Goal: Information Seeking & Learning: Learn about a topic

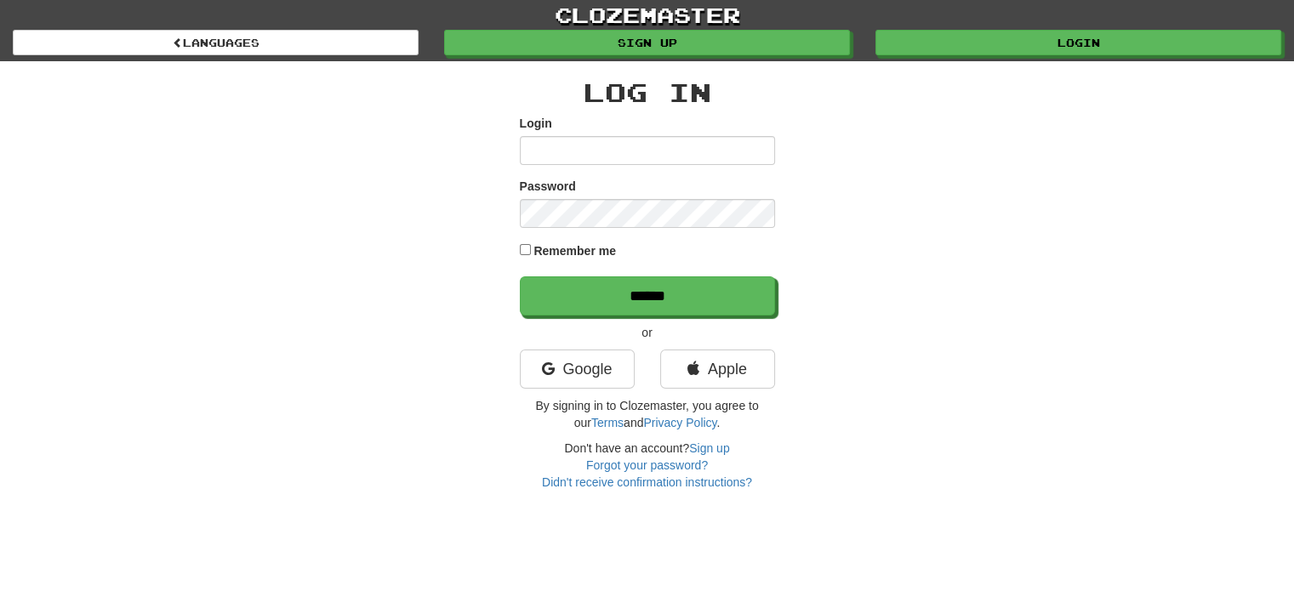
click at [577, 129] on div "Login" at bounding box center [647, 140] width 255 height 50
click at [570, 146] on input "Login" at bounding box center [647, 150] width 255 height 29
click at [562, 367] on link "Google" at bounding box center [577, 369] width 115 height 39
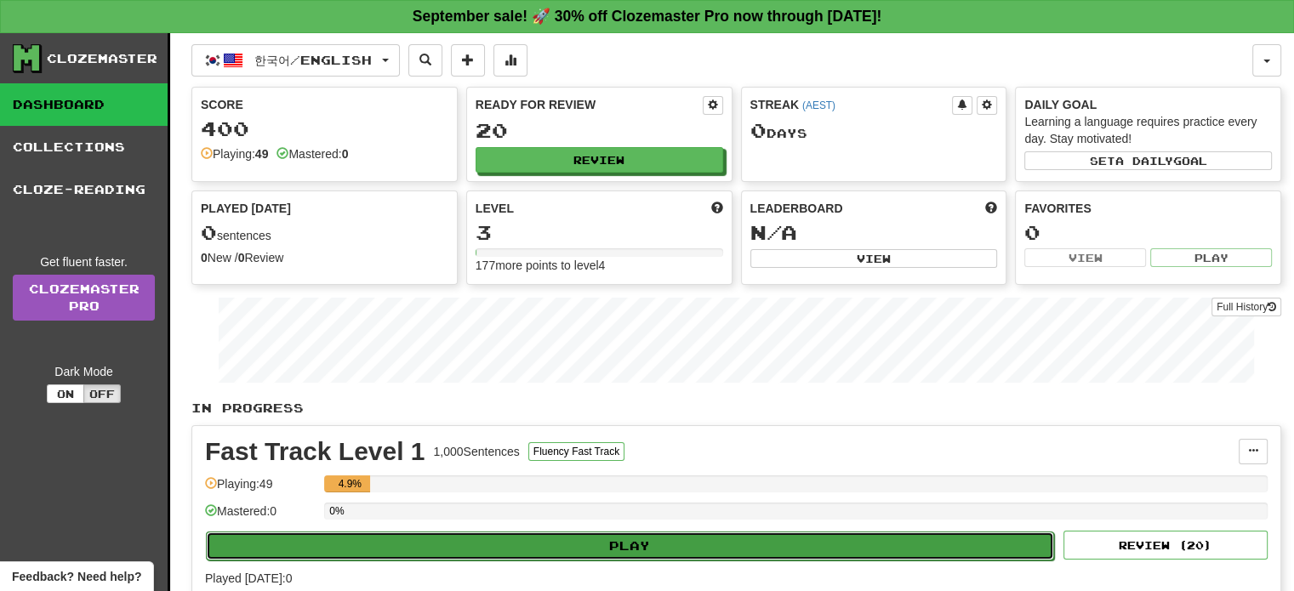
click at [653, 535] on button "Play" at bounding box center [630, 546] width 848 height 29
select select "**"
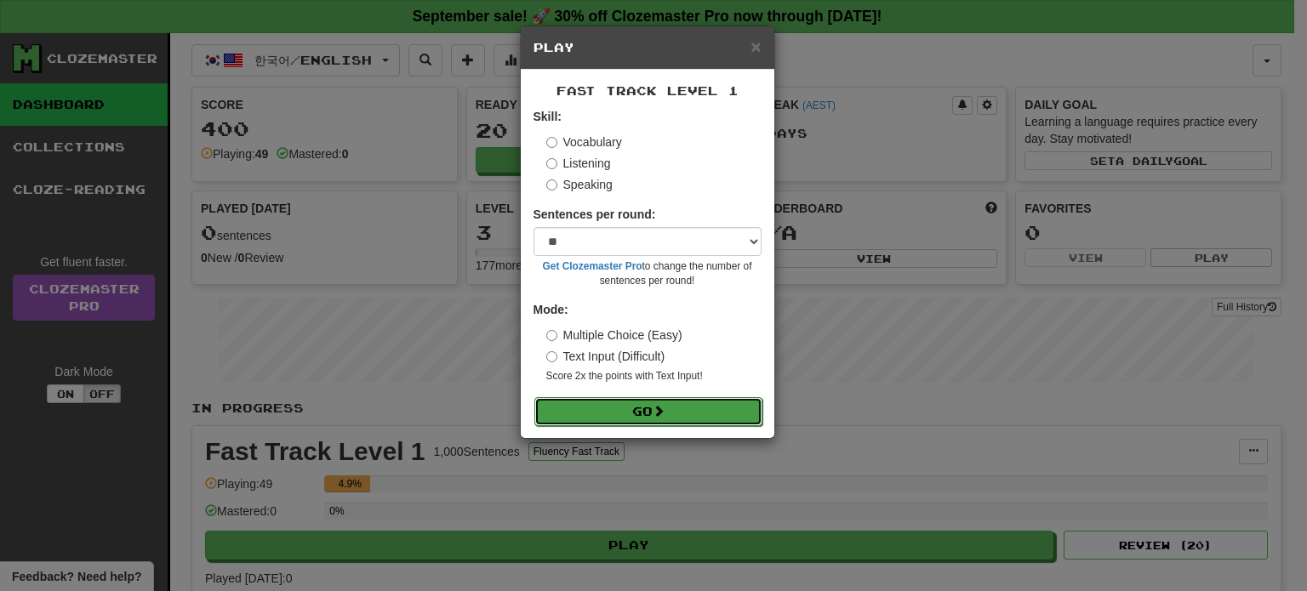
click at [650, 404] on button "Go" at bounding box center [648, 411] width 228 height 29
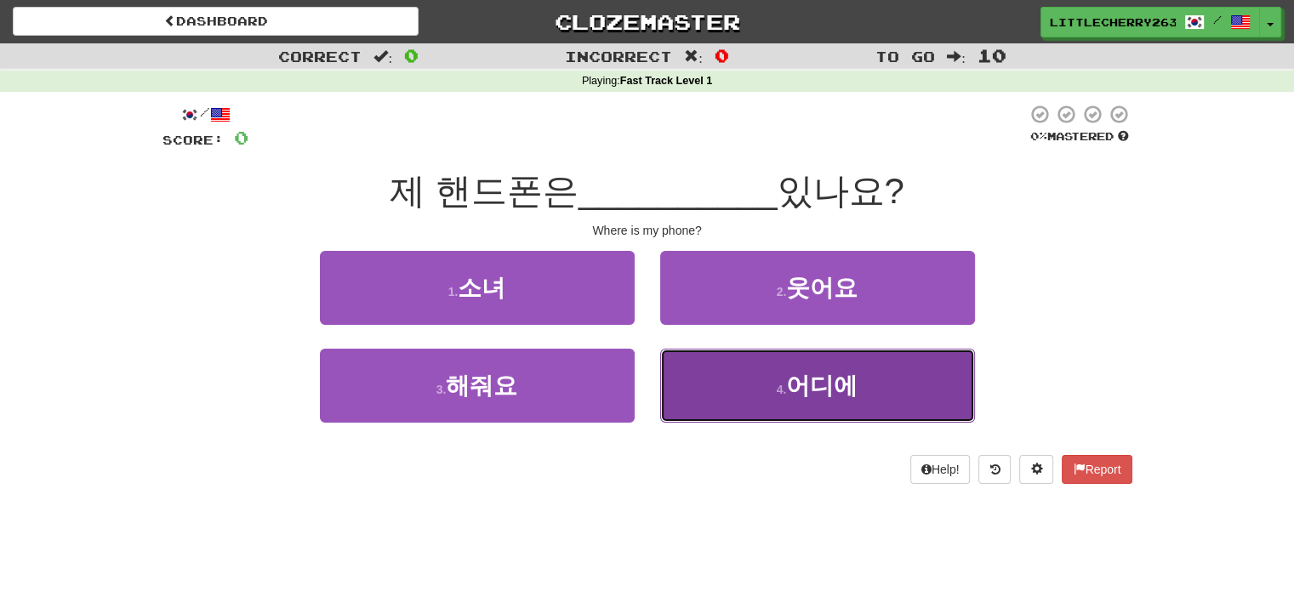
click at [793, 386] on span "어디에" at bounding box center [821, 386] width 71 height 26
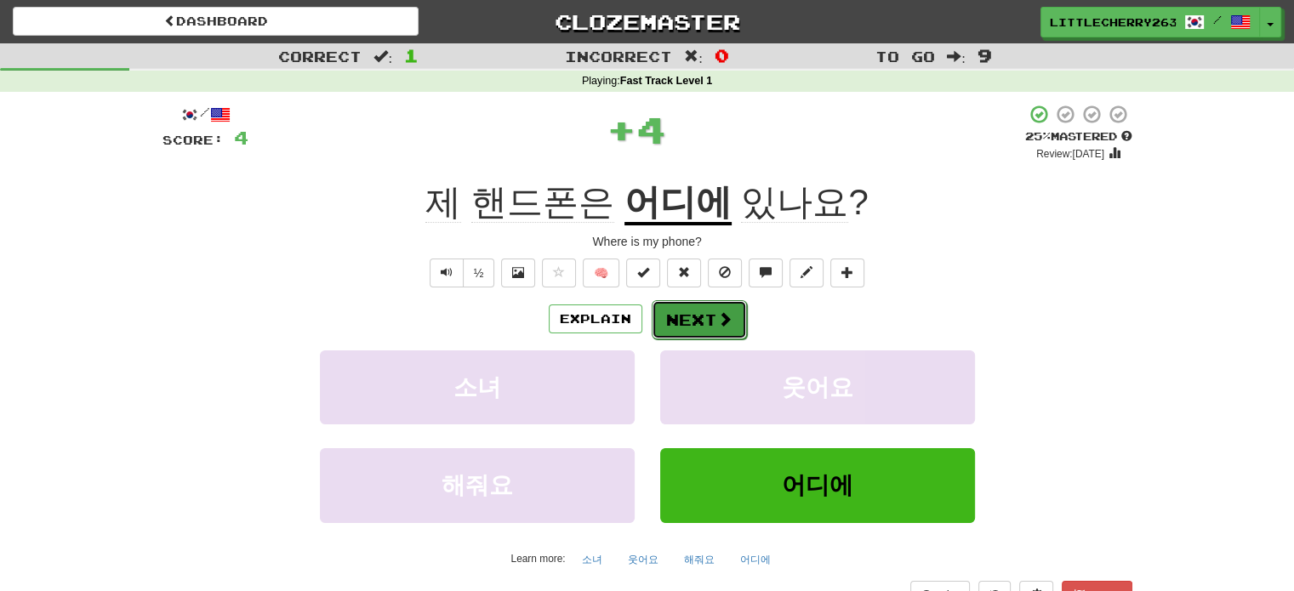
click at [698, 312] on button "Next" at bounding box center [699, 319] width 95 height 39
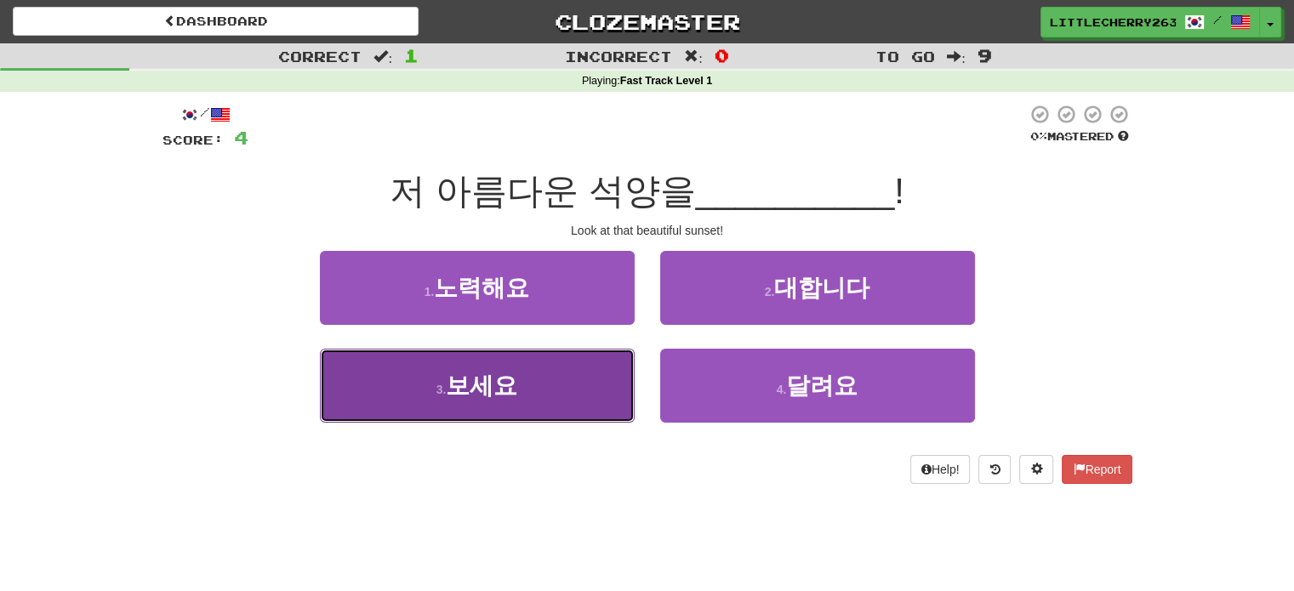
click at [508, 394] on span "보세요" at bounding box center [481, 386] width 71 height 26
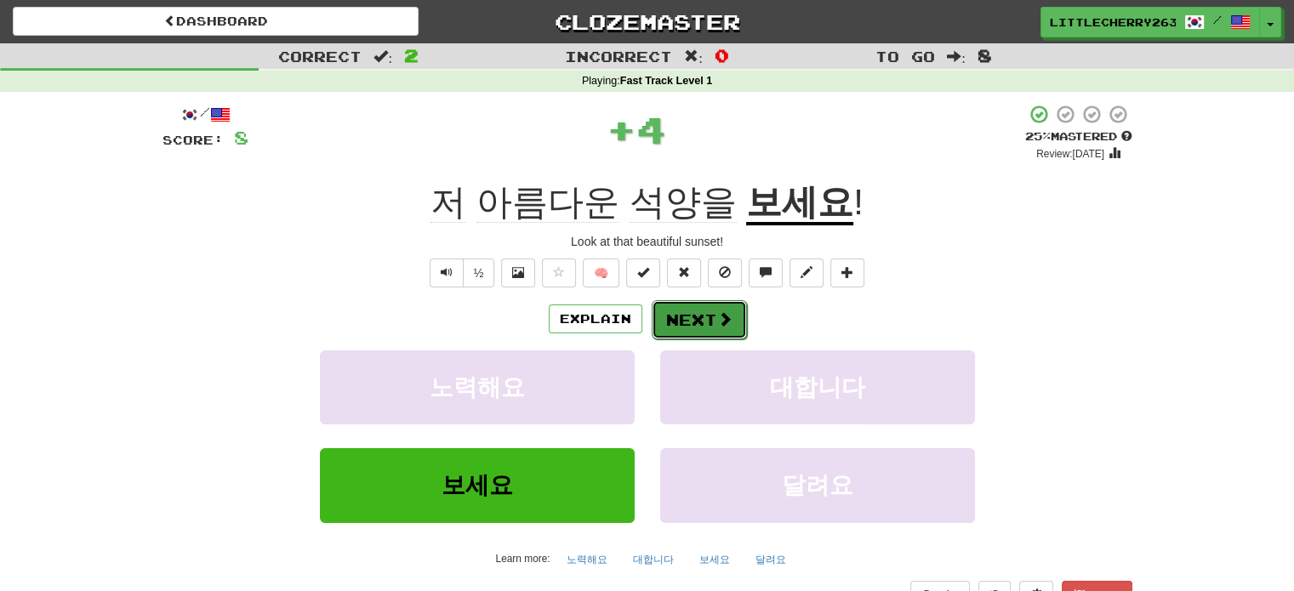
click at [693, 321] on button "Next" at bounding box center [699, 319] width 95 height 39
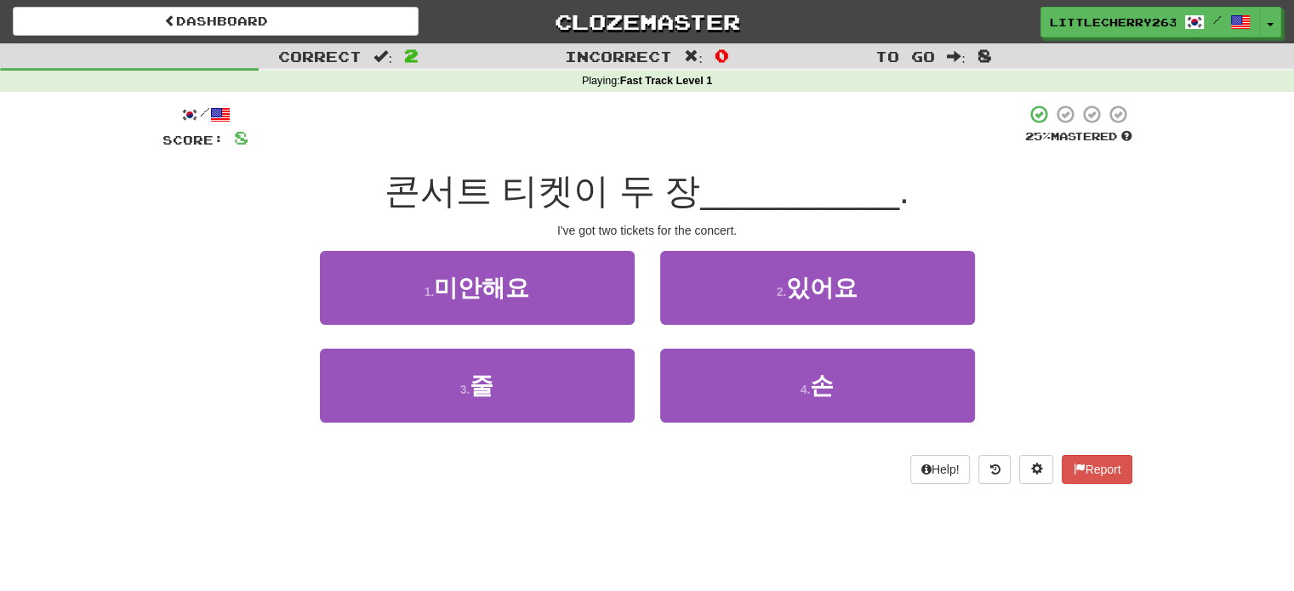
click at [295, 370] on div "3 . 줄 4 . 손" at bounding box center [647, 398] width 1021 height 98
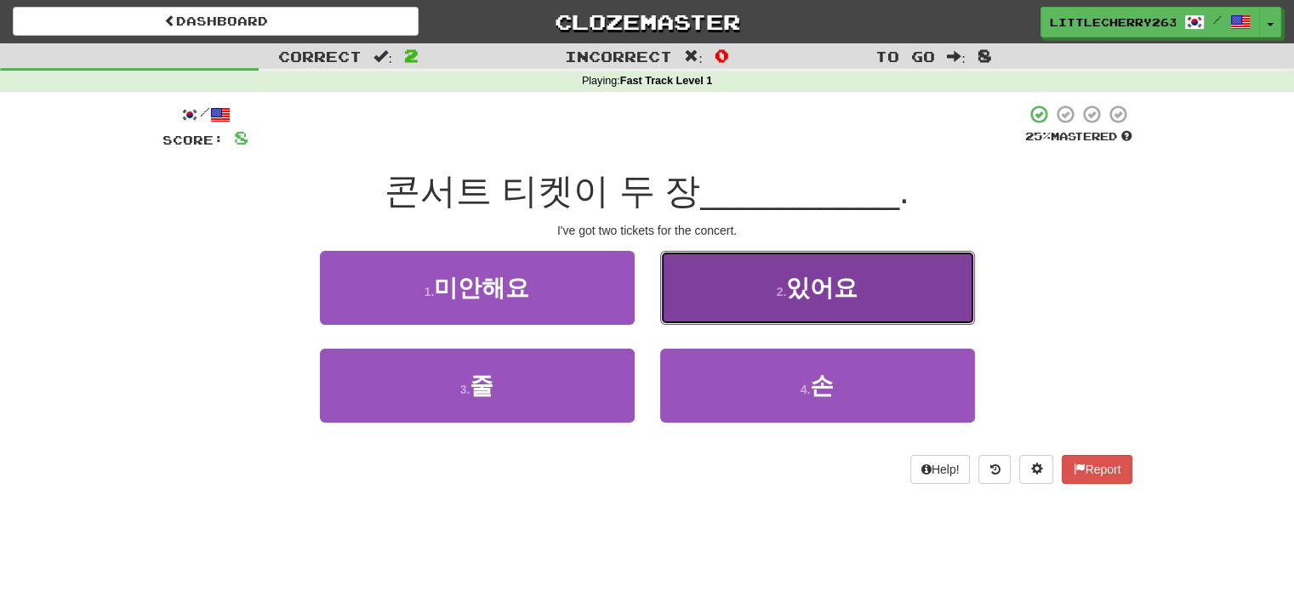
click at [808, 283] on span "있어요" at bounding box center [821, 288] width 71 height 26
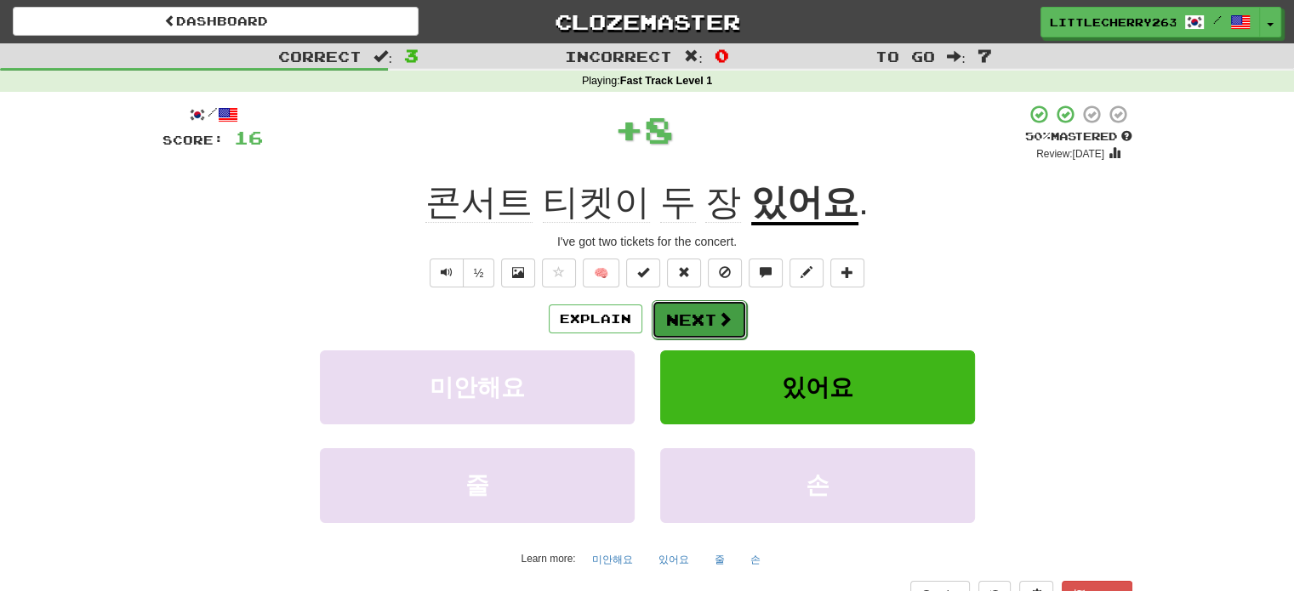
click at [697, 315] on button "Next" at bounding box center [699, 319] width 95 height 39
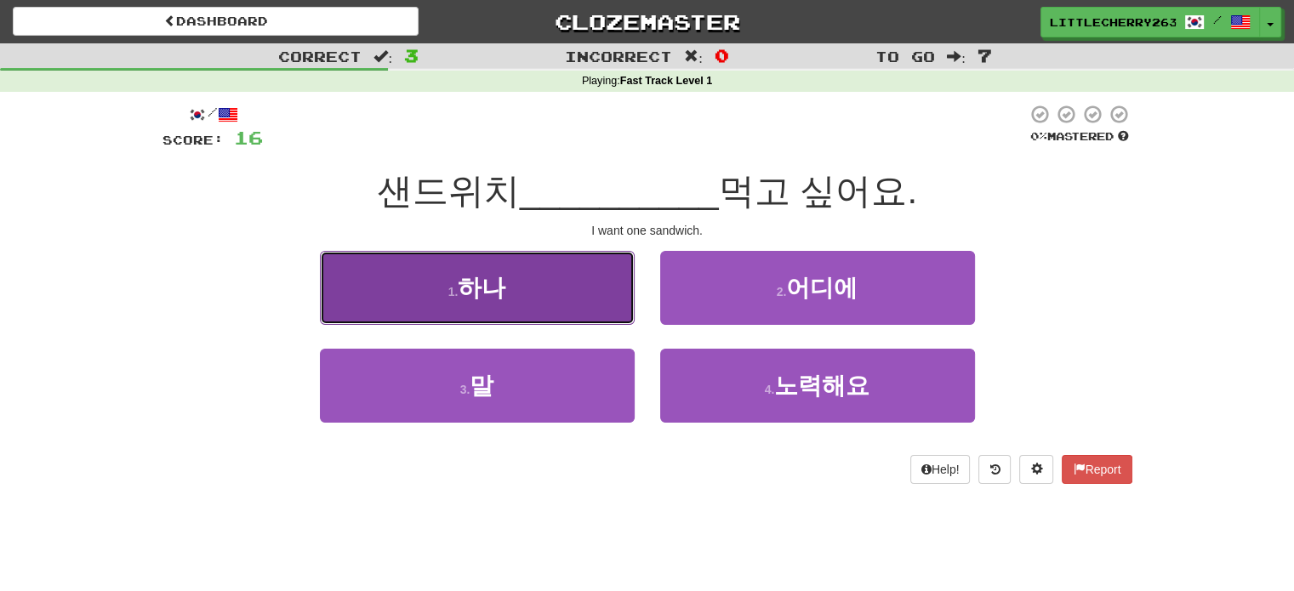
click at [628, 285] on button "1 . 하나" at bounding box center [477, 288] width 315 height 74
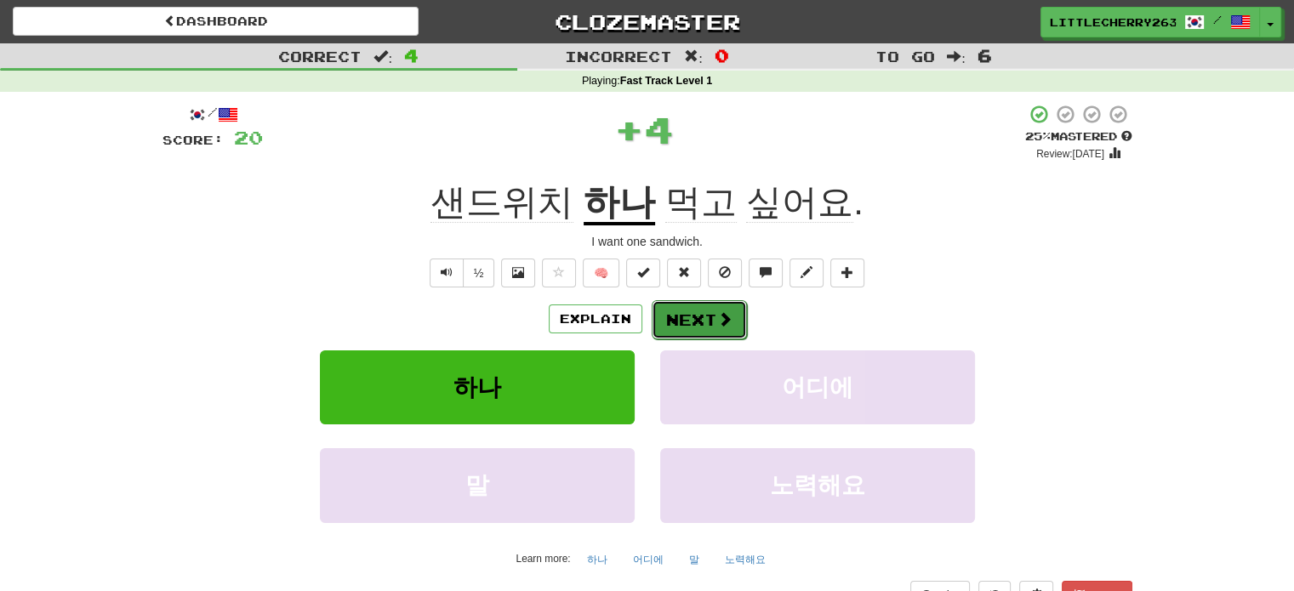
click at [691, 308] on button "Next" at bounding box center [699, 319] width 95 height 39
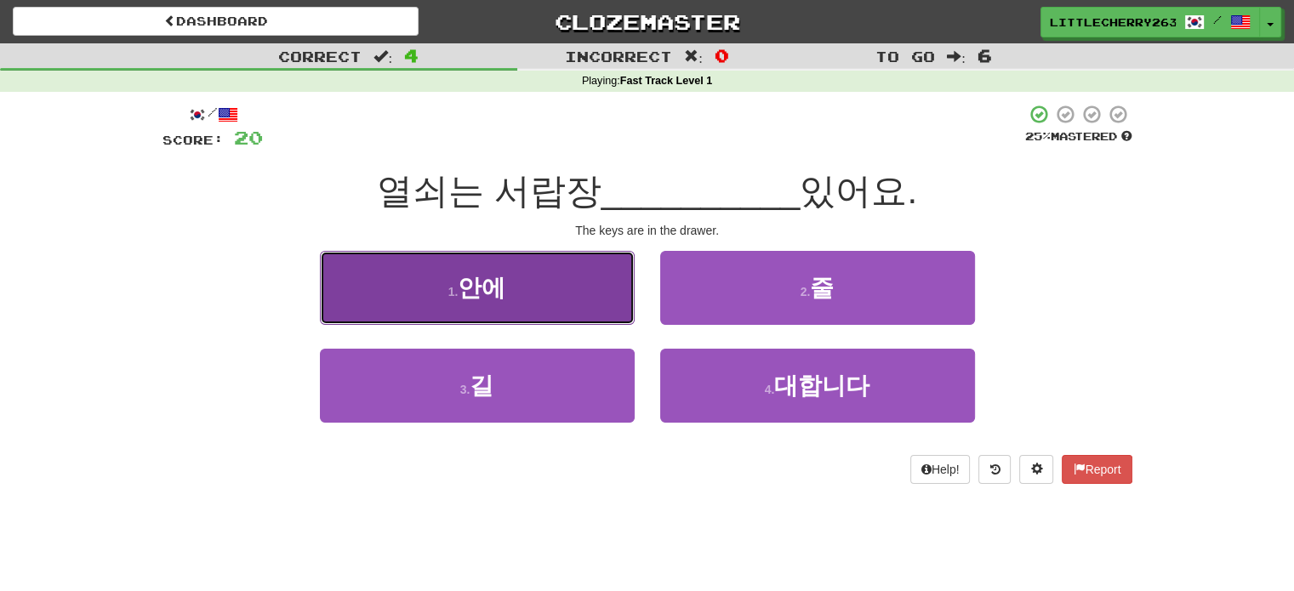
click at [545, 283] on button "1 . 안에" at bounding box center [477, 288] width 315 height 74
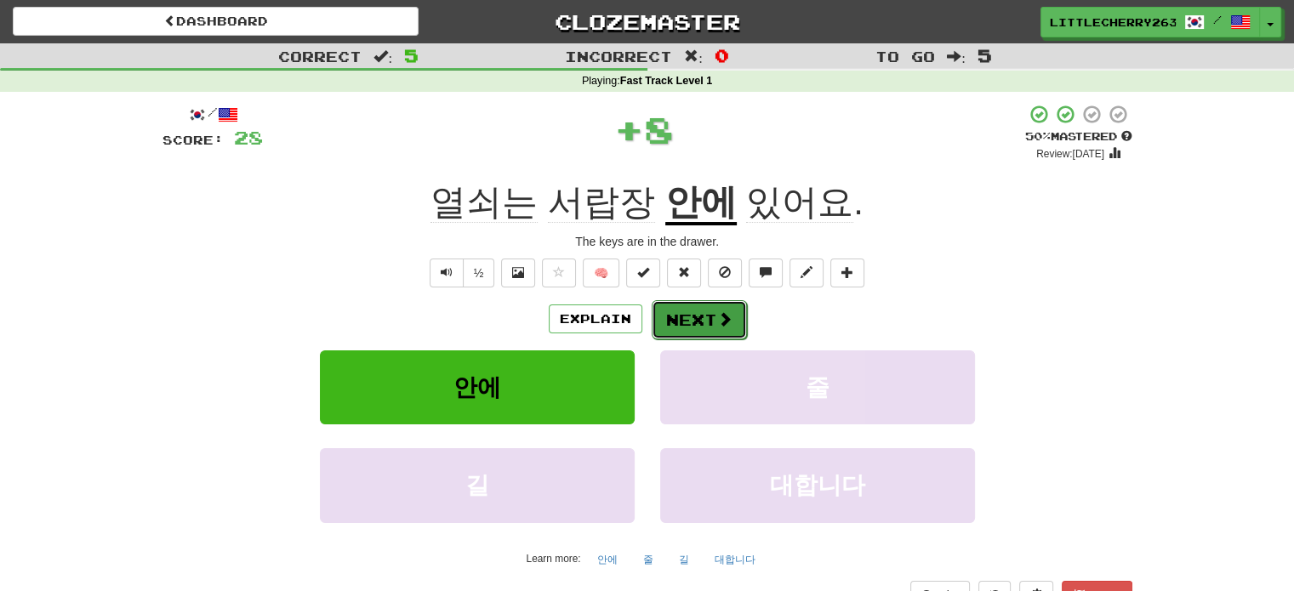
click at [711, 311] on button "Next" at bounding box center [699, 319] width 95 height 39
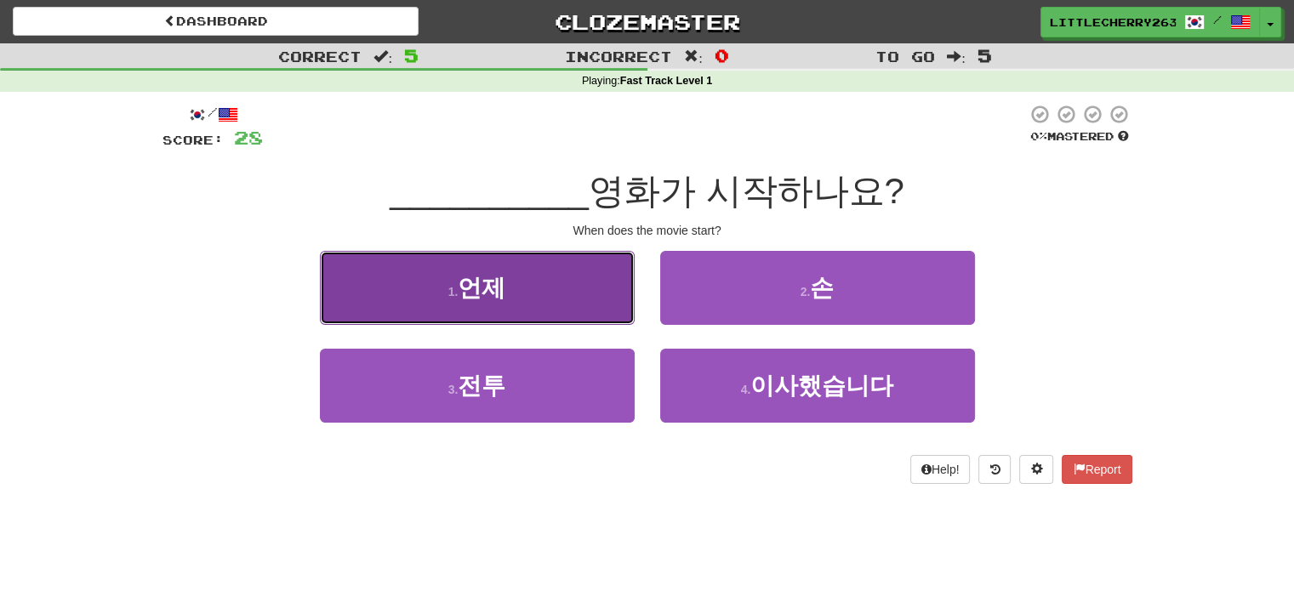
click at [500, 288] on span "언제" at bounding box center [482, 288] width 48 height 26
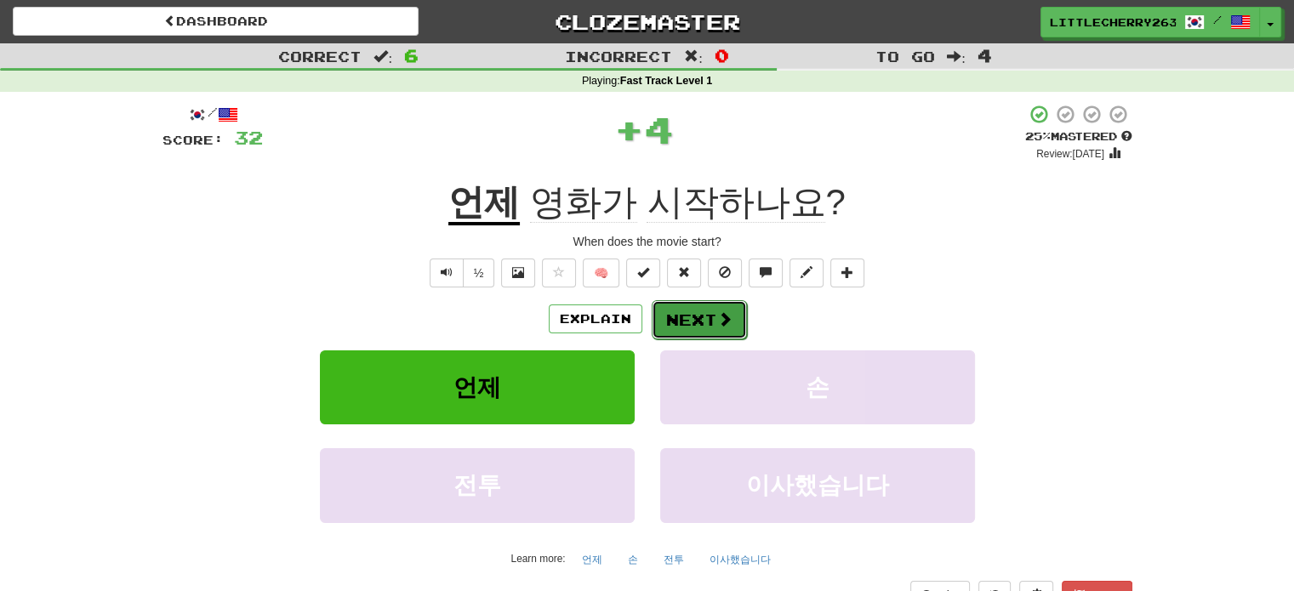
click at [714, 318] on button "Next" at bounding box center [699, 319] width 95 height 39
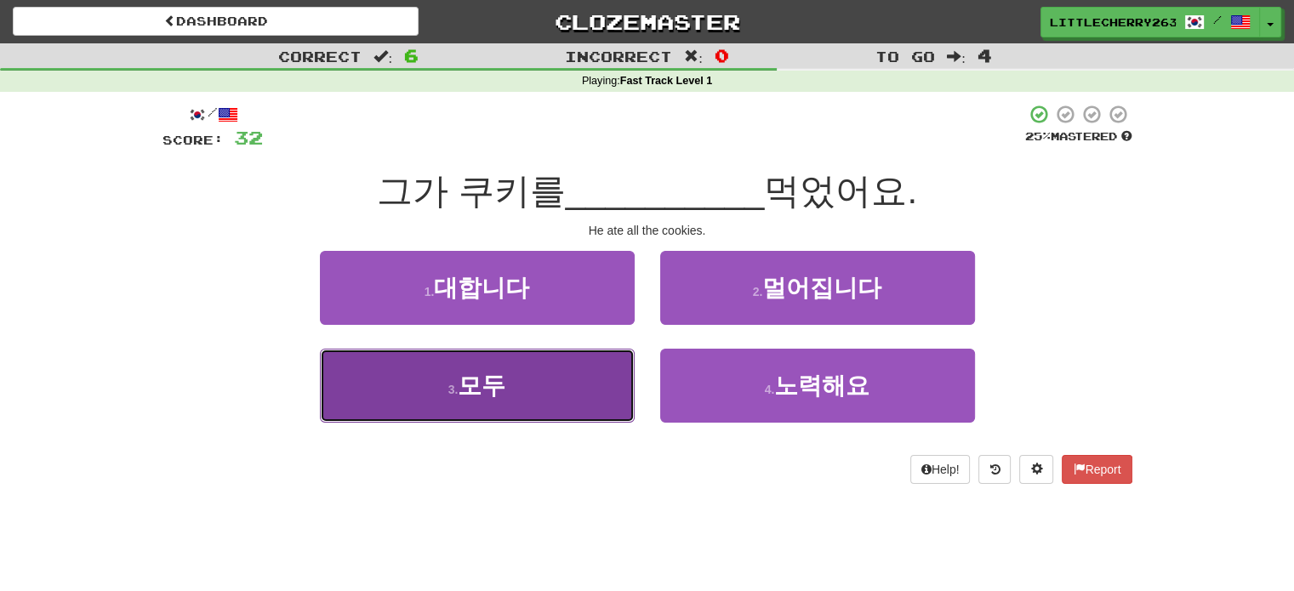
click at [516, 394] on button "3 . 모두" at bounding box center [477, 386] width 315 height 74
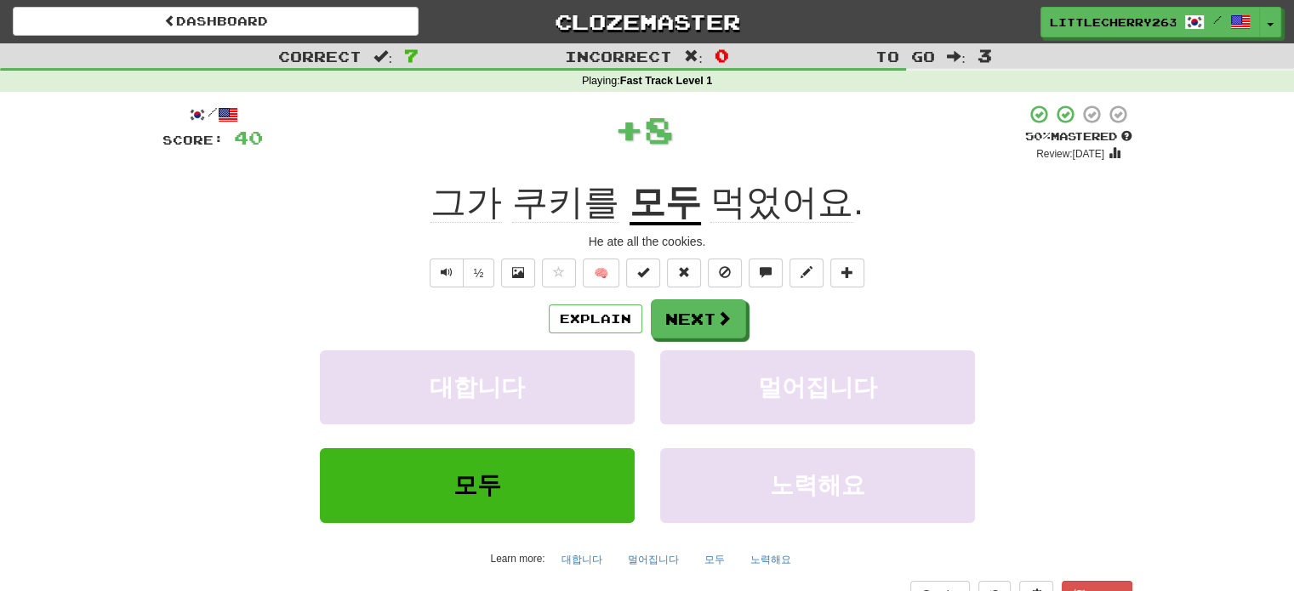
click at [661, 203] on u "모두" at bounding box center [665, 203] width 71 height 43
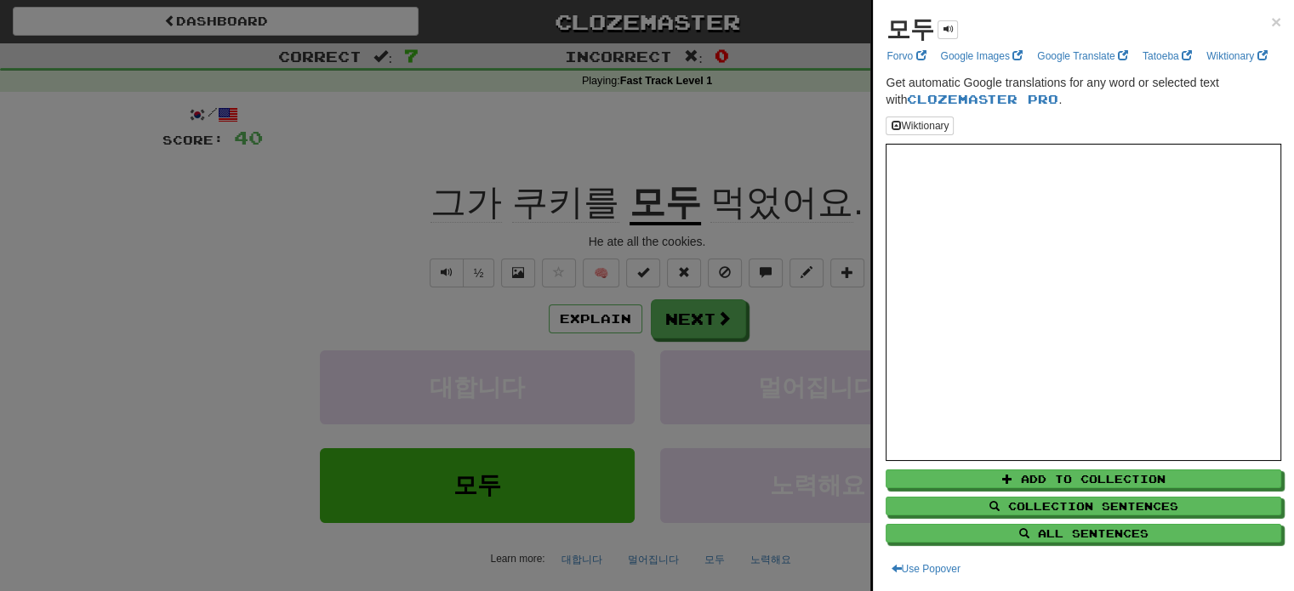
click at [344, 207] on div at bounding box center [647, 295] width 1294 height 591
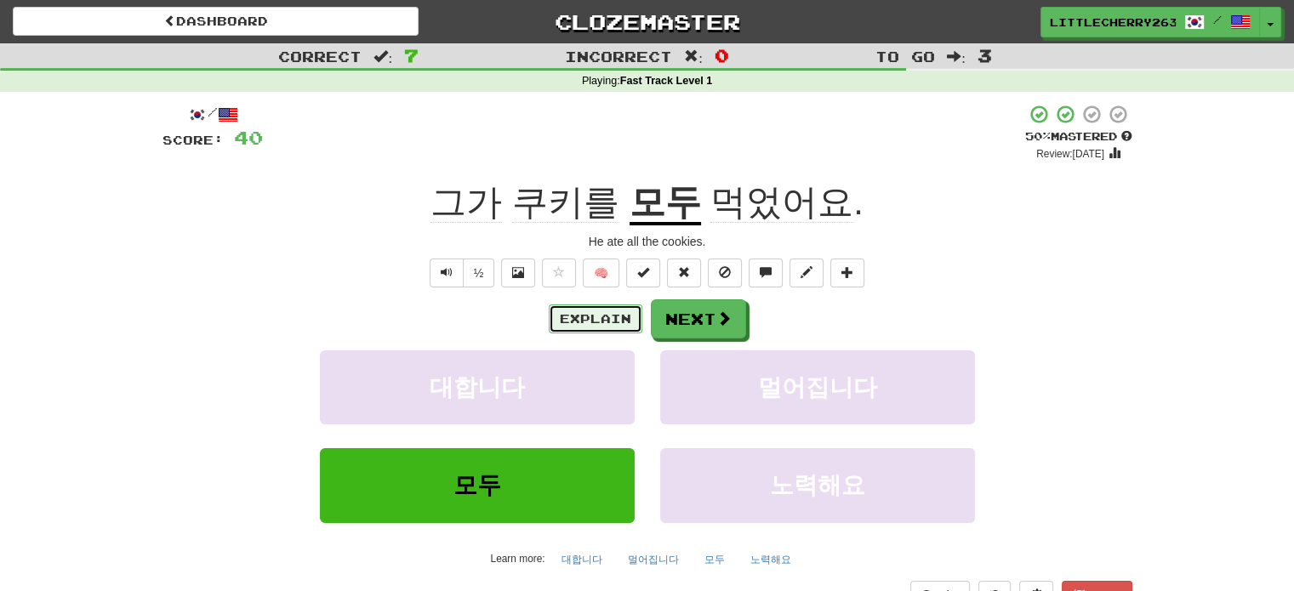
click at [600, 331] on button "Explain" at bounding box center [596, 319] width 94 height 29
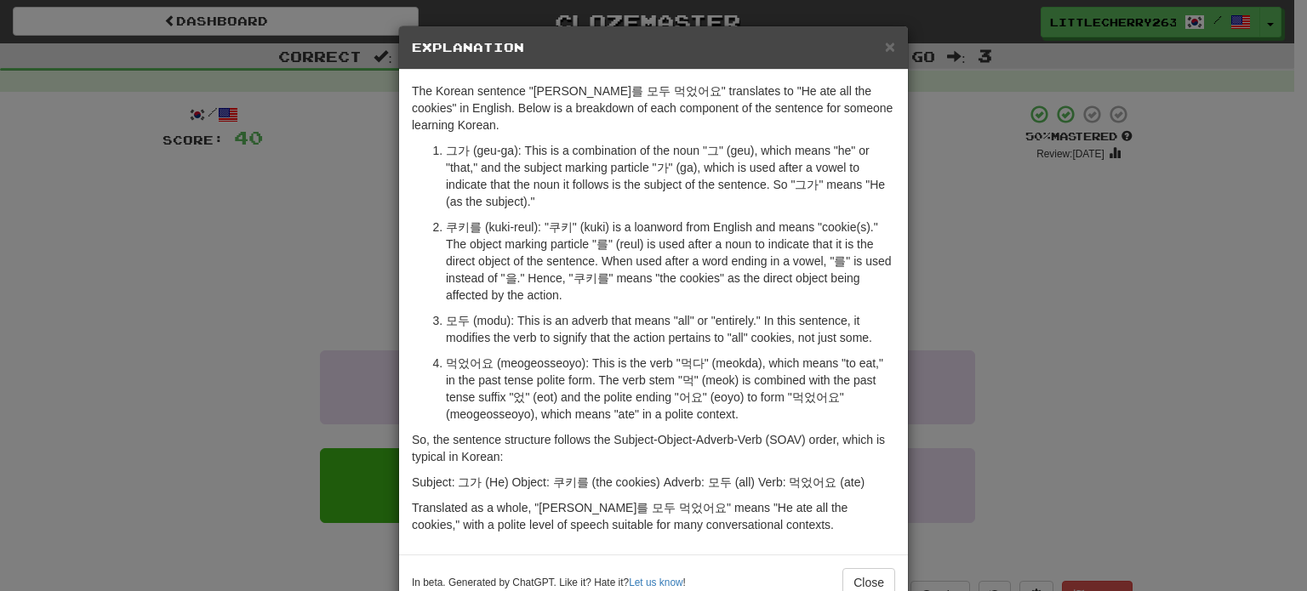
click at [194, 233] on div "× Explanation The Korean sentence "그가 쿠키를 모두 먹었어요" translates to "He ate all th…" at bounding box center [653, 295] width 1307 height 591
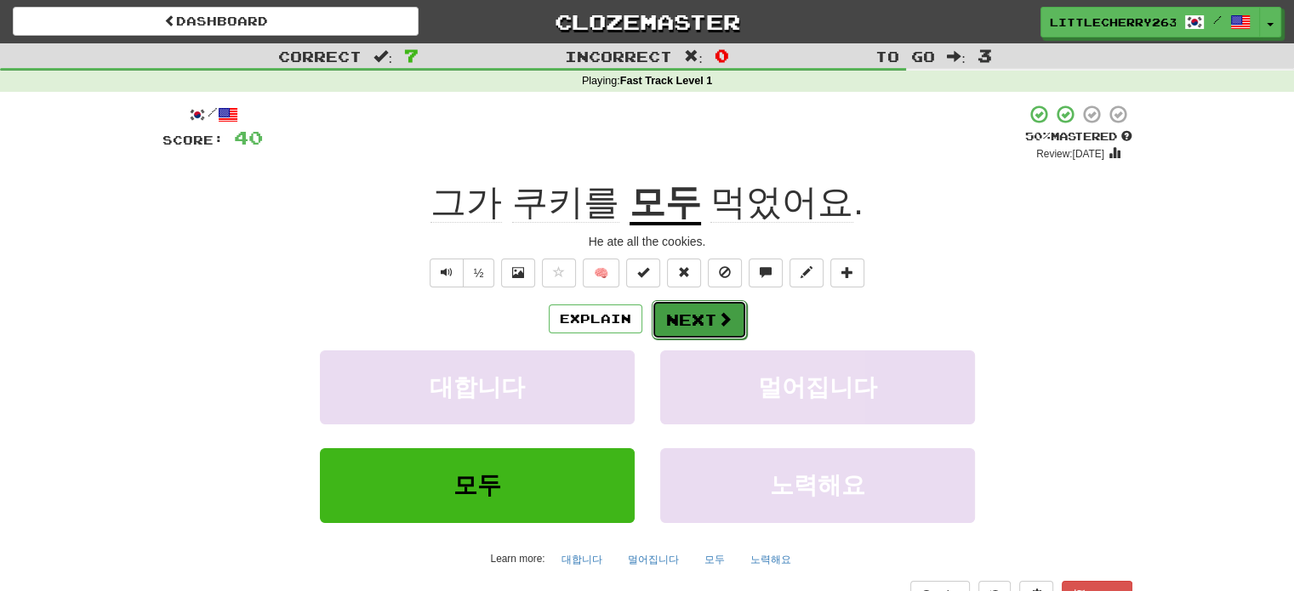
click at [677, 328] on button "Next" at bounding box center [699, 319] width 95 height 39
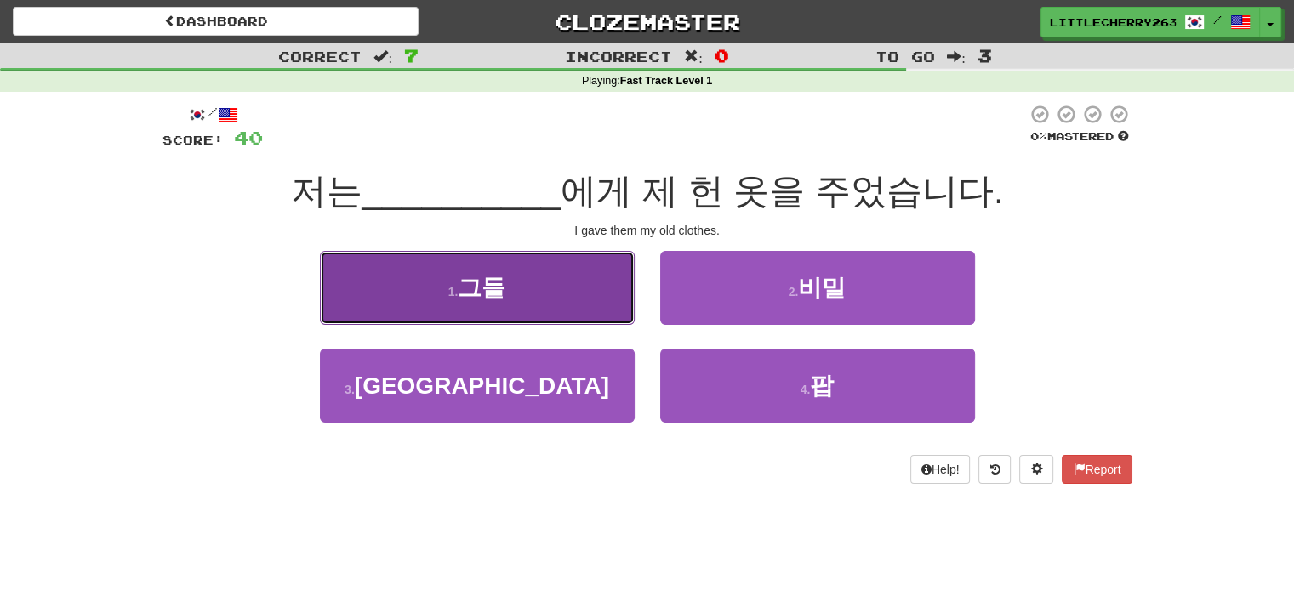
click at [534, 299] on button "1 . 그들" at bounding box center [477, 288] width 315 height 74
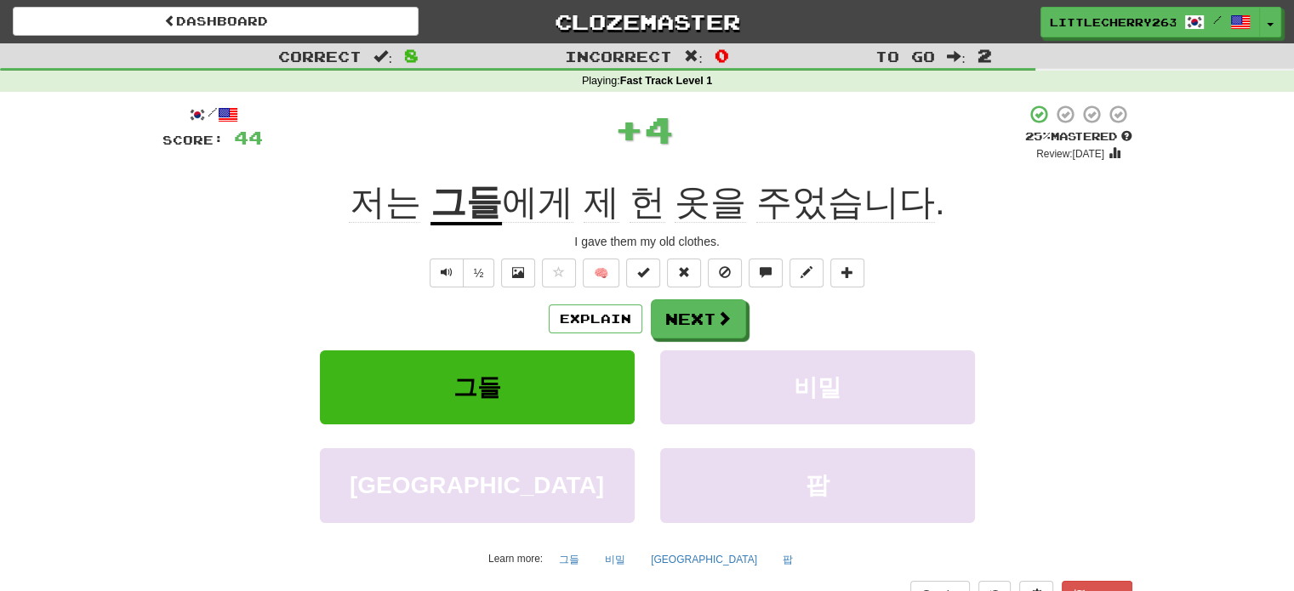
click at [580, 302] on div "Explain Next" at bounding box center [648, 319] width 970 height 39
click at [580, 309] on button "Explain" at bounding box center [596, 319] width 94 height 29
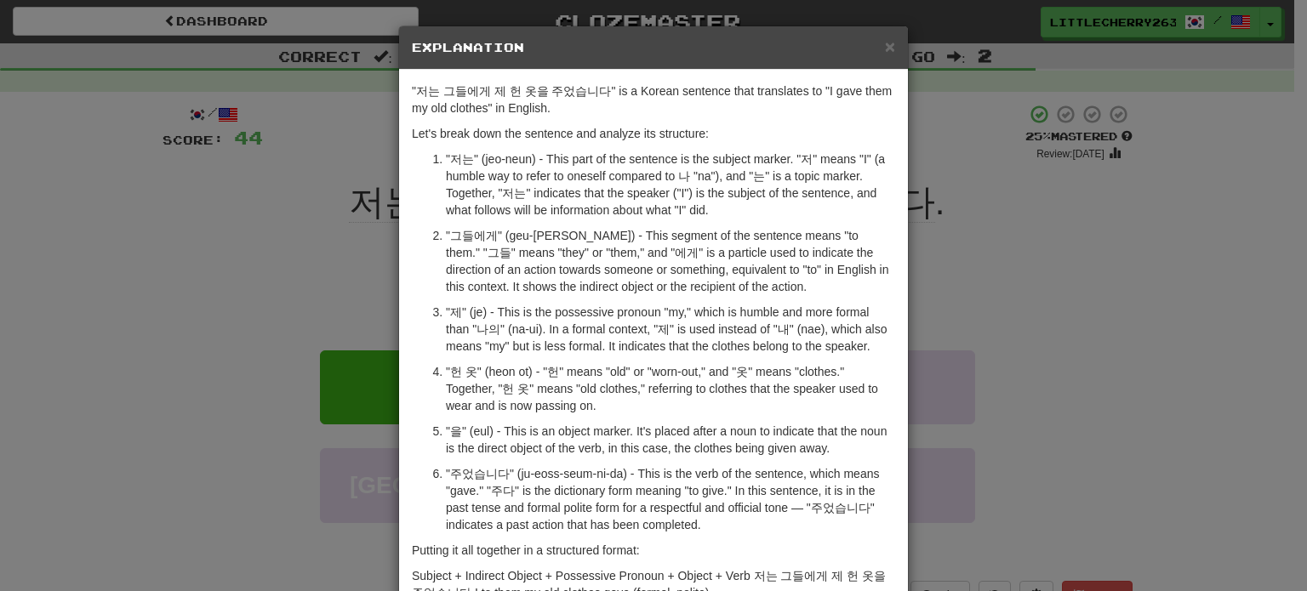
click at [106, 222] on div "× Explanation "저는 그들에게 제 헌 옷을 주었습니다" is a Korean sentence that translates to "I…" at bounding box center [653, 295] width 1307 height 591
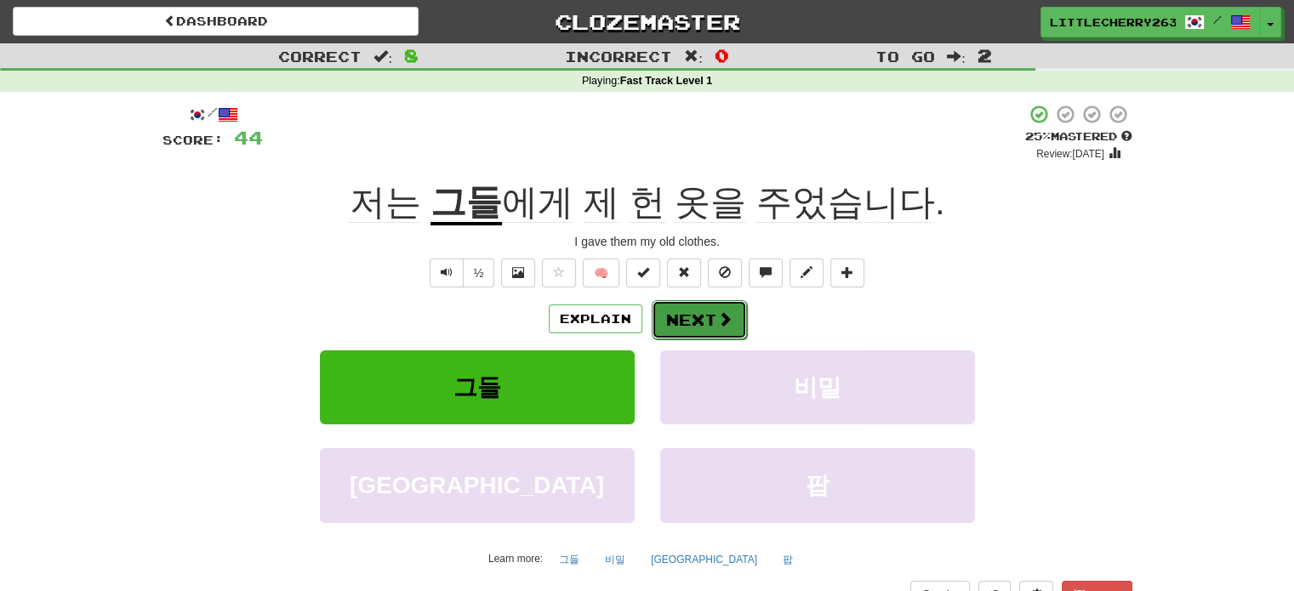
click at [685, 331] on button "Next" at bounding box center [699, 319] width 95 height 39
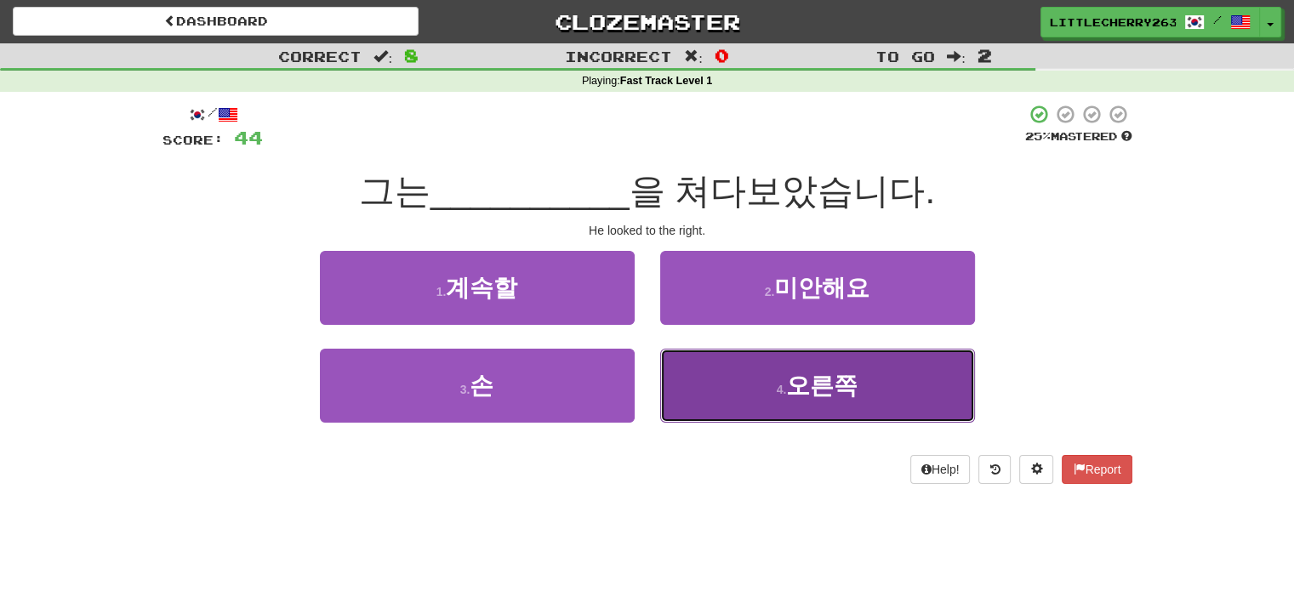
click at [853, 391] on span "오른쪽" at bounding box center [821, 386] width 71 height 26
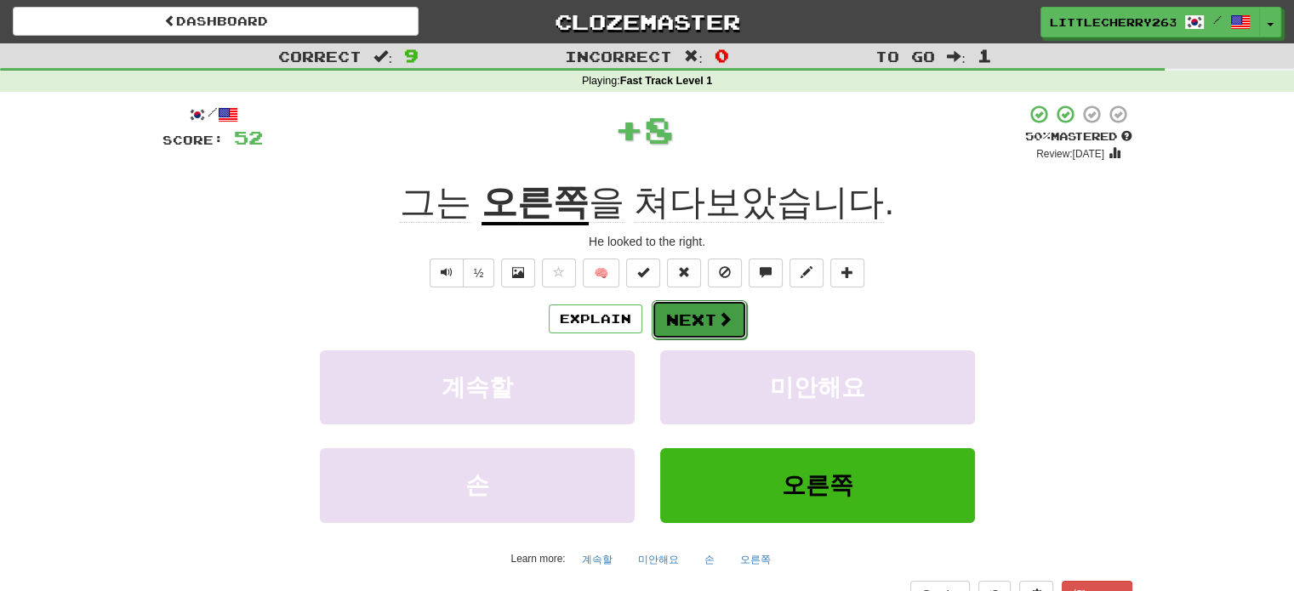
click at [686, 312] on button "Next" at bounding box center [699, 319] width 95 height 39
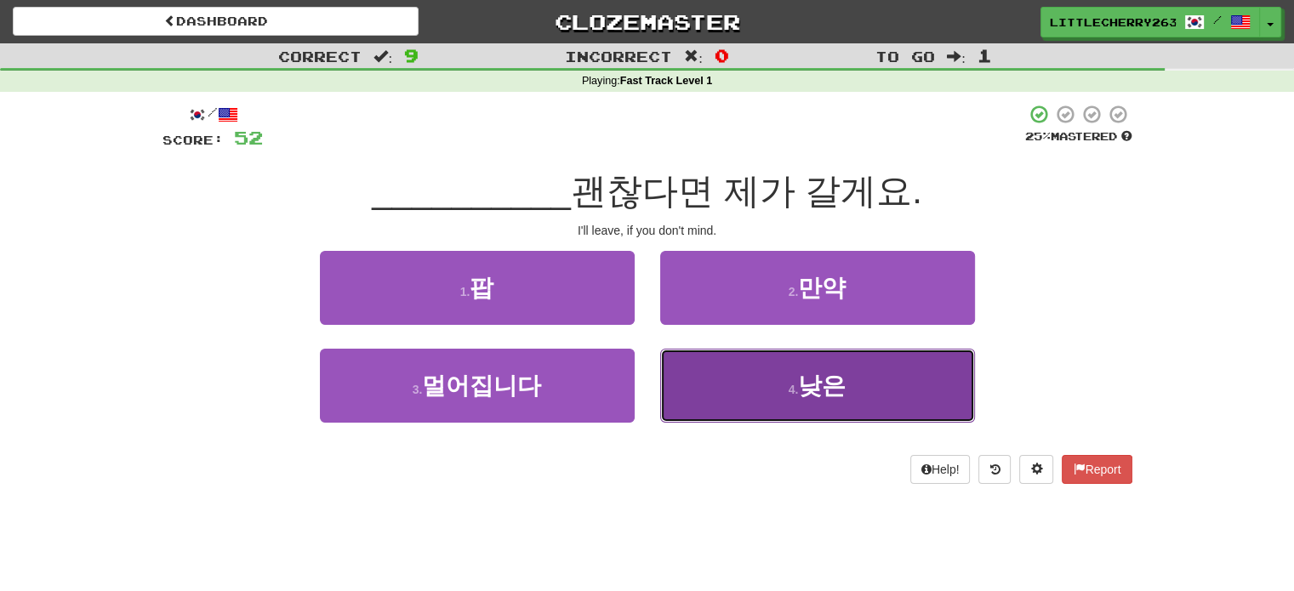
click at [731, 373] on button "4 . 낮은" at bounding box center [817, 386] width 315 height 74
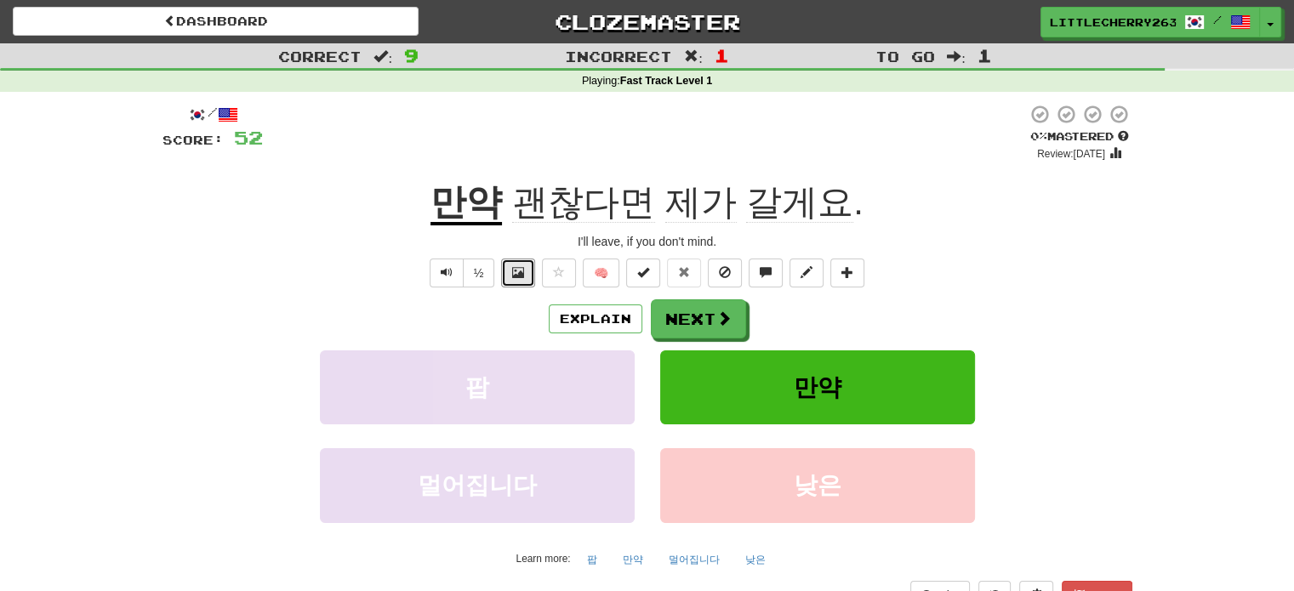
drag, startPoint x: 528, startPoint y: 279, endPoint x: 514, endPoint y: 316, distance: 39.0
click at [514, 316] on div "/ Score: 52 0 % Mastered Review: 2025-09-17 만약 괜찮다면 제가 갈게요 . I'll leave, if you…" at bounding box center [648, 356] width 970 height 505
click at [603, 322] on button "Explain" at bounding box center [596, 319] width 94 height 29
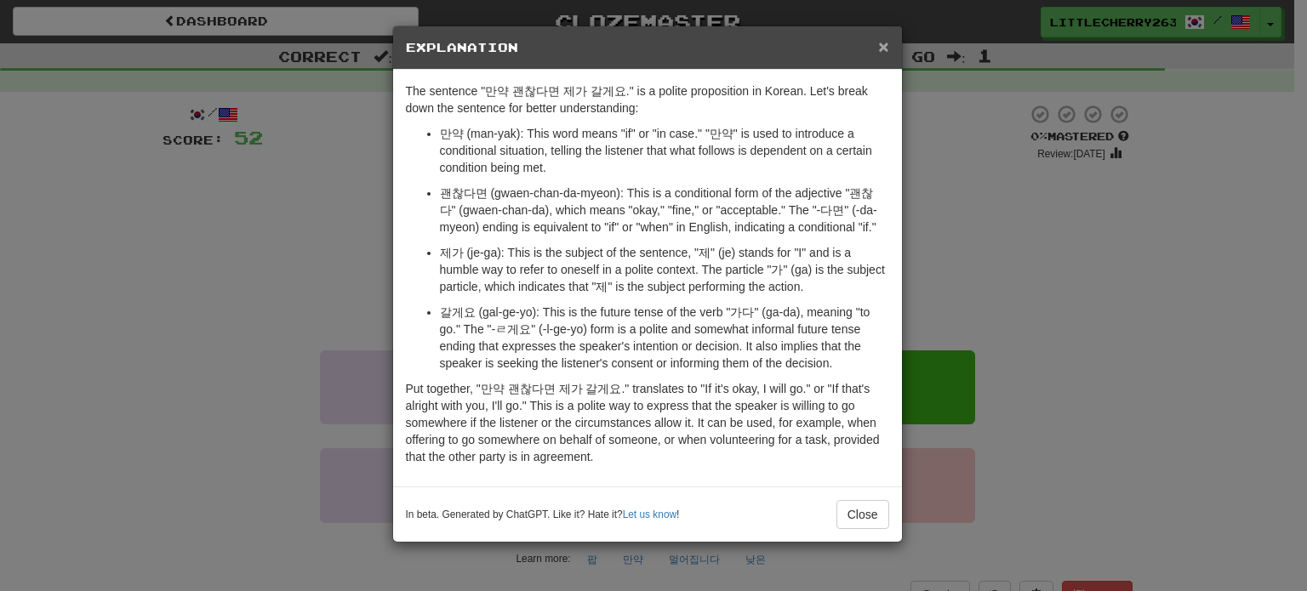
click at [879, 47] on span "×" at bounding box center [883, 47] width 10 height 20
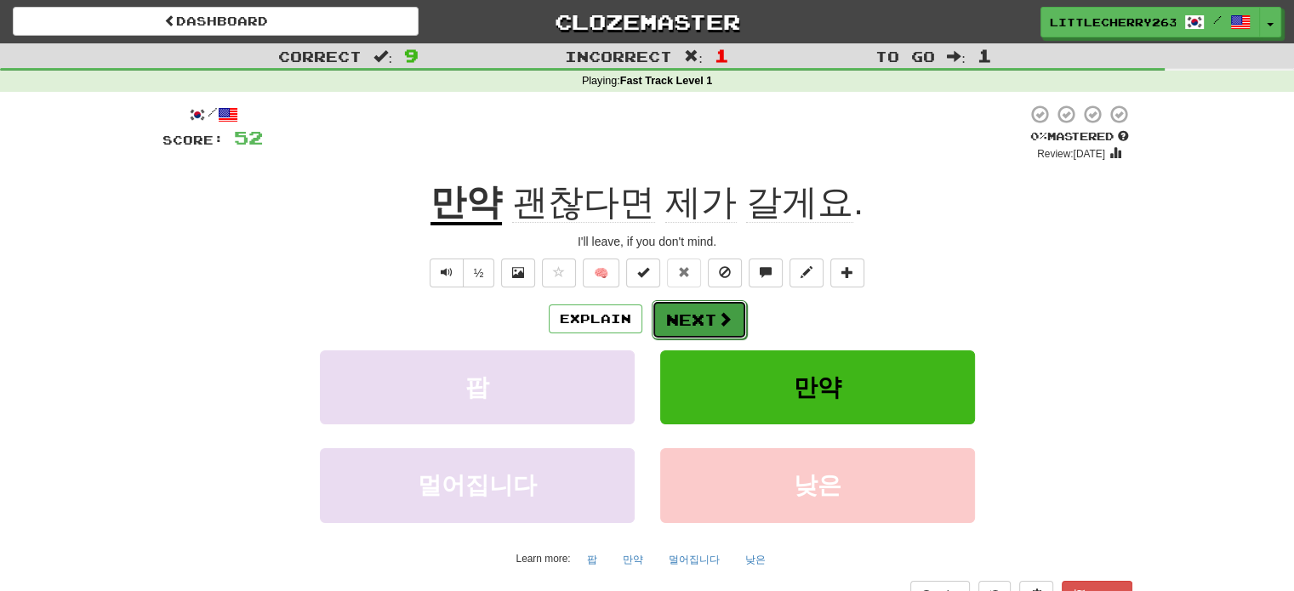
click at [688, 316] on button "Next" at bounding box center [699, 319] width 95 height 39
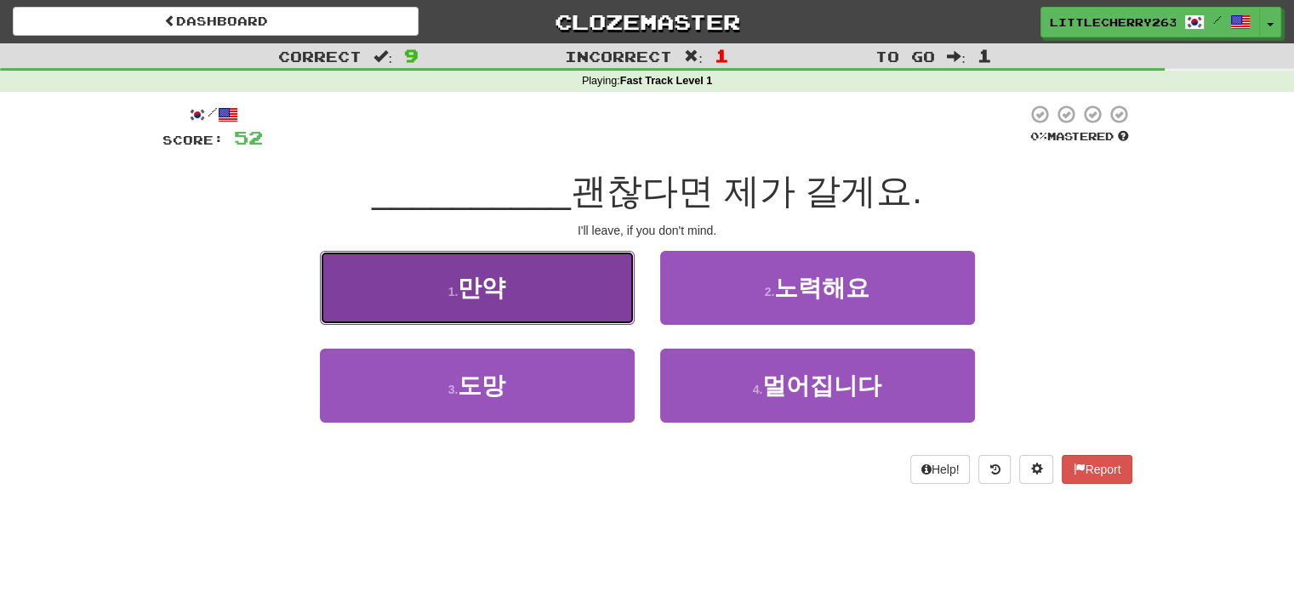
click at [558, 293] on button "1 . 만약" at bounding box center [477, 288] width 315 height 74
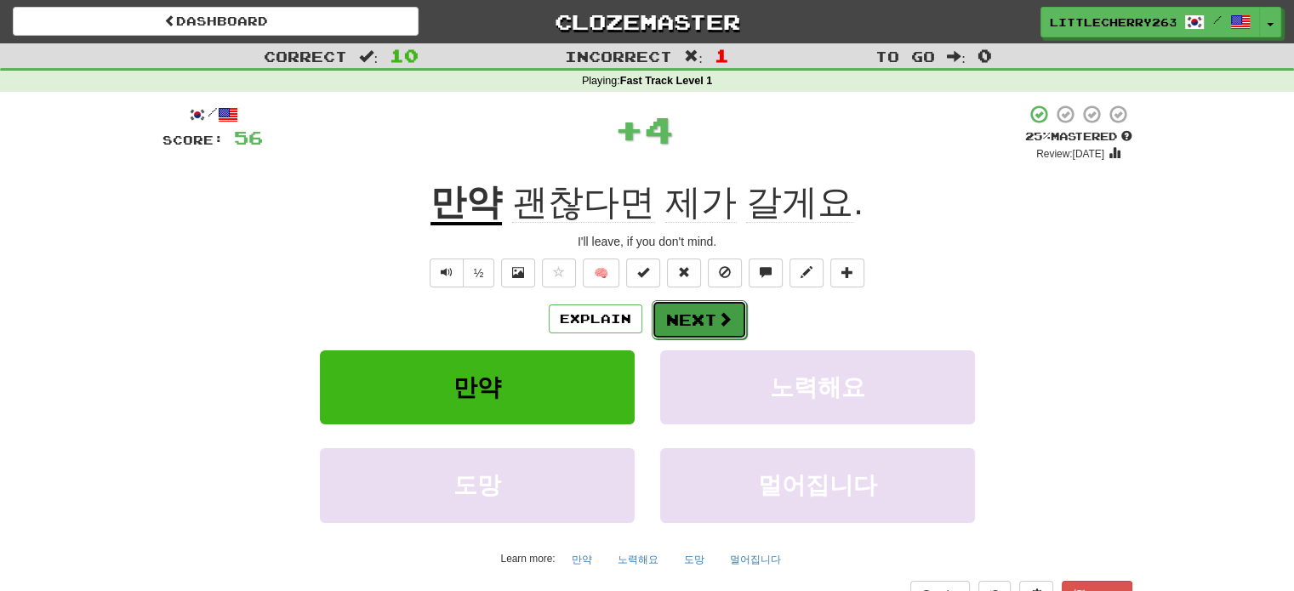
click at [729, 319] on span at bounding box center [724, 318] width 15 height 15
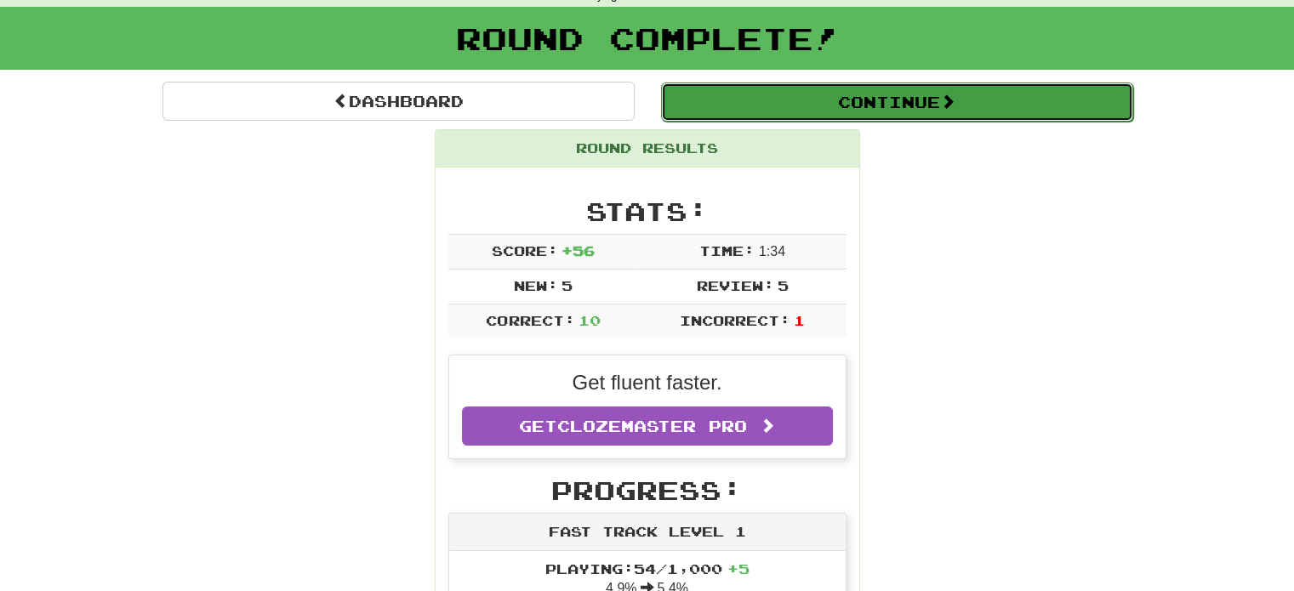
click at [895, 114] on button "Continue" at bounding box center [897, 102] width 472 height 39
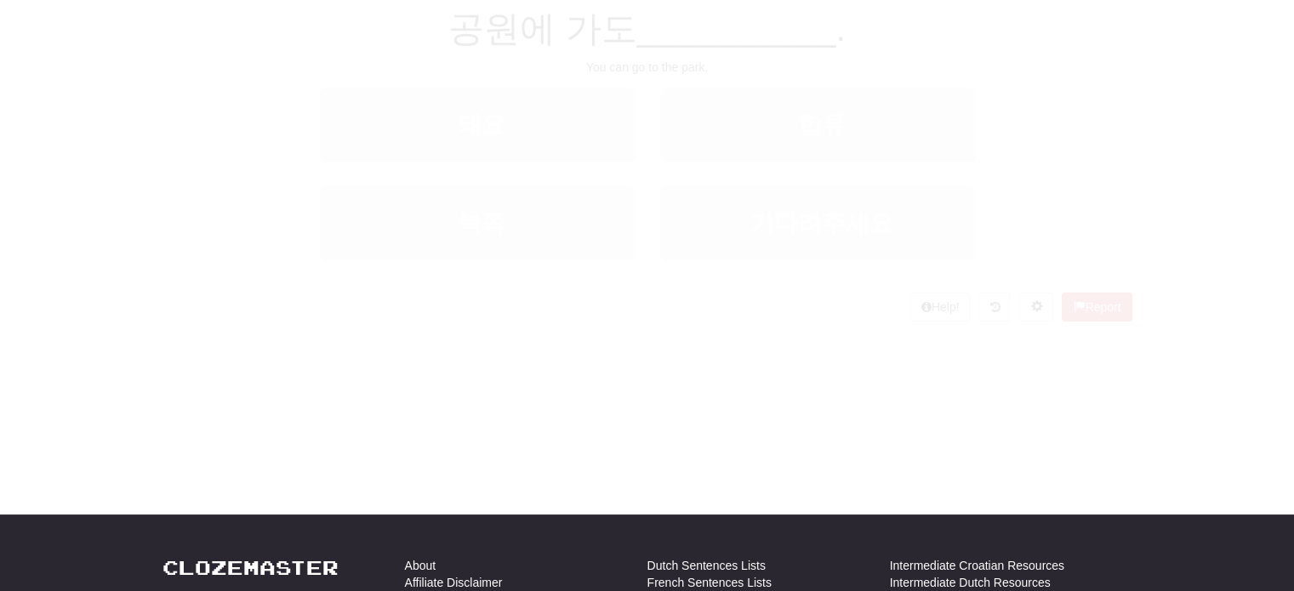
scroll to position [85, 0]
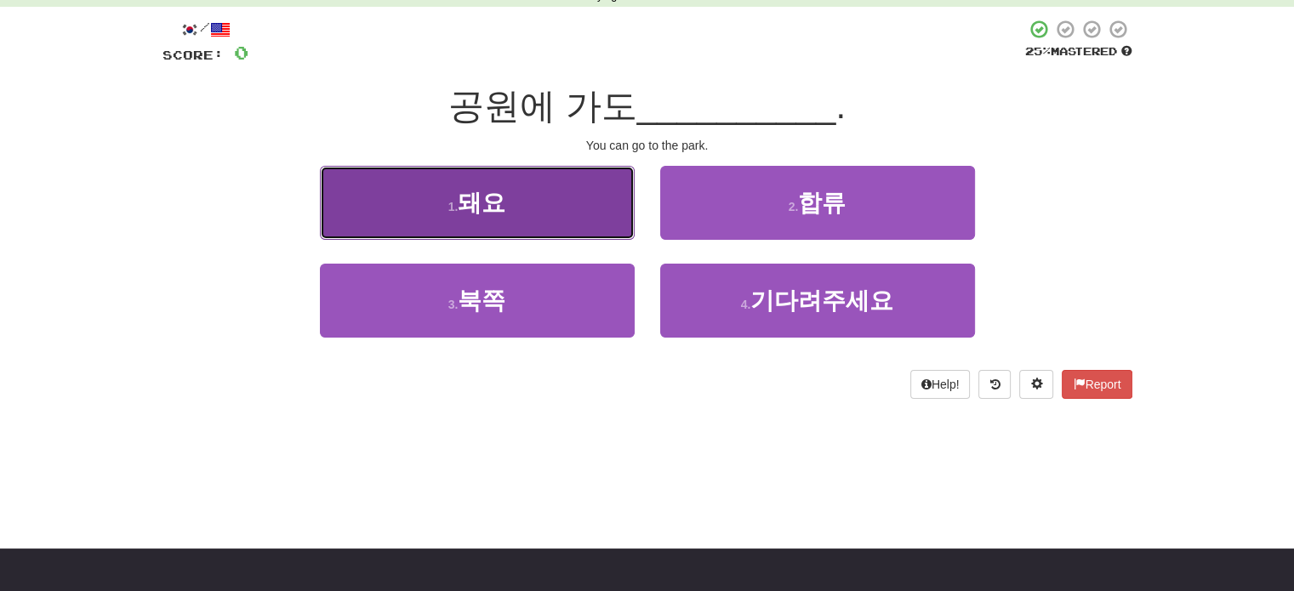
click at [498, 199] on span "돼요" at bounding box center [482, 203] width 48 height 26
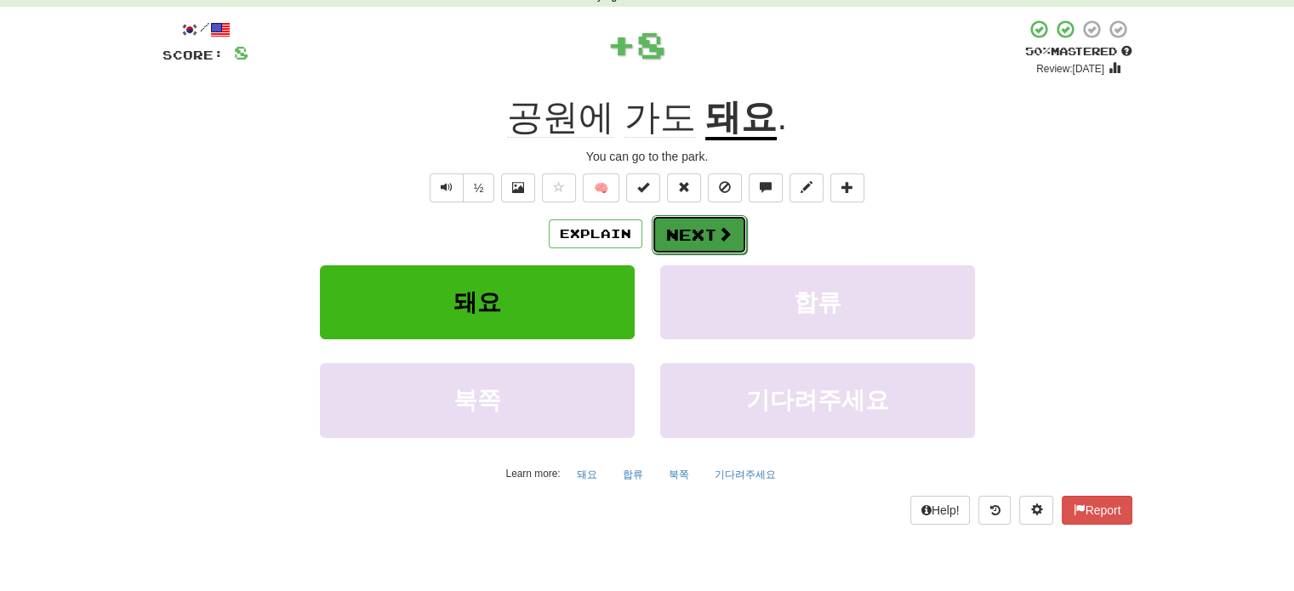
click at [694, 237] on button "Next" at bounding box center [699, 234] width 95 height 39
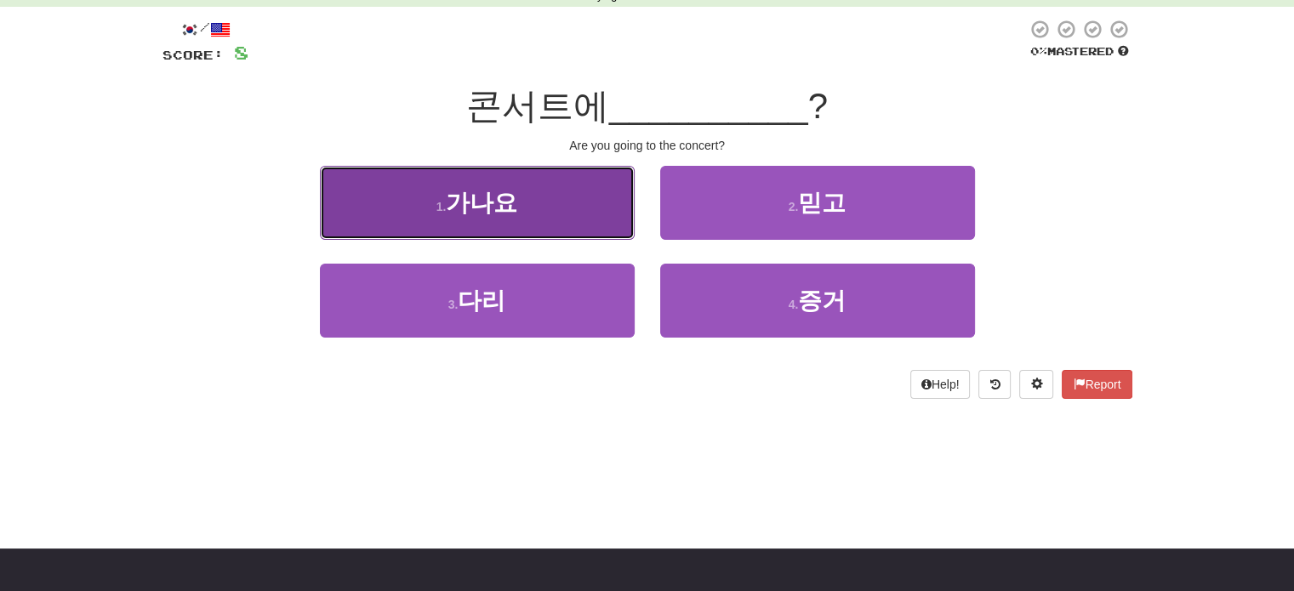
click at [541, 191] on button "1 . 가나요" at bounding box center [477, 203] width 315 height 74
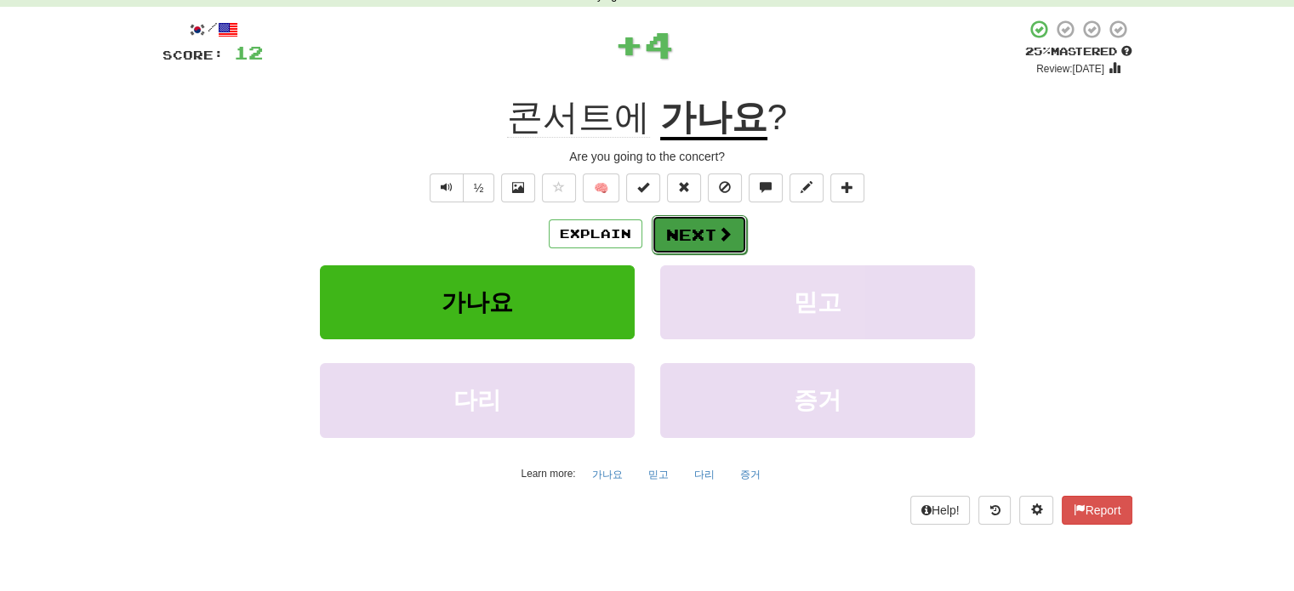
click at [687, 235] on button "Next" at bounding box center [699, 234] width 95 height 39
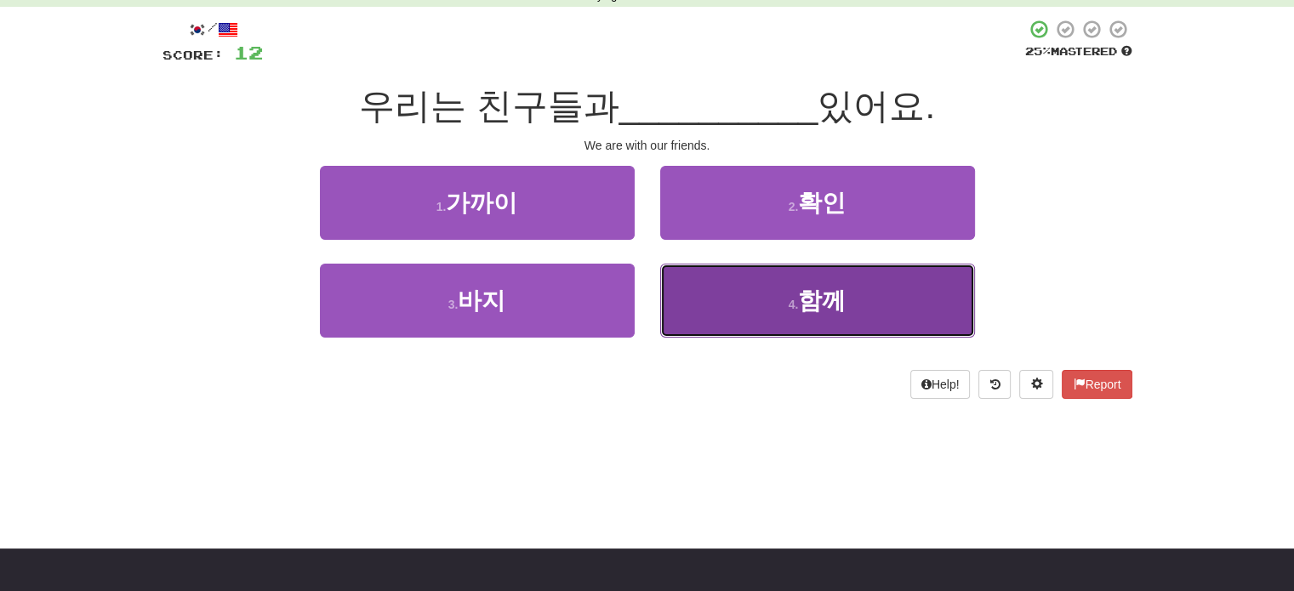
click at [768, 304] on button "4 . 함께" at bounding box center [817, 301] width 315 height 74
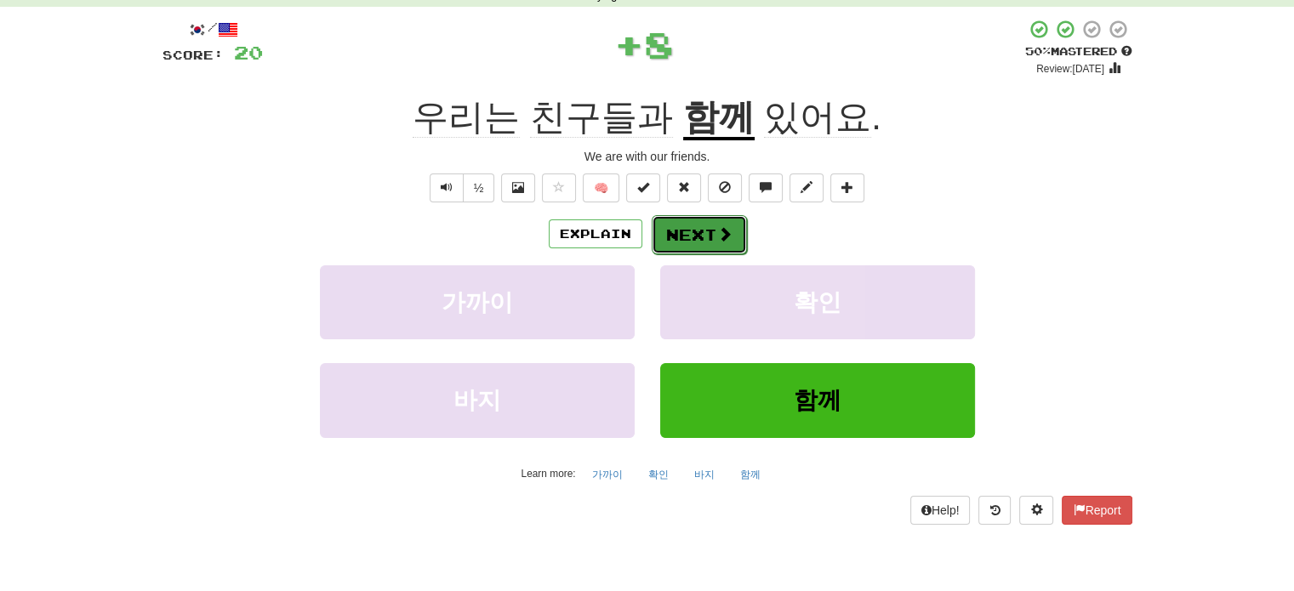
click at [684, 233] on button "Next" at bounding box center [699, 234] width 95 height 39
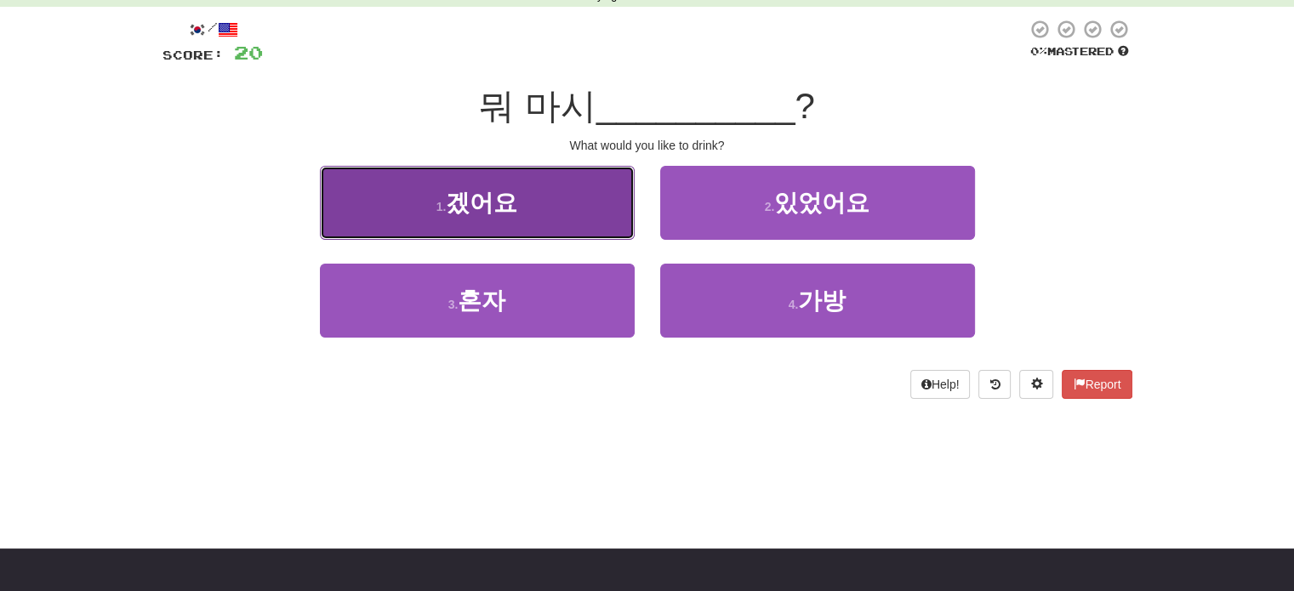
click at [553, 200] on button "1 . 겠어요" at bounding box center [477, 203] width 315 height 74
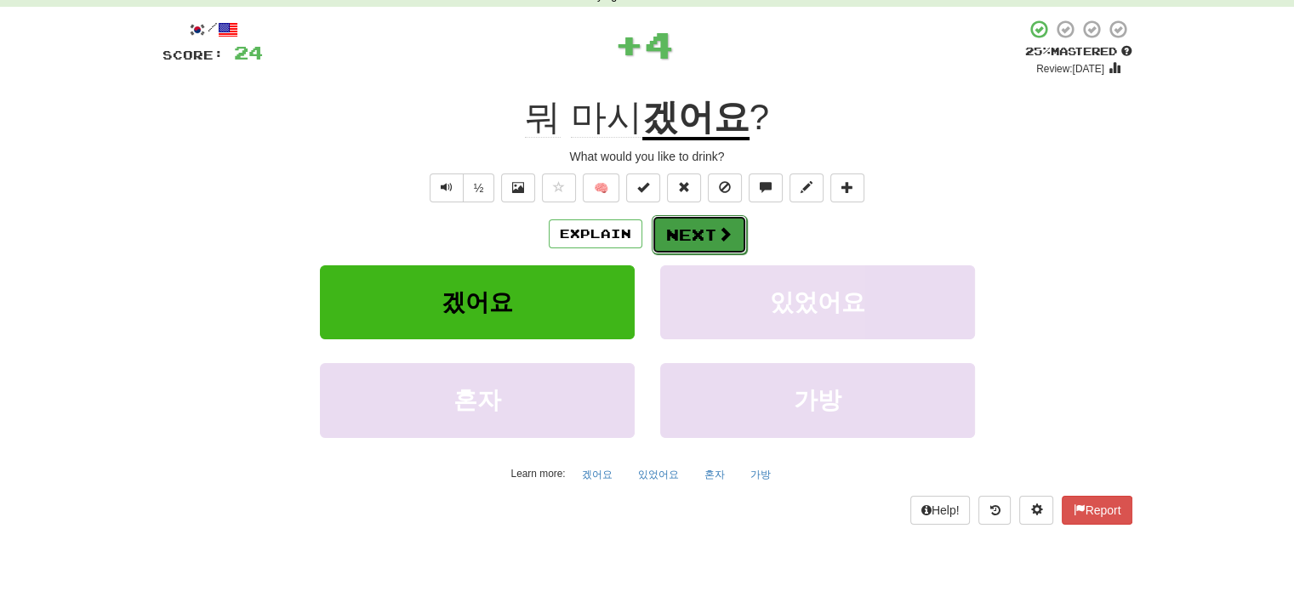
click at [719, 231] on span at bounding box center [724, 233] width 15 height 15
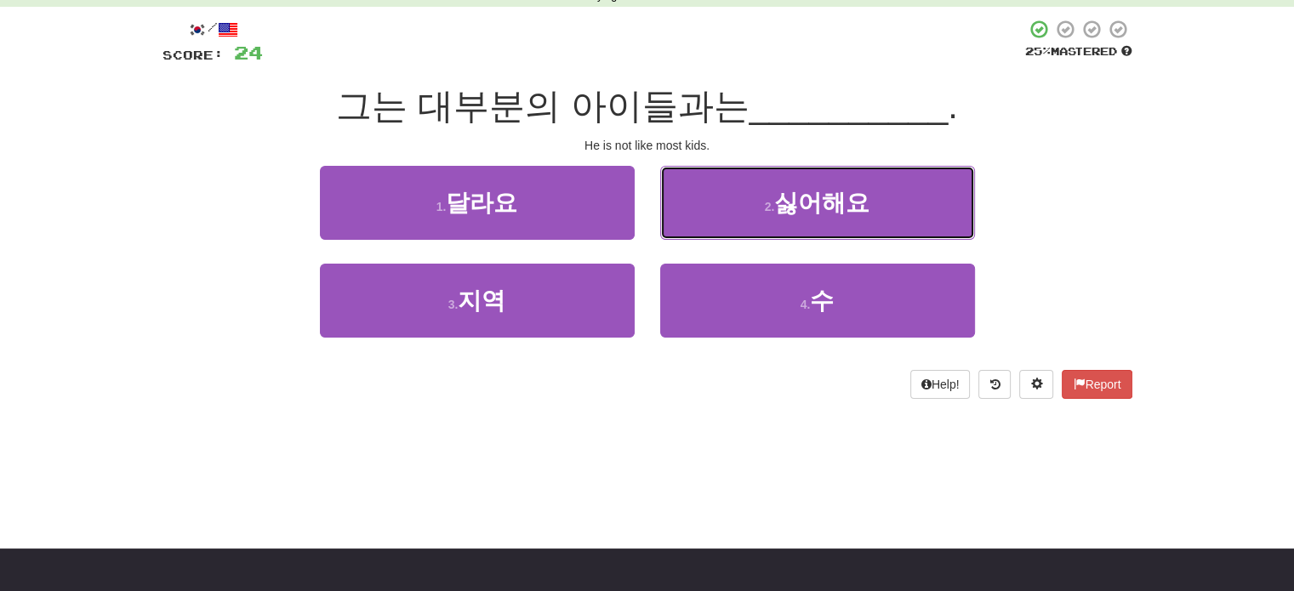
drag, startPoint x: 774, startPoint y: 207, endPoint x: 626, endPoint y: 254, distance: 155.6
click at [626, 254] on div "1 . 달라요 2 . 싫어해요" at bounding box center [647, 215] width 1021 height 98
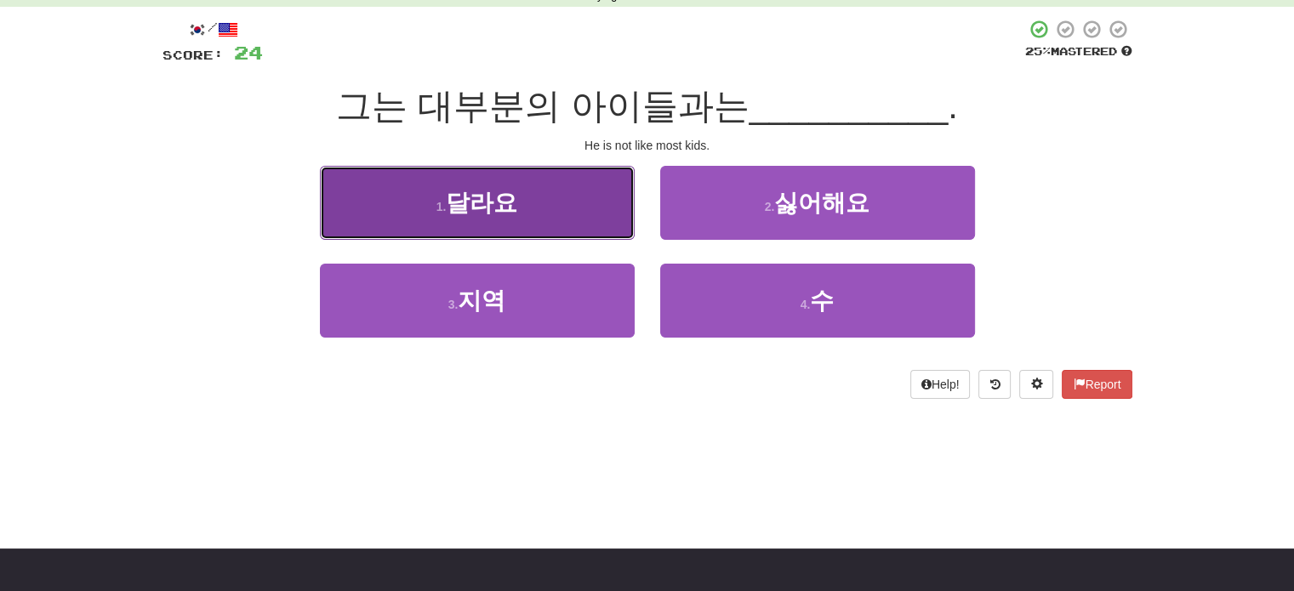
click at [545, 199] on button "1 . 달라요" at bounding box center [477, 203] width 315 height 74
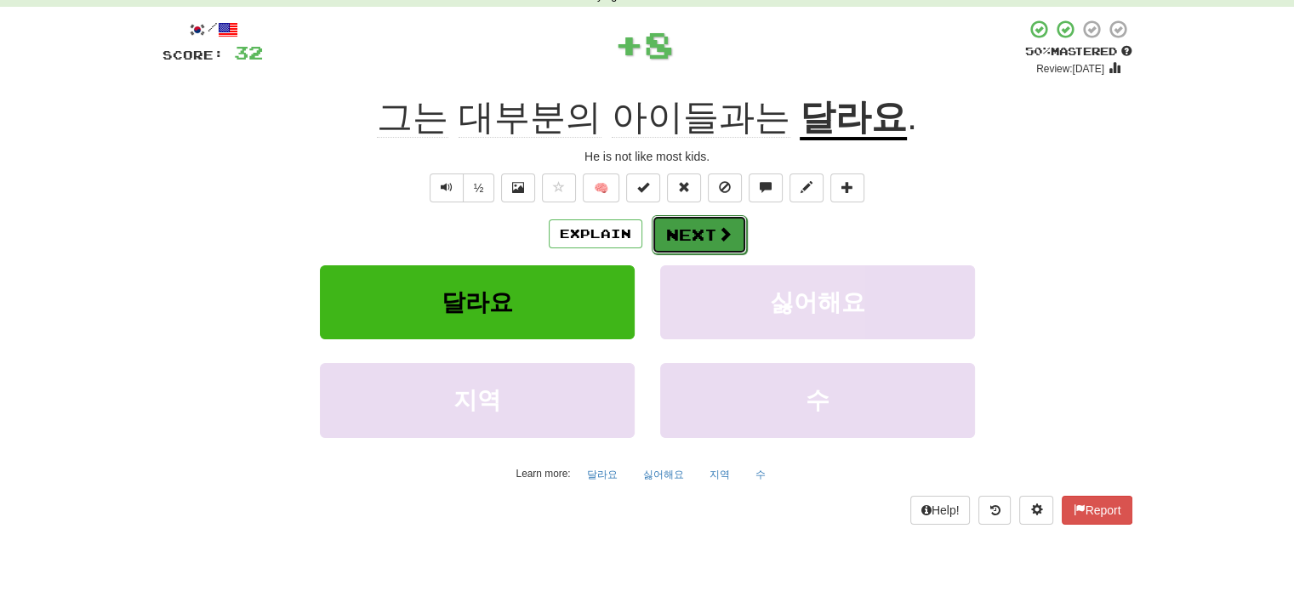
click at [711, 227] on button "Next" at bounding box center [699, 234] width 95 height 39
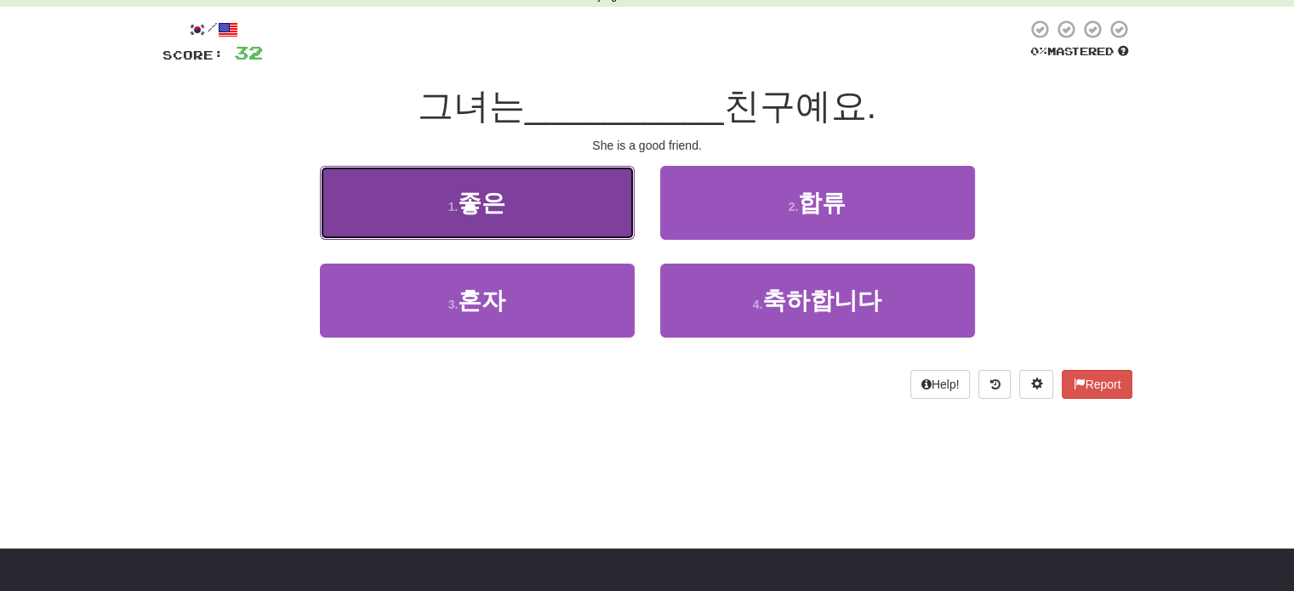
click at [504, 197] on span "좋은" at bounding box center [482, 203] width 48 height 26
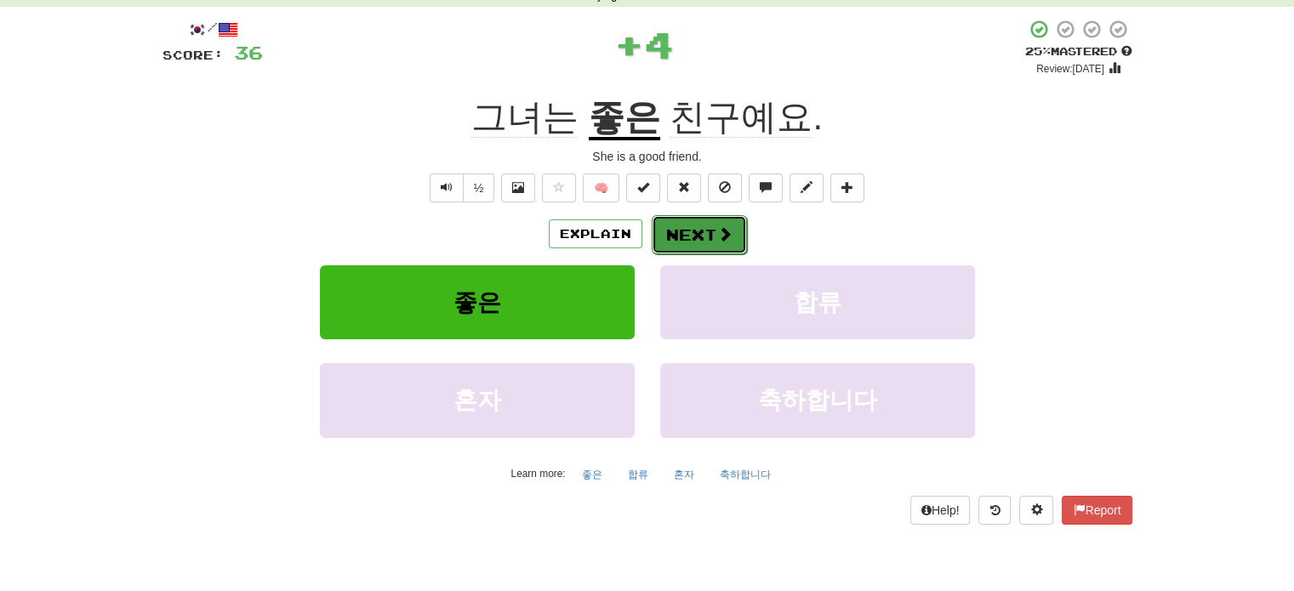
click at [719, 247] on button "Next" at bounding box center [699, 234] width 95 height 39
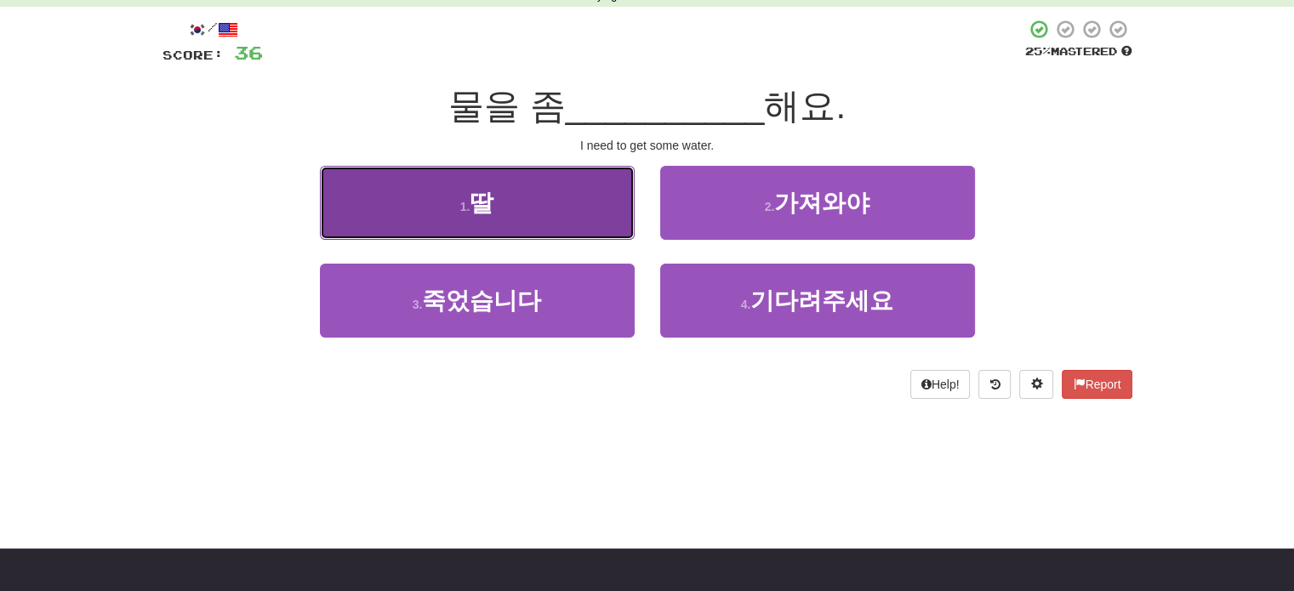
click at [518, 197] on button "1 . 딸" at bounding box center [477, 203] width 315 height 74
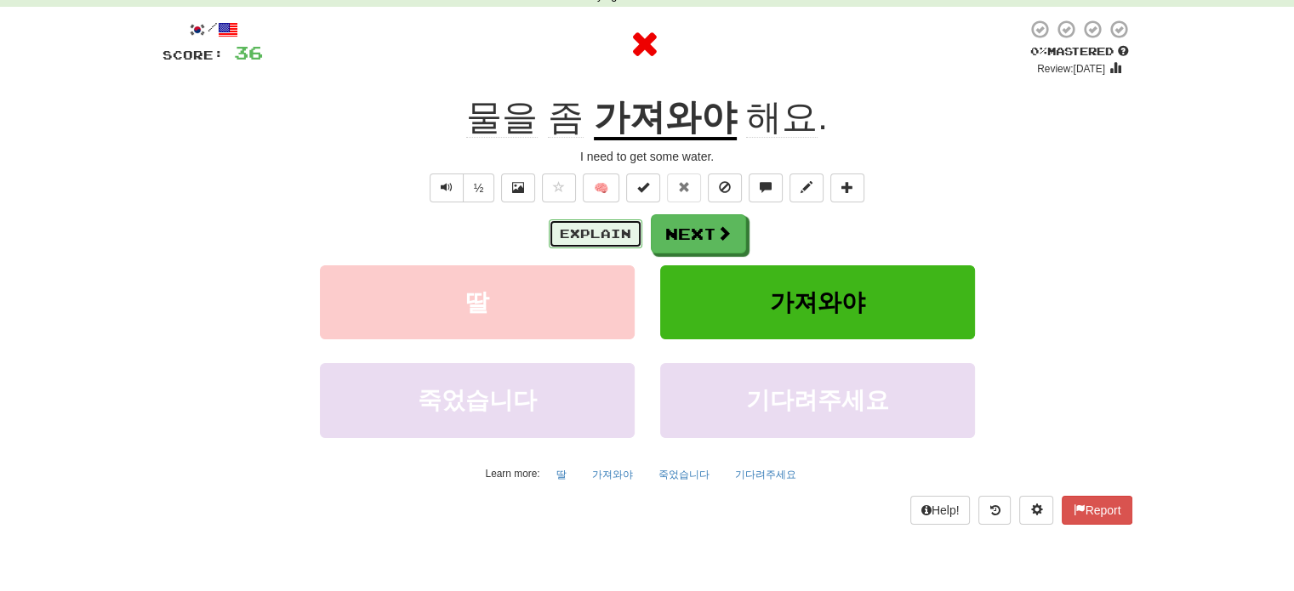
click at [586, 220] on button "Explain" at bounding box center [596, 234] width 94 height 29
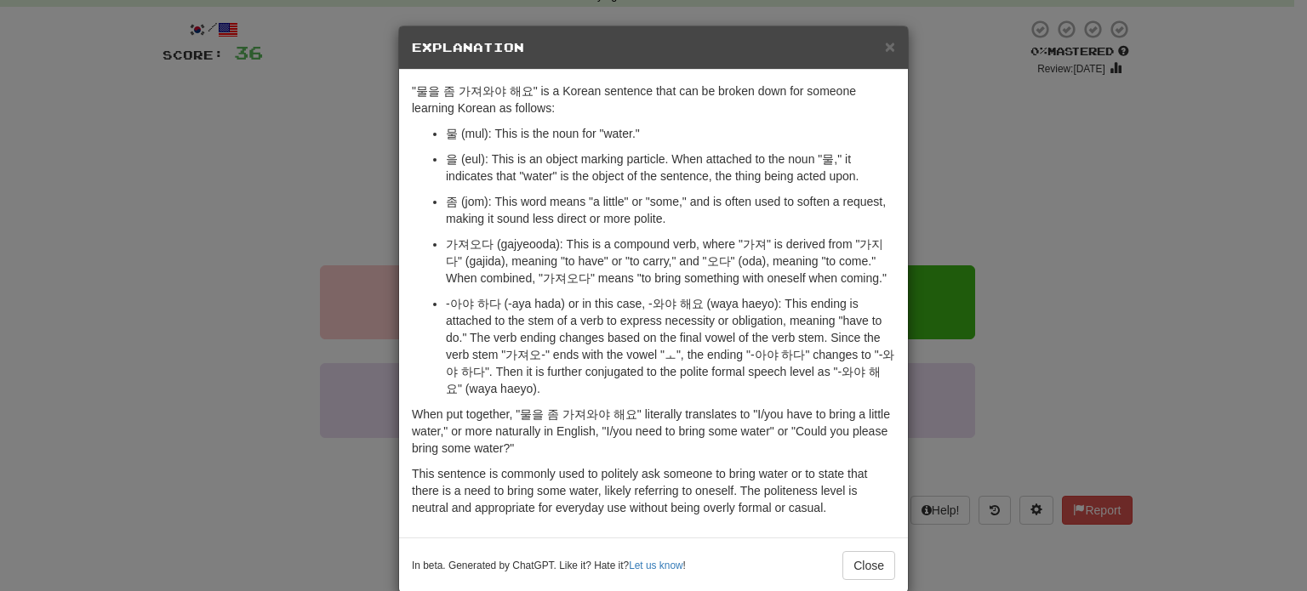
click at [334, 214] on div "× Explanation "물을 좀 가져와야 해요" is a Korean sentence that can be broken down for s…" at bounding box center [653, 295] width 1307 height 591
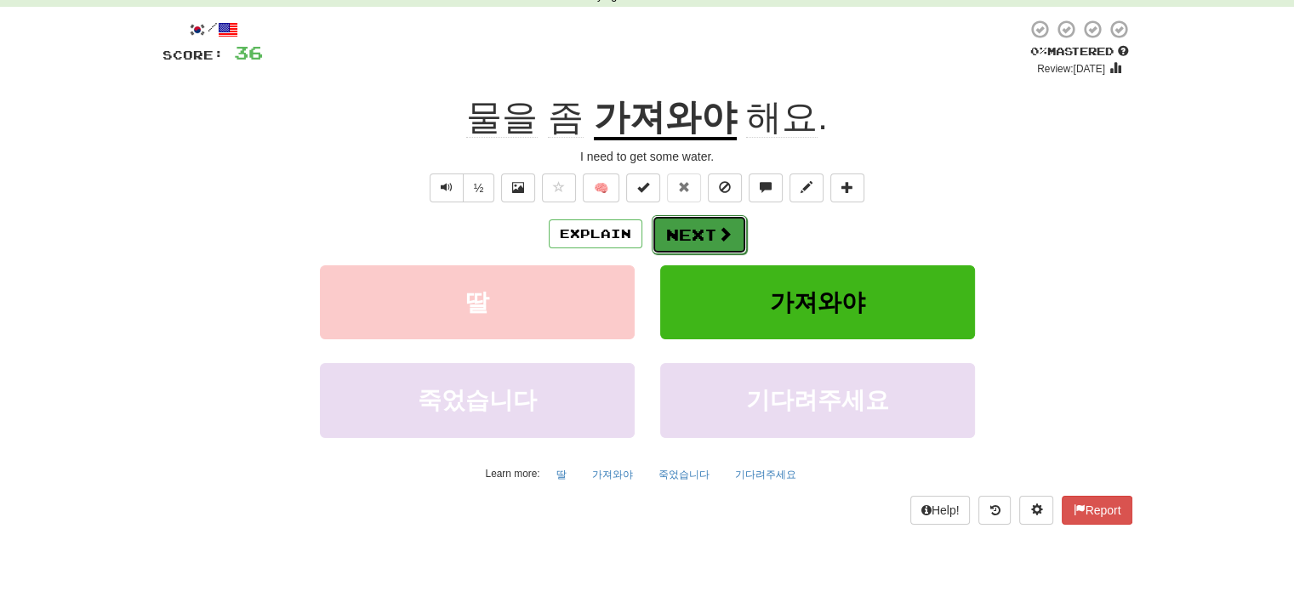
click at [708, 237] on button "Next" at bounding box center [699, 234] width 95 height 39
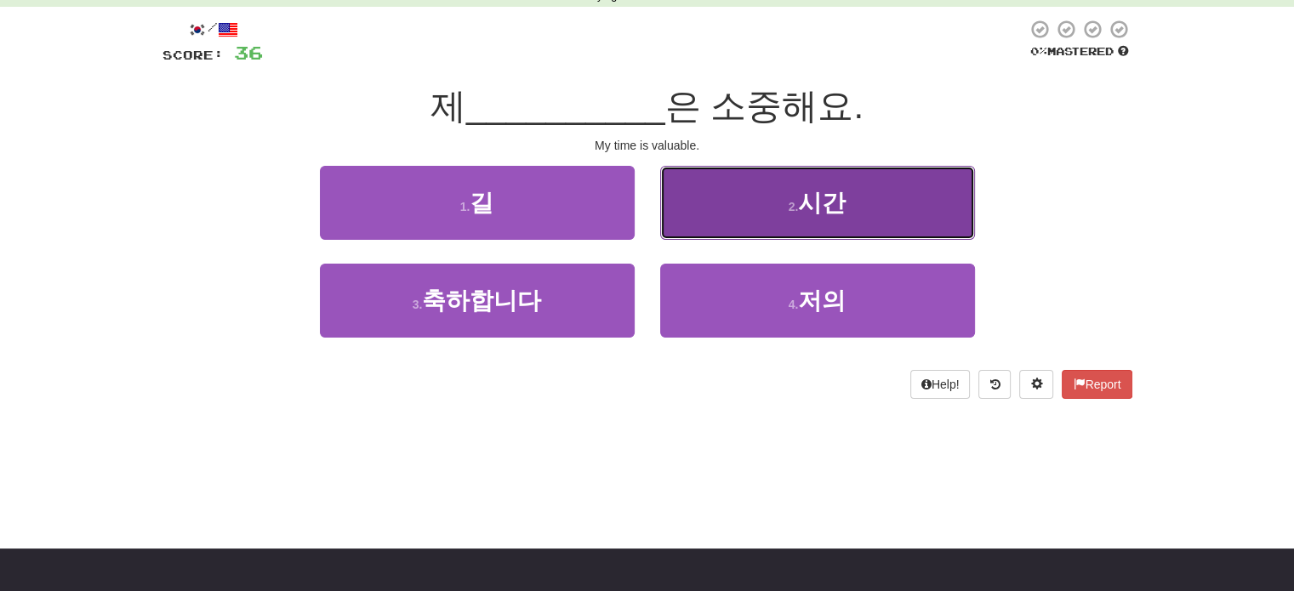
click at [762, 212] on button "2 . 시간" at bounding box center [817, 203] width 315 height 74
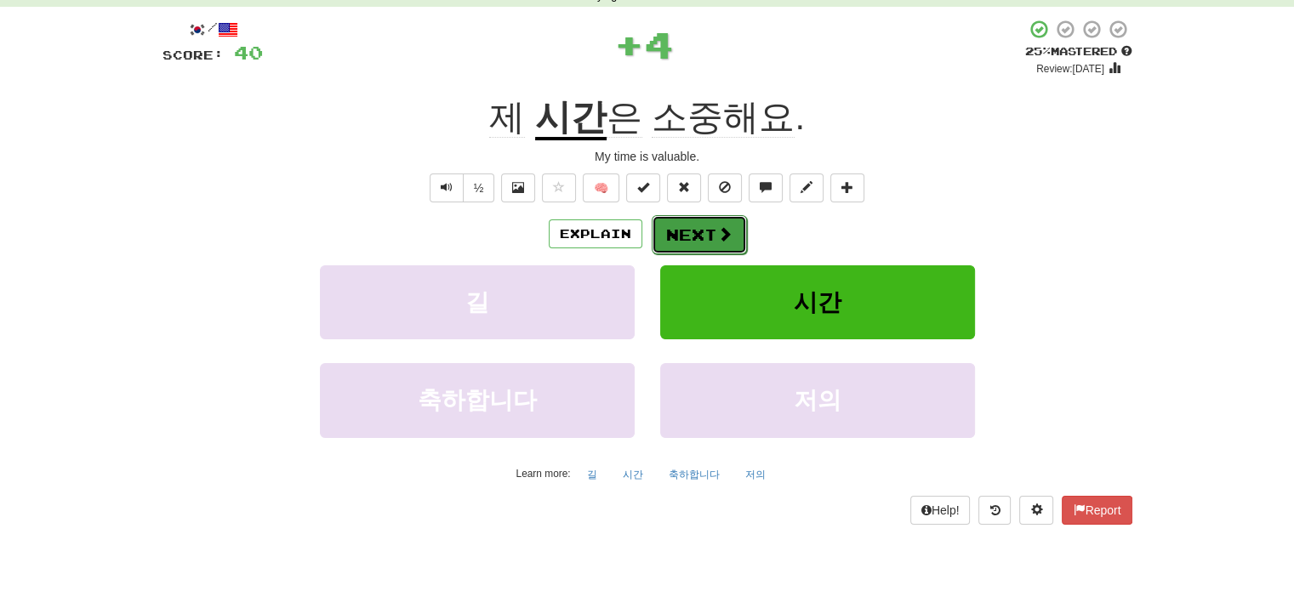
click at [691, 231] on button "Next" at bounding box center [699, 234] width 95 height 39
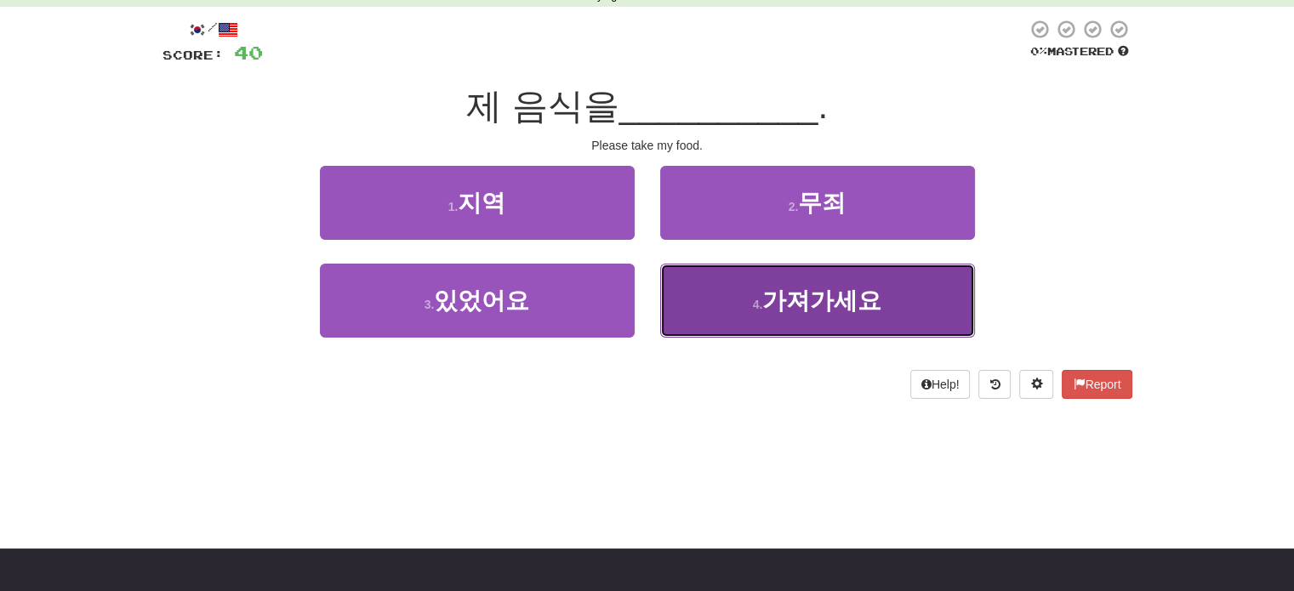
click at [749, 294] on button "4 . 가져가세요" at bounding box center [817, 301] width 315 height 74
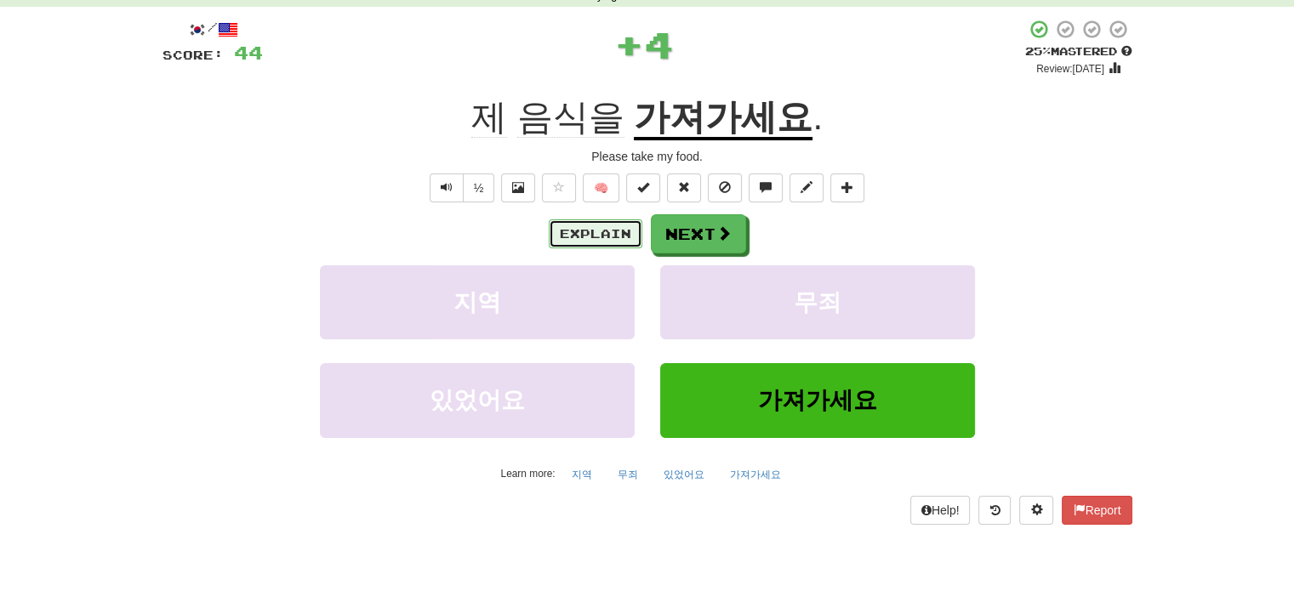
click at [575, 225] on button "Explain" at bounding box center [596, 234] width 94 height 29
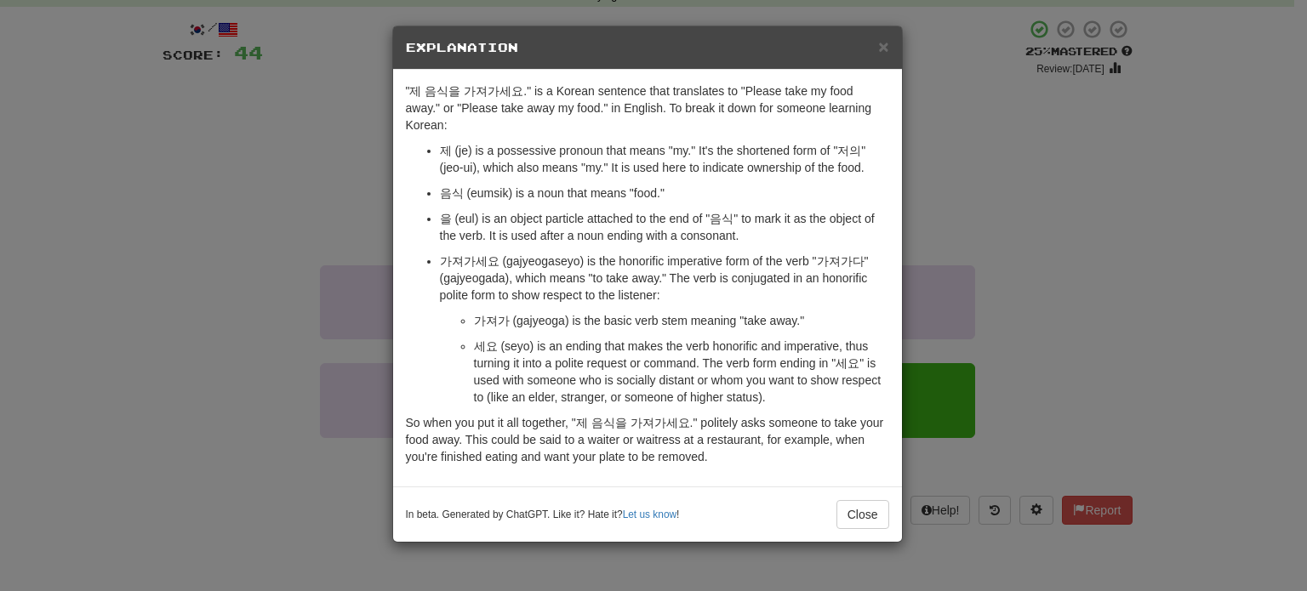
click at [323, 193] on div "× Explanation "제 음식을 가져가세요." is a Korean sentence that translates to "Please ta…" at bounding box center [653, 295] width 1307 height 591
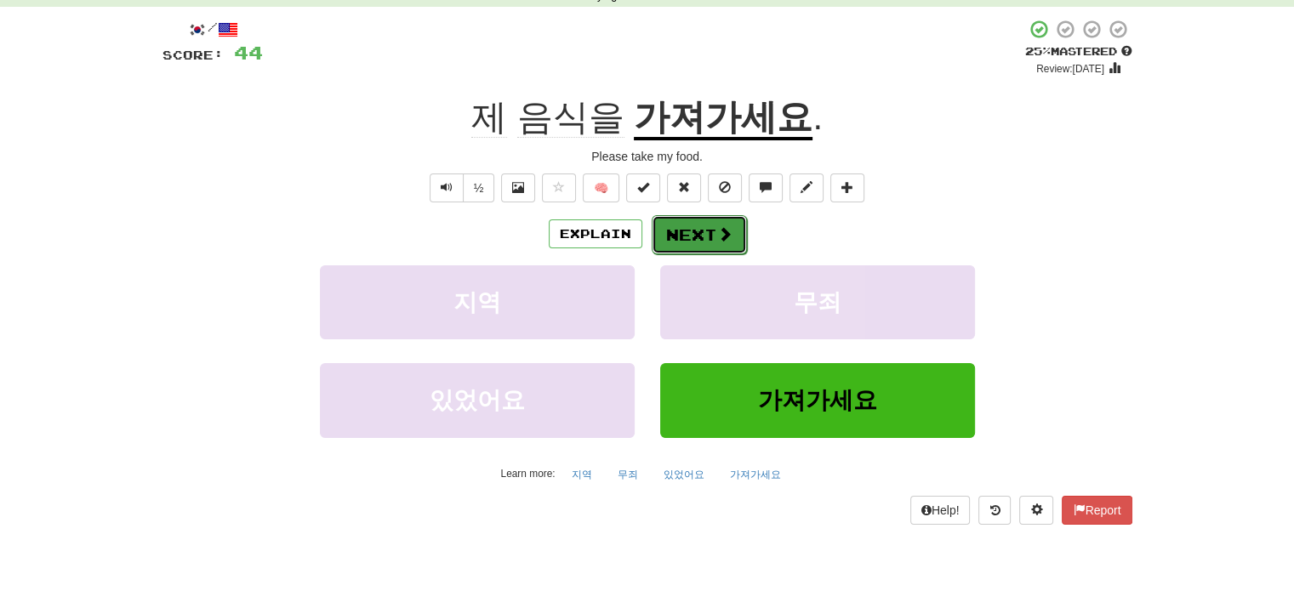
click at [691, 231] on button "Next" at bounding box center [699, 234] width 95 height 39
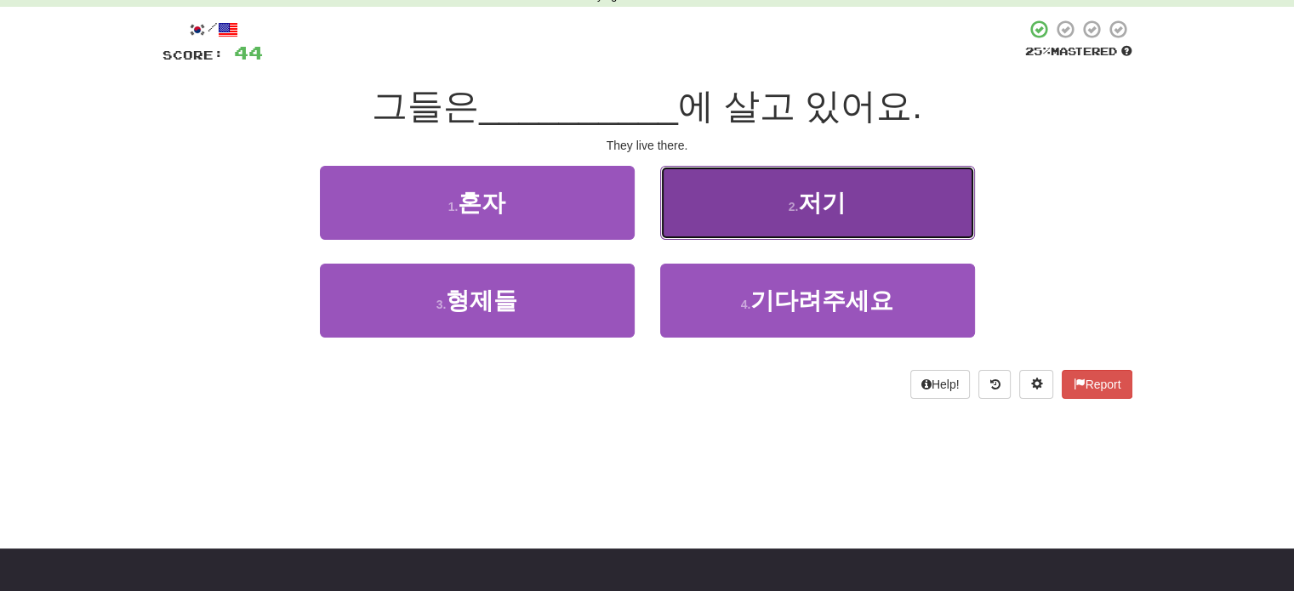
click at [808, 214] on span "저기" at bounding box center [822, 203] width 48 height 26
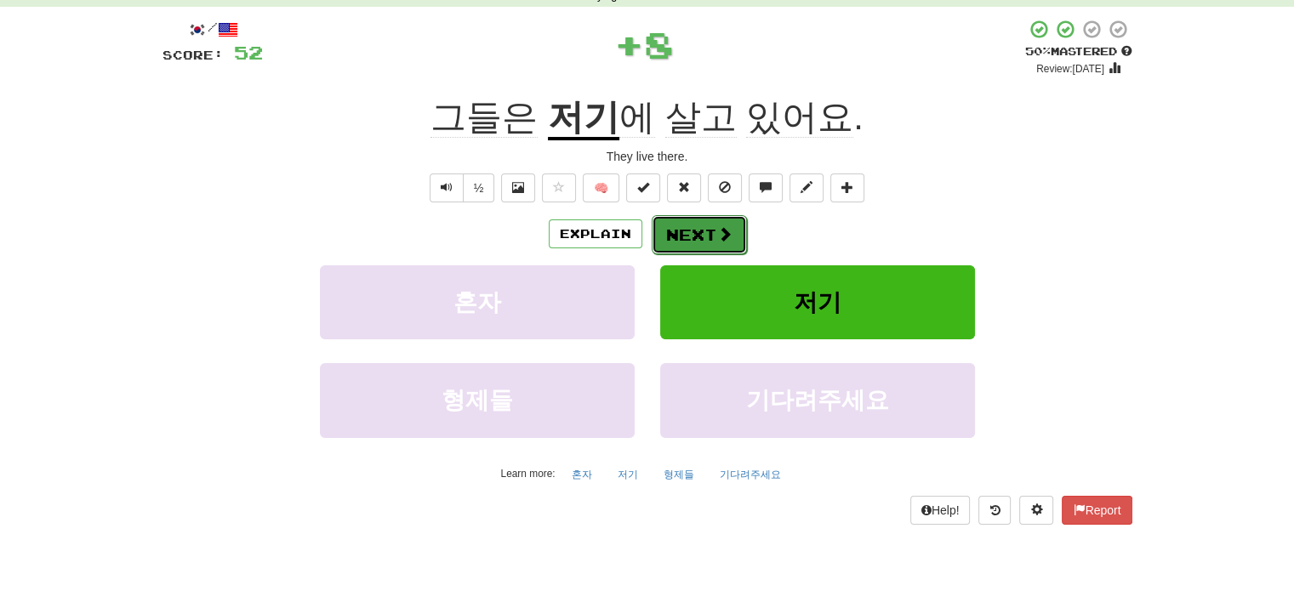
click at [727, 231] on span at bounding box center [724, 233] width 15 height 15
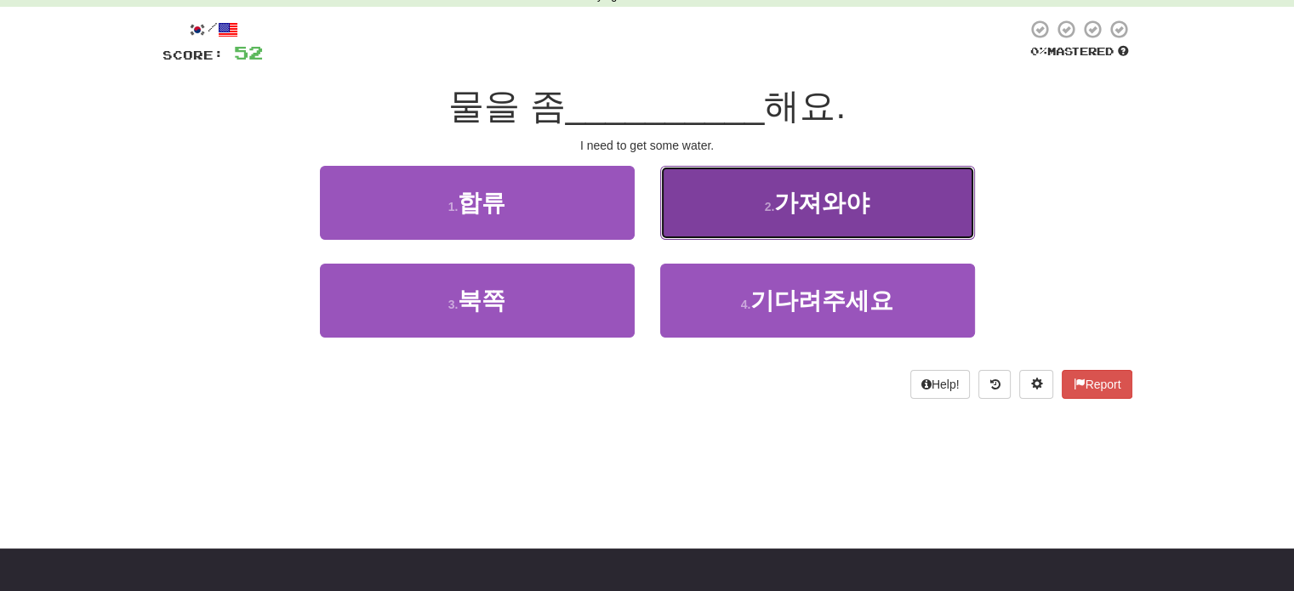
click at [841, 218] on button "2 . 가져와야" at bounding box center [817, 203] width 315 height 74
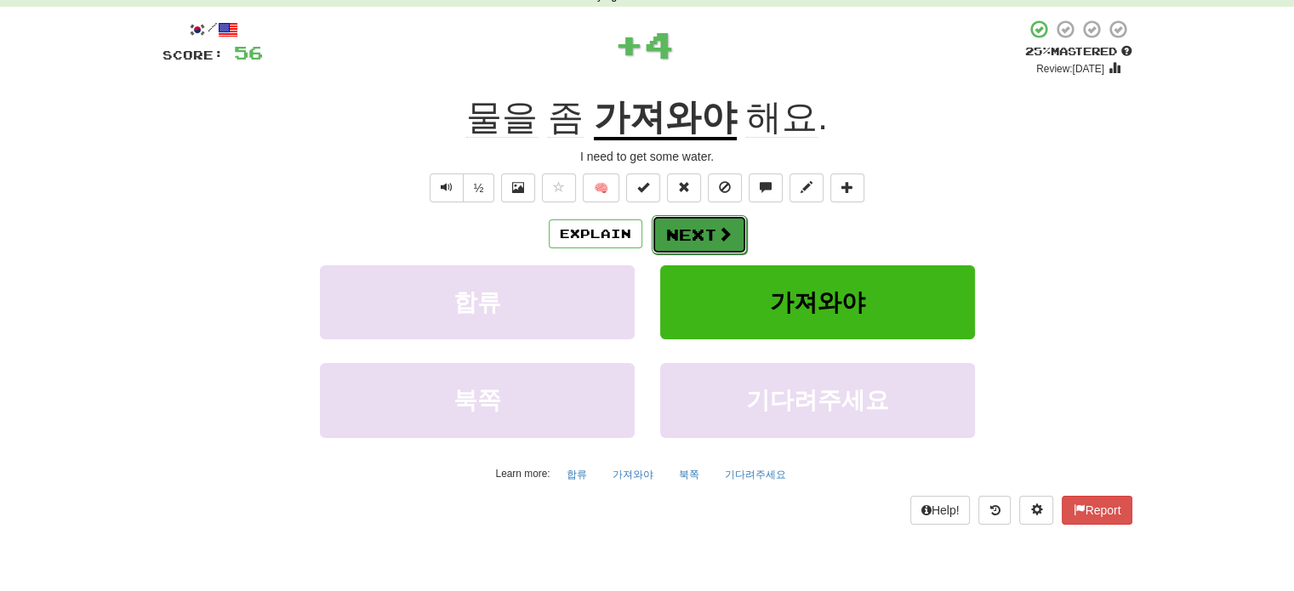
click at [718, 226] on span at bounding box center [724, 233] width 15 height 15
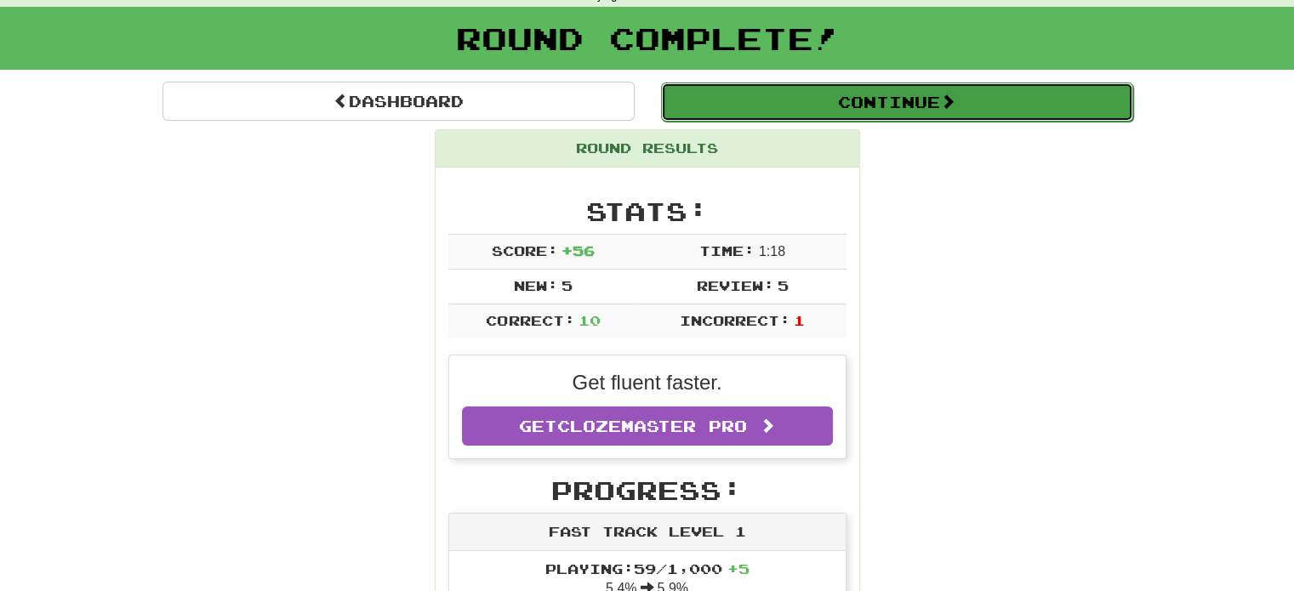
click at [853, 117] on button "Continue" at bounding box center [897, 102] width 472 height 39
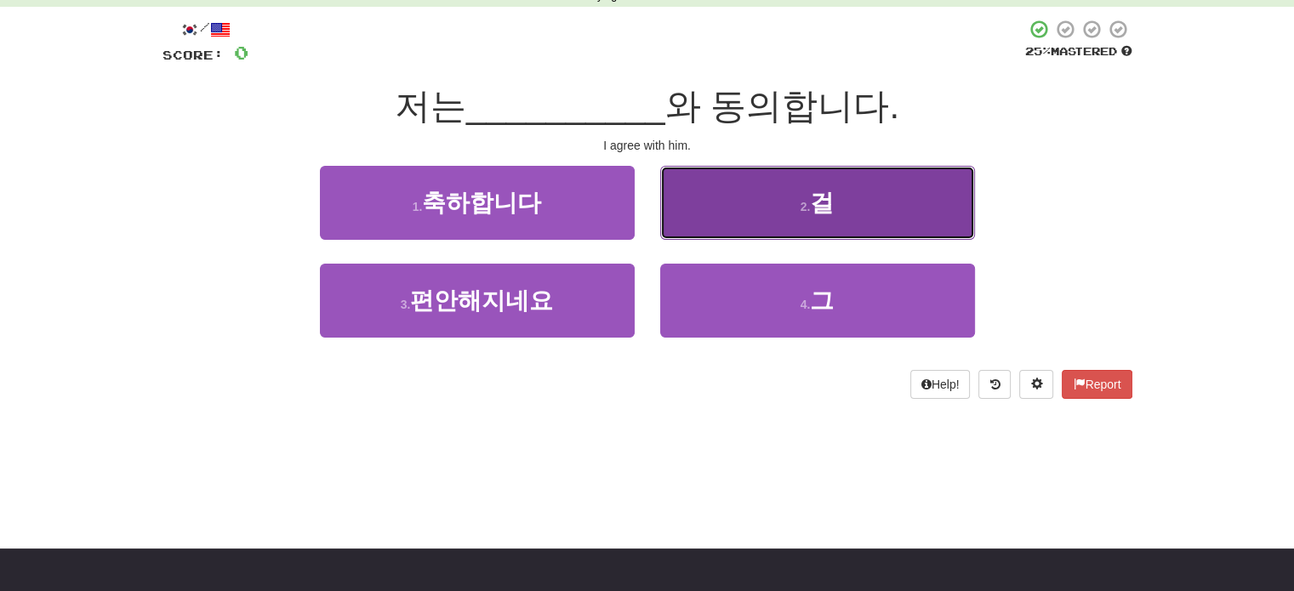
click at [807, 211] on small "2 ." at bounding box center [806, 207] width 10 height 14
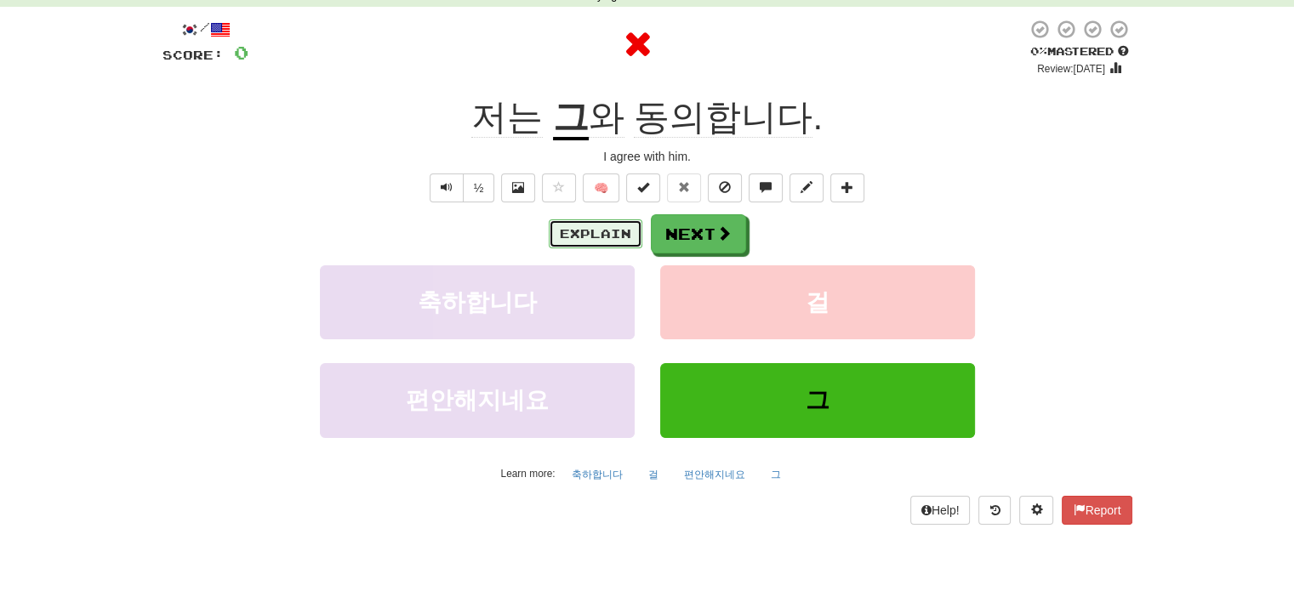
click at [637, 218] on div "Explain Next" at bounding box center [648, 233] width 970 height 39
click at [595, 224] on button "Explain" at bounding box center [596, 234] width 94 height 29
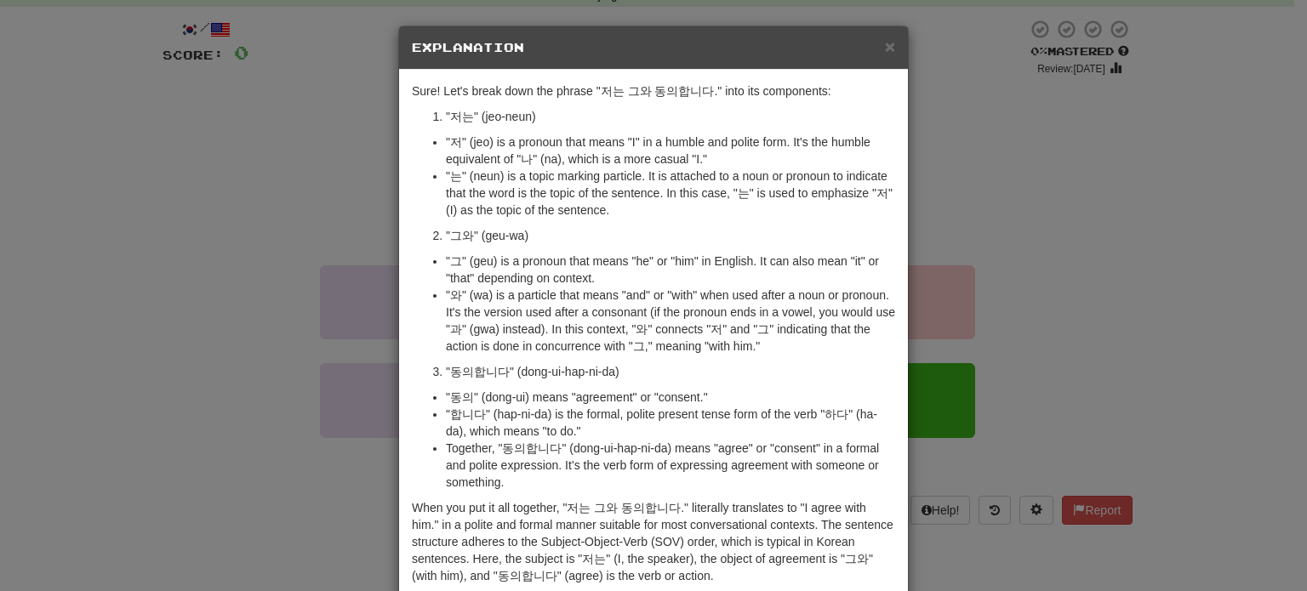
click at [166, 254] on div "× Explanation Sure! Let's break down the phrase "저는 그와 동의합니다." into its compone…" at bounding box center [653, 295] width 1307 height 591
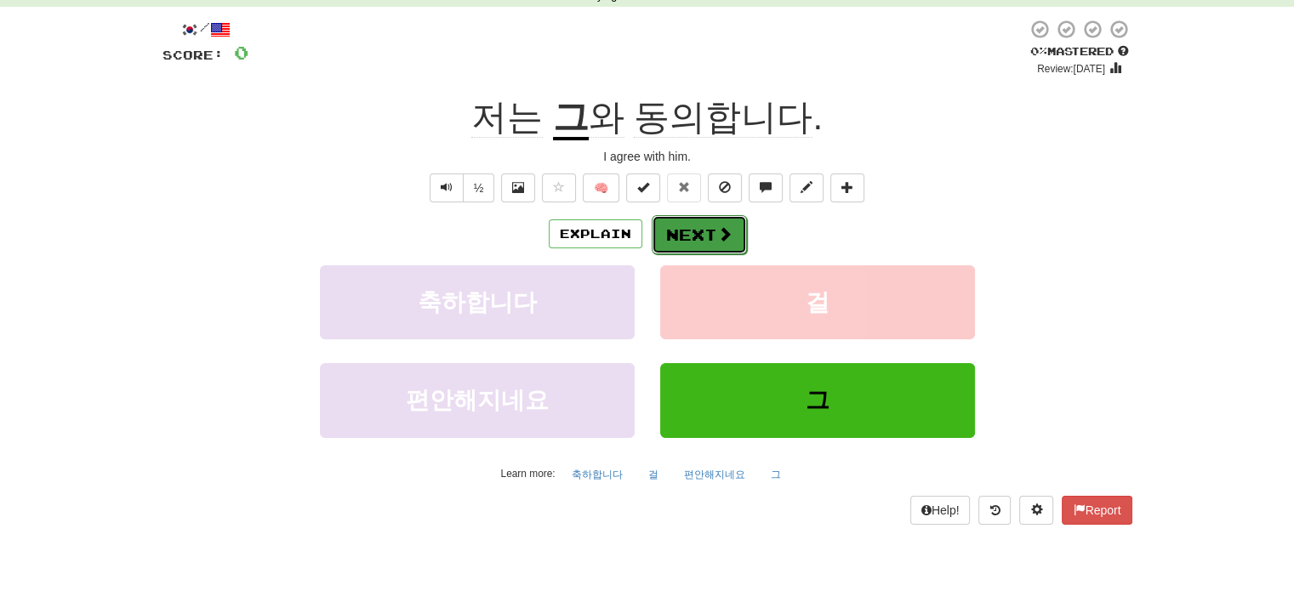
click at [735, 249] on button "Next" at bounding box center [699, 234] width 95 height 39
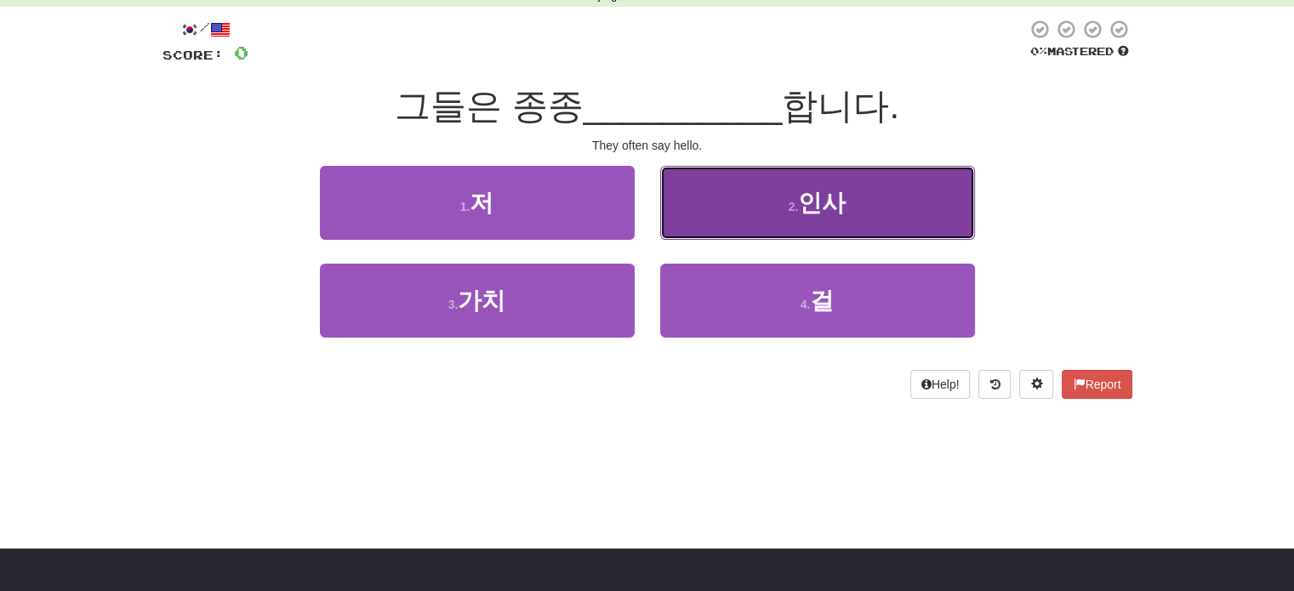
click at [825, 239] on button "2 . 인사" at bounding box center [817, 203] width 315 height 74
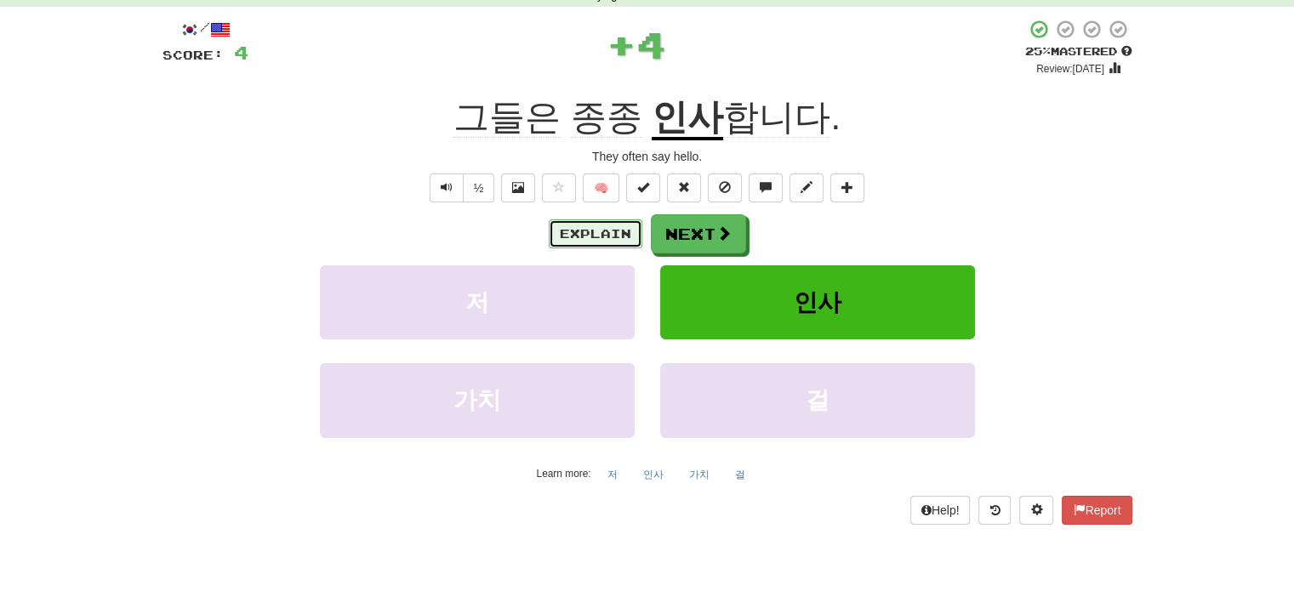
click at [585, 227] on button "Explain" at bounding box center [596, 234] width 94 height 29
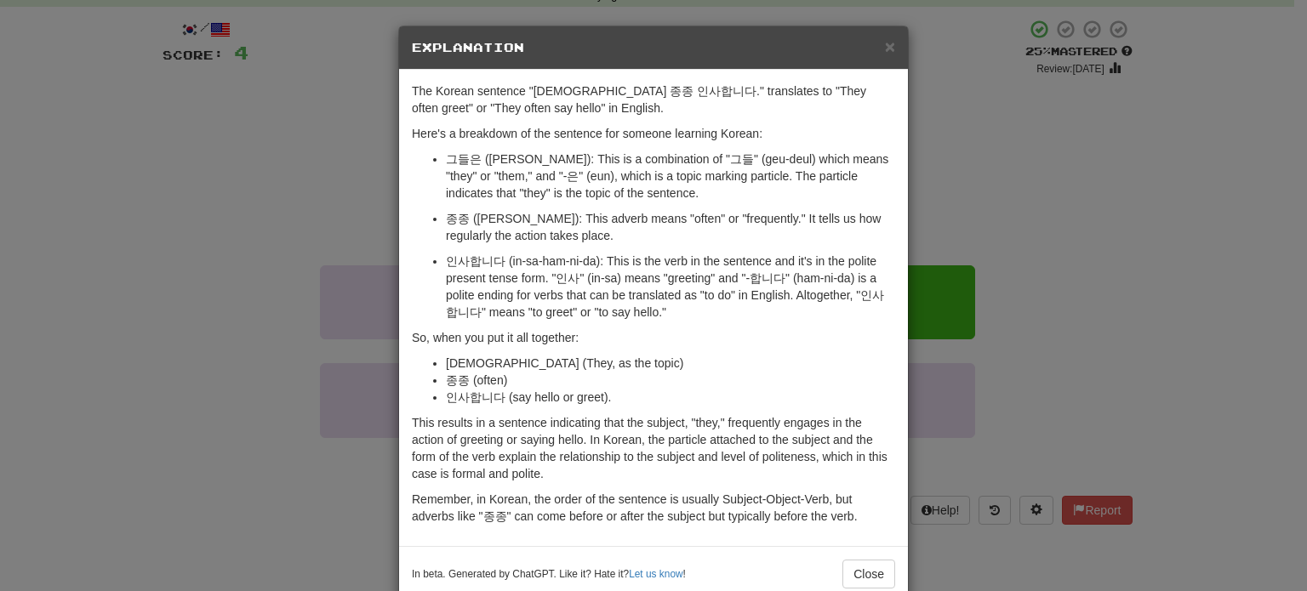
click at [360, 212] on div "× Explanation The Korean sentence "그들은 종종 인사합니다." translates to "They often gre…" at bounding box center [653, 295] width 1307 height 591
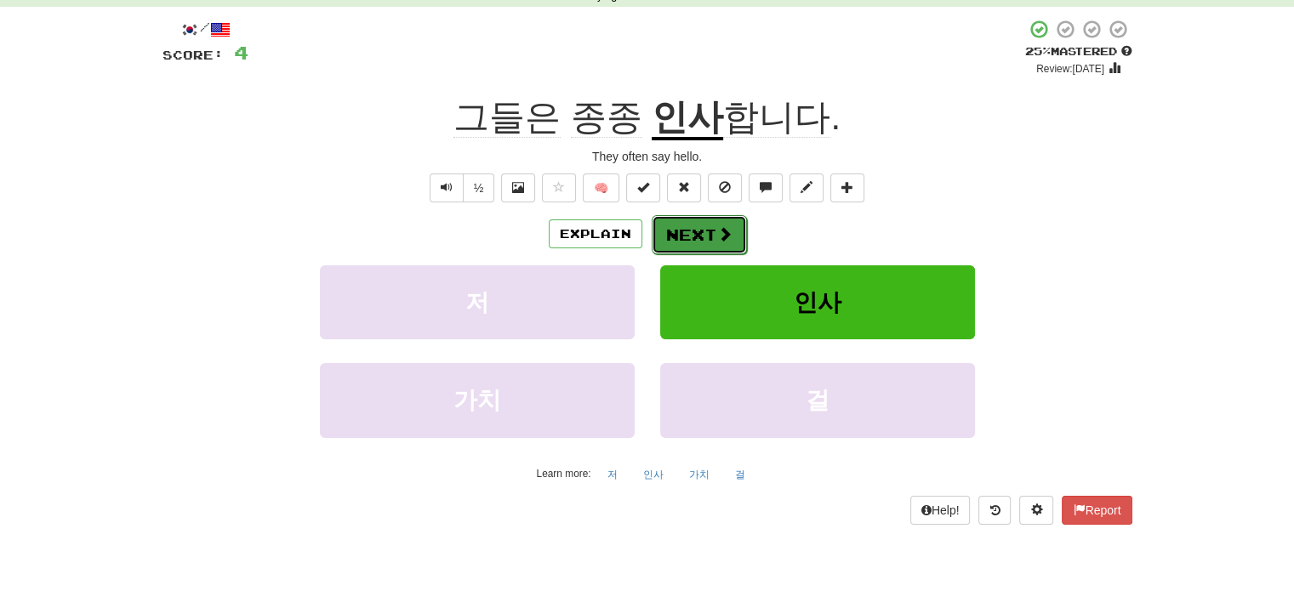
click at [706, 238] on button "Next" at bounding box center [699, 234] width 95 height 39
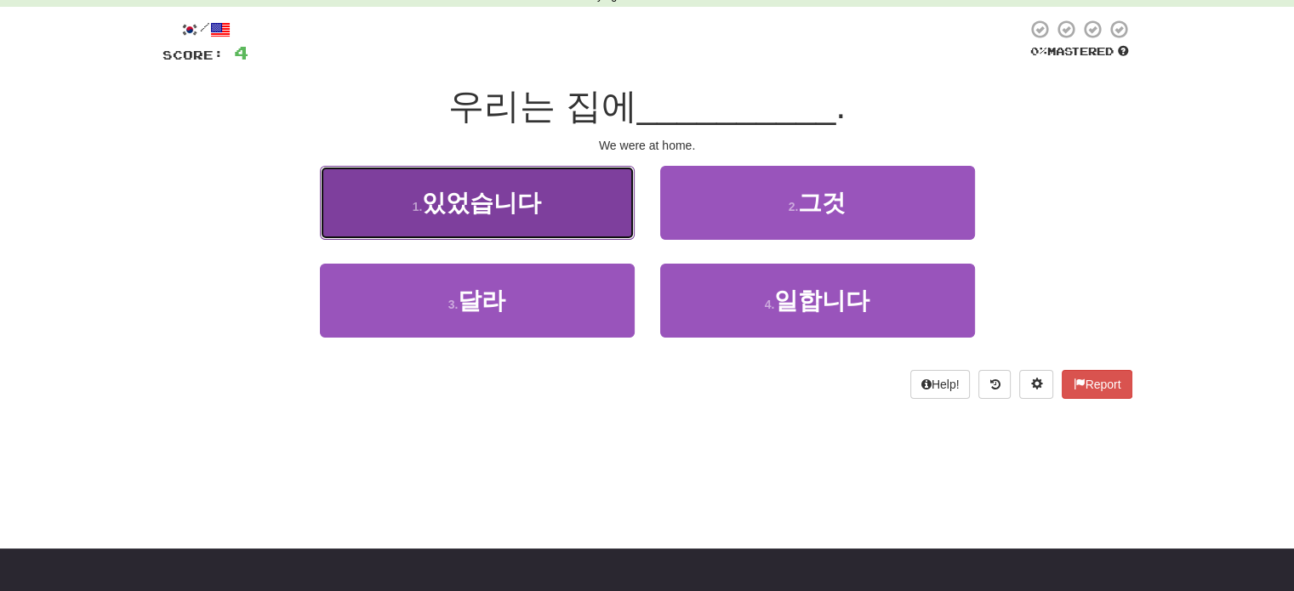
click at [548, 202] on button "1 . 있었습니다" at bounding box center [477, 203] width 315 height 74
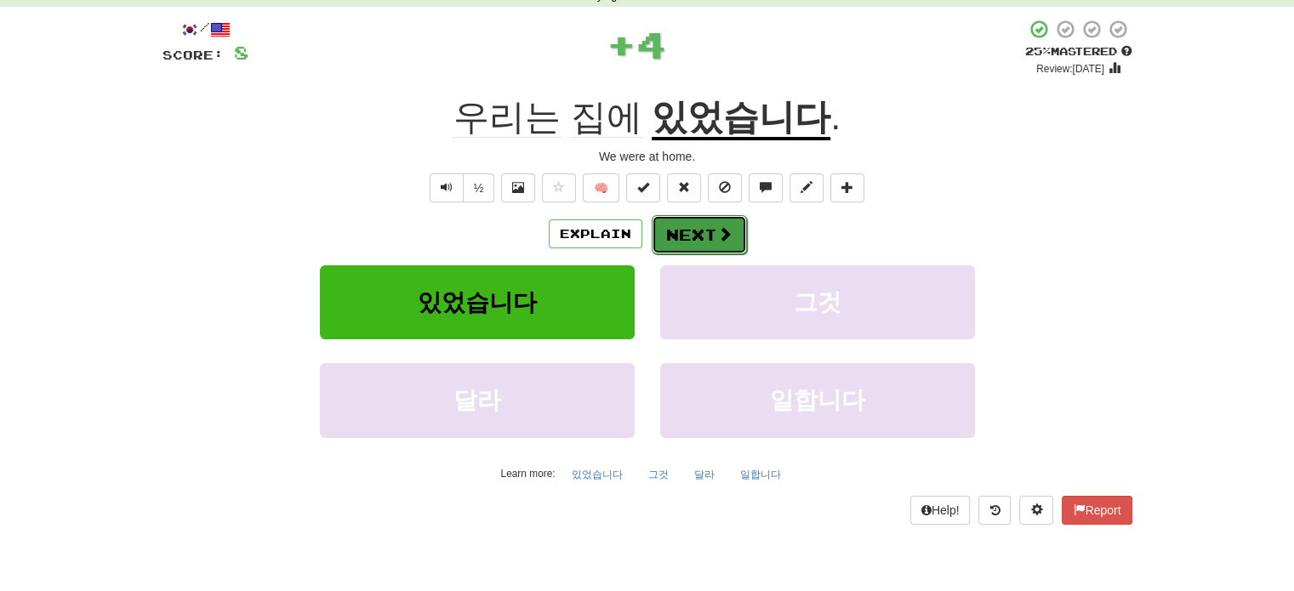
click at [663, 227] on button "Next" at bounding box center [699, 234] width 95 height 39
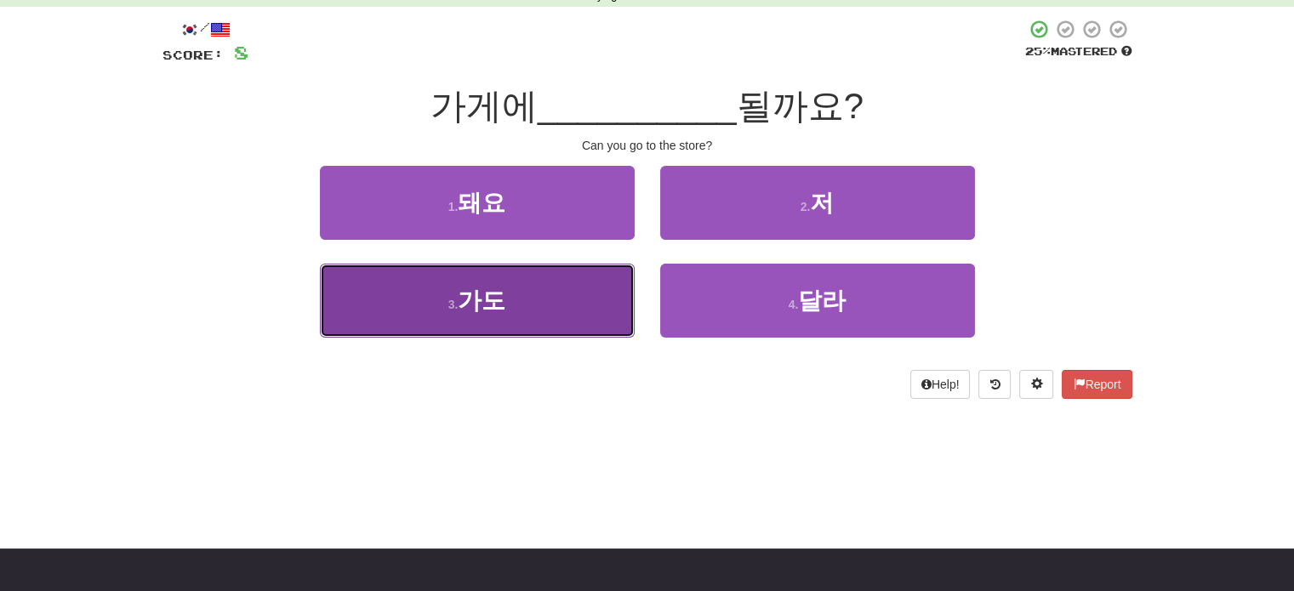
click at [517, 284] on button "3 . 가도" at bounding box center [477, 301] width 315 height 74
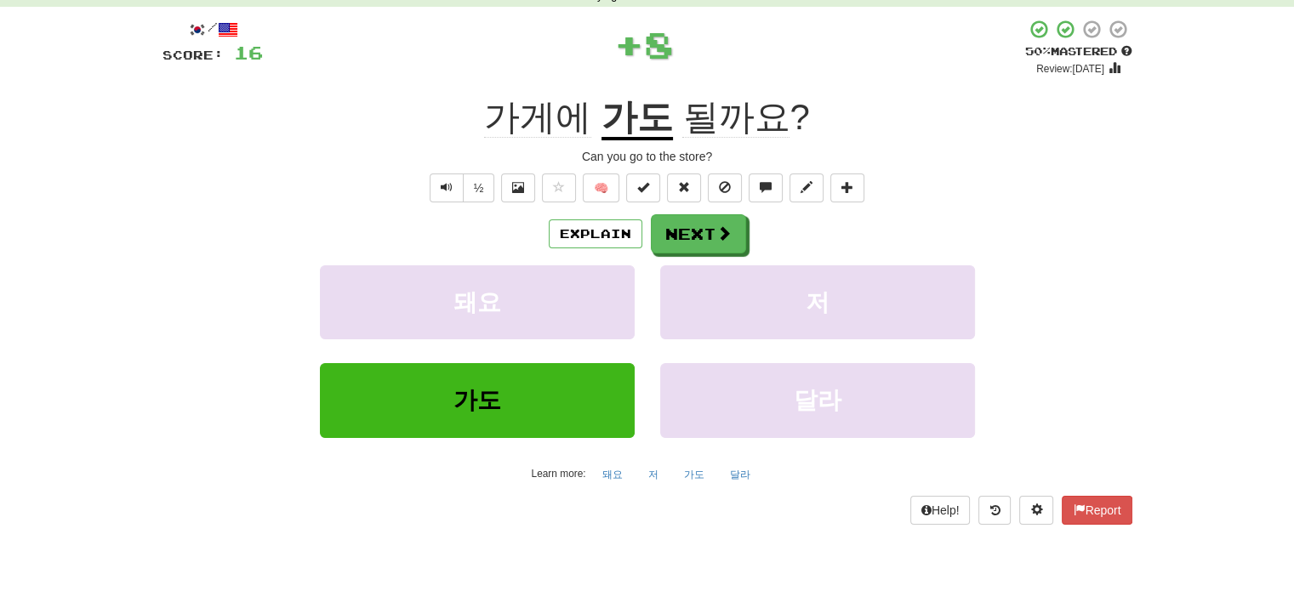
click at [700, 205] on div "/ Score: 16 + 8 50 % Mastered Review: 2025-09-27 가게에 가도 될까요 ? Can you go to the…" at bounding box center [648, 271] width 970 height 505
click at [694, 231] on button "Next" at bounding box center [699, 234] width 95 height 39
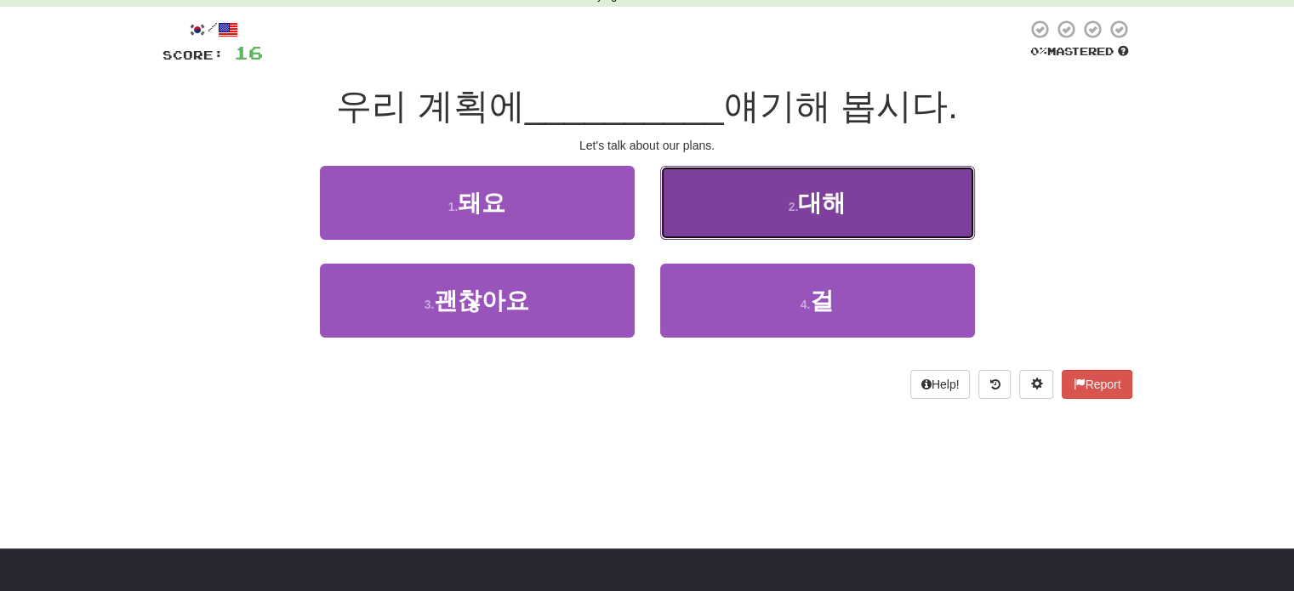
click at [800, 222] on button "2 . 대해" at bounding box center [817, 203] width 315 height 74
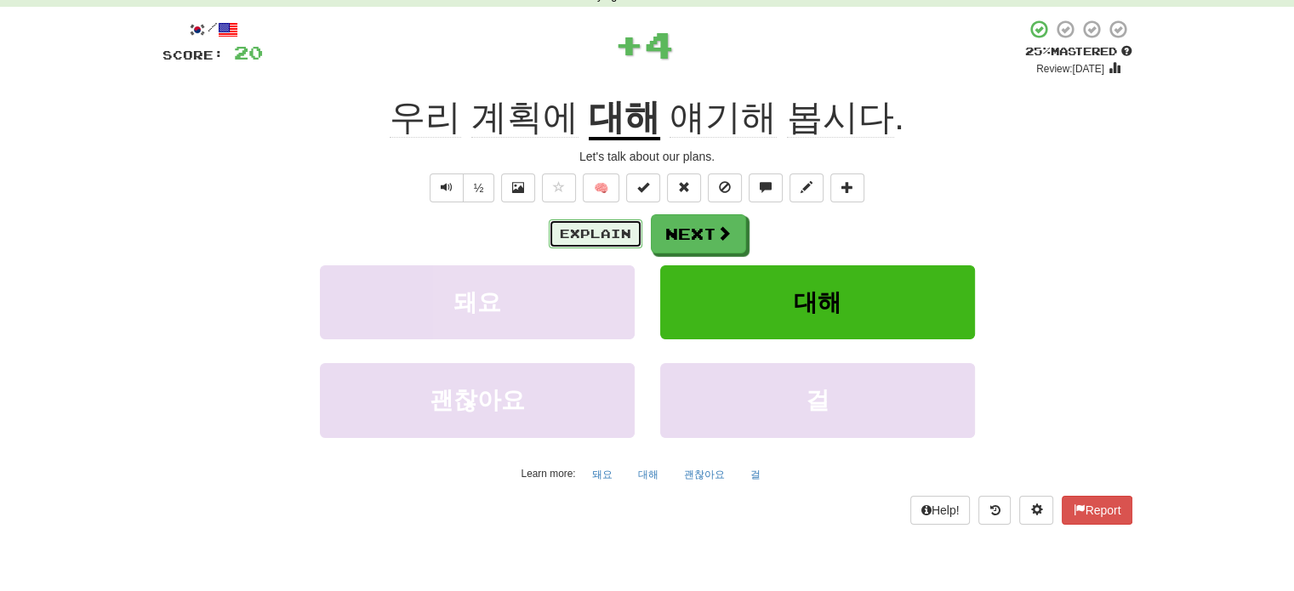
click at [624, 239] on button "Explain" at bounding box center [596, 234] width 94 height 29
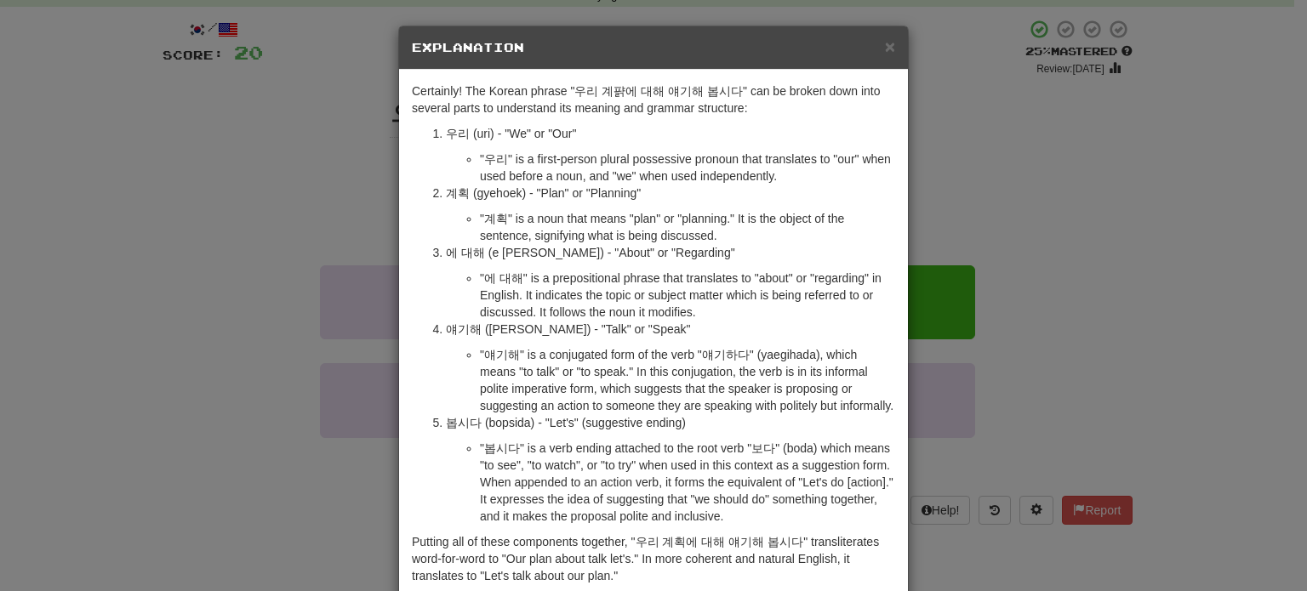
click at [177, 210] on div "× Explanation Certainly! The Korean phrase "우리 계퍍에 대해 얘기해 봅시다" can be broken do…" at bounding box center [653, 295] width 1307 height 591
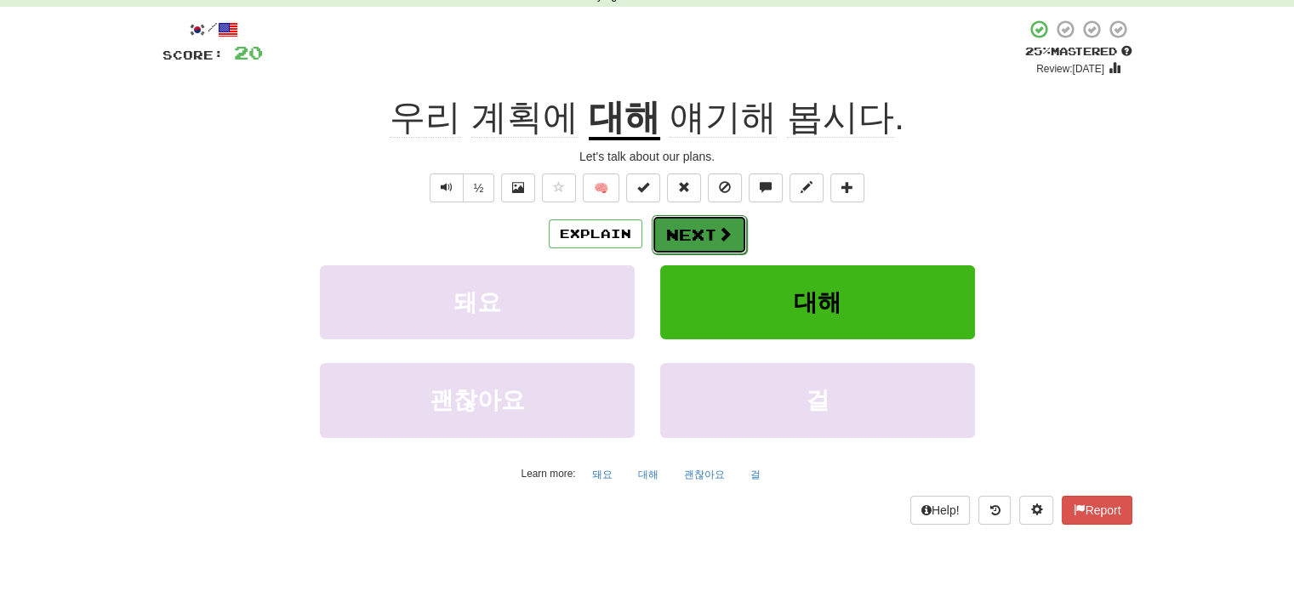
click at [684, 226] on button "Next" at bounding box center [699, 234] width 95 height 39
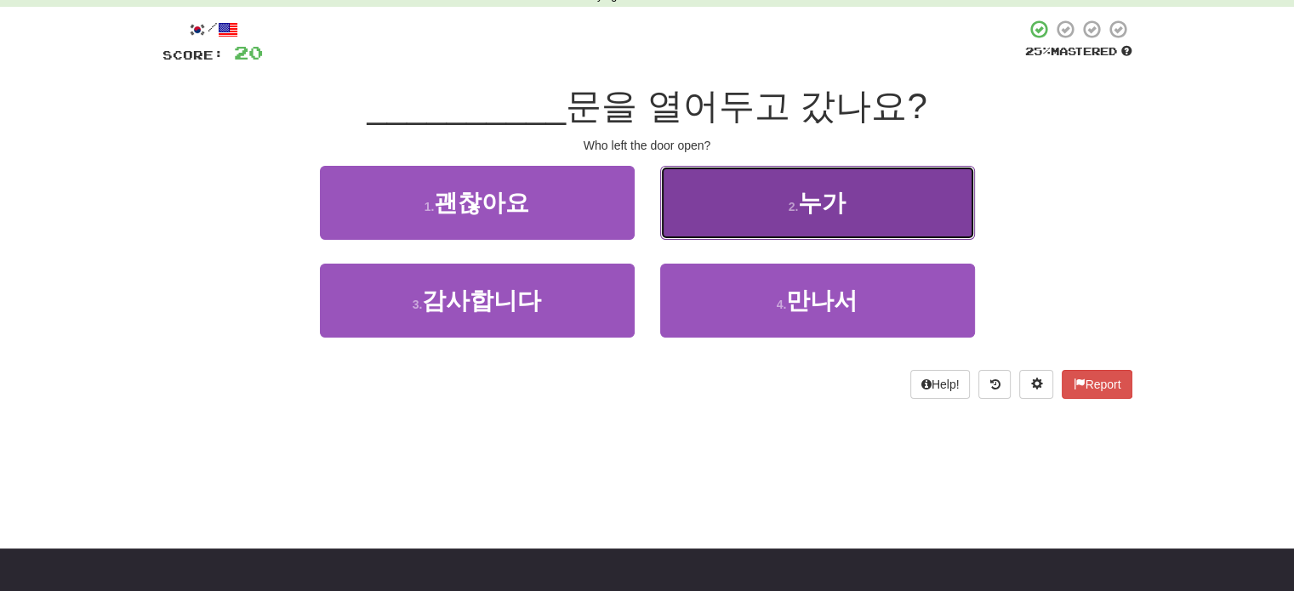
click at [734, 208] on button "2 . 누가" at bounding box center [817, 203] width 315 height 74
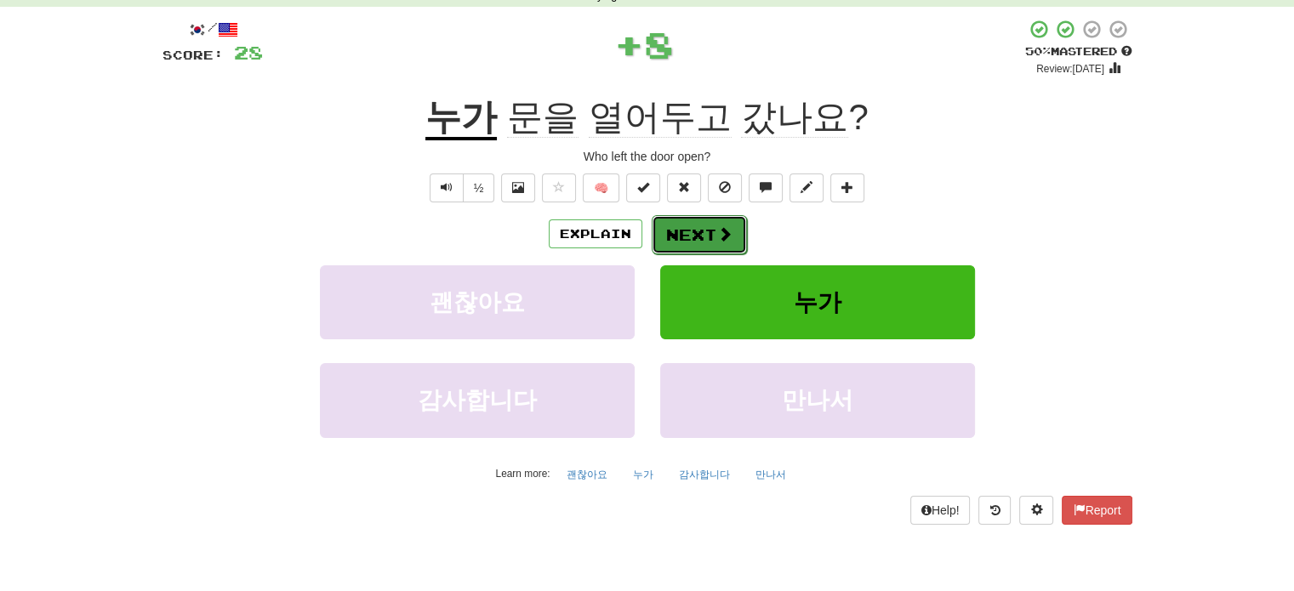
click at [686, 236] on button "Next" at bounding box center [699, 234] width 95 height 39
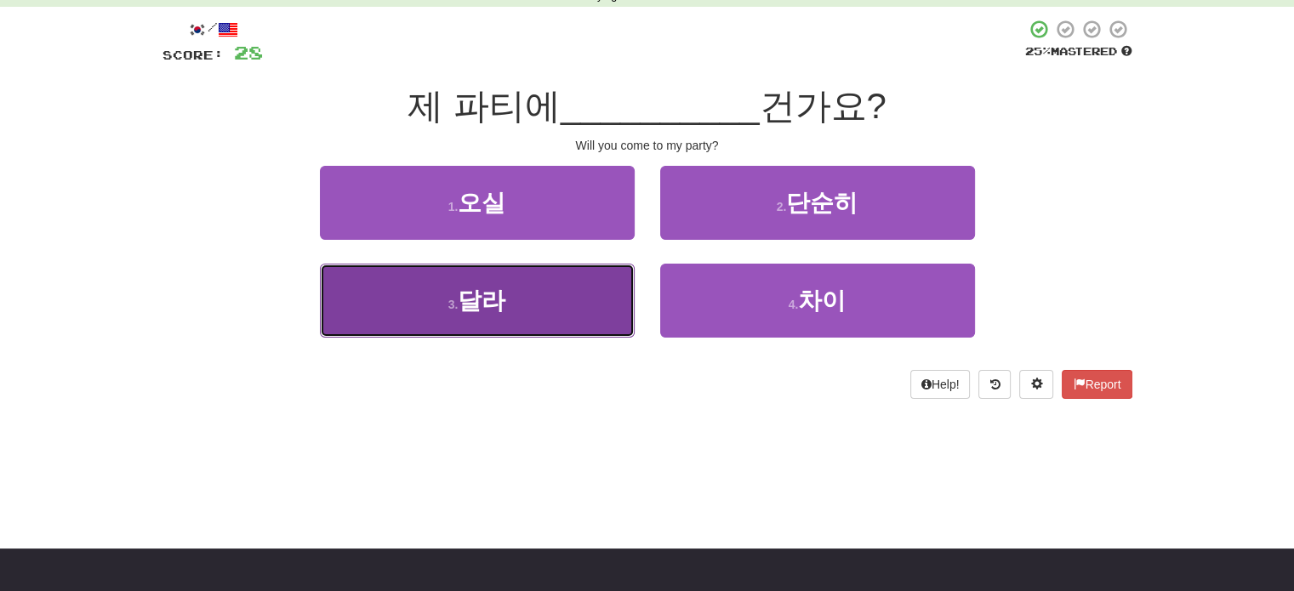
click at [574, 295] on button "3 . 달라" at bounding box center [477, 301] width 315 height 74
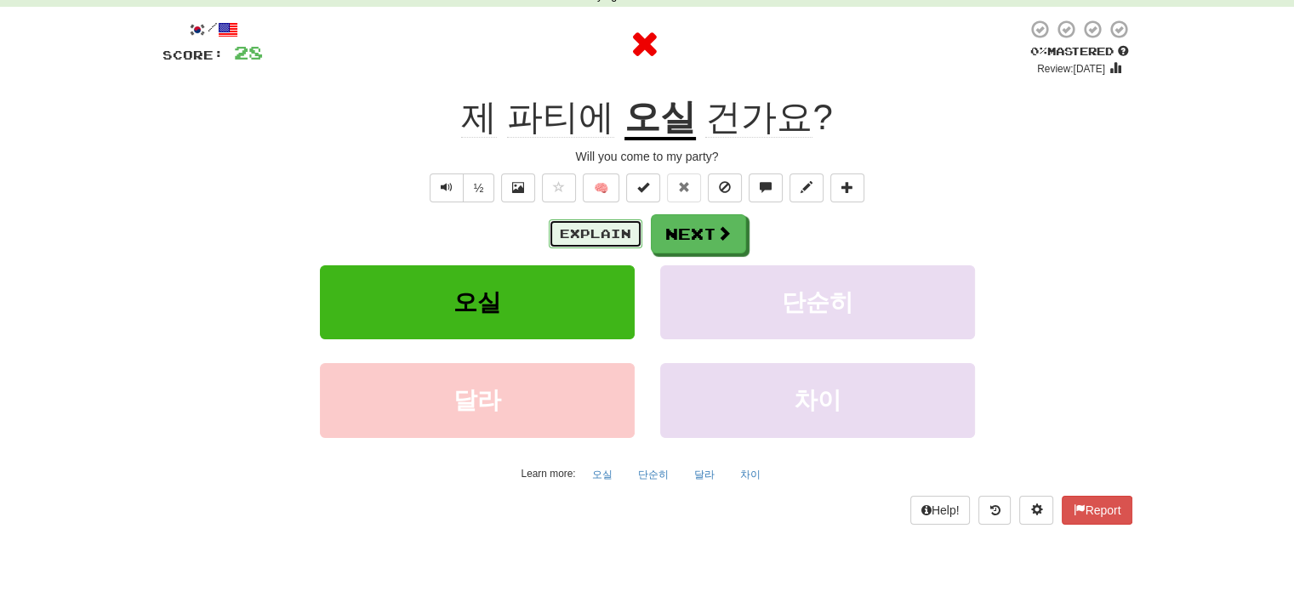
click at [590, 221] on button "Explain" at bounding box center [596, 234] width 94 height 29
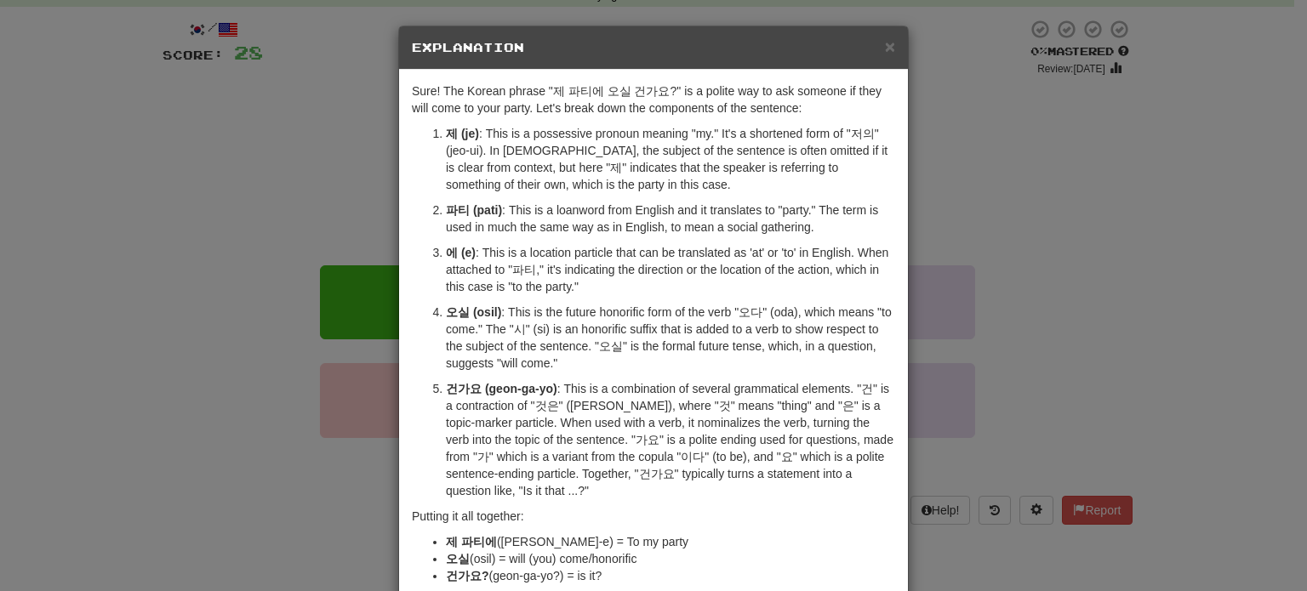
click at [339, 231] on div "× Explanation Sure! The Korean phrase "제 파티에 오실 건가요?" is a polite way to ask so…" at bounding box center [653, 295] width 1307 height 591
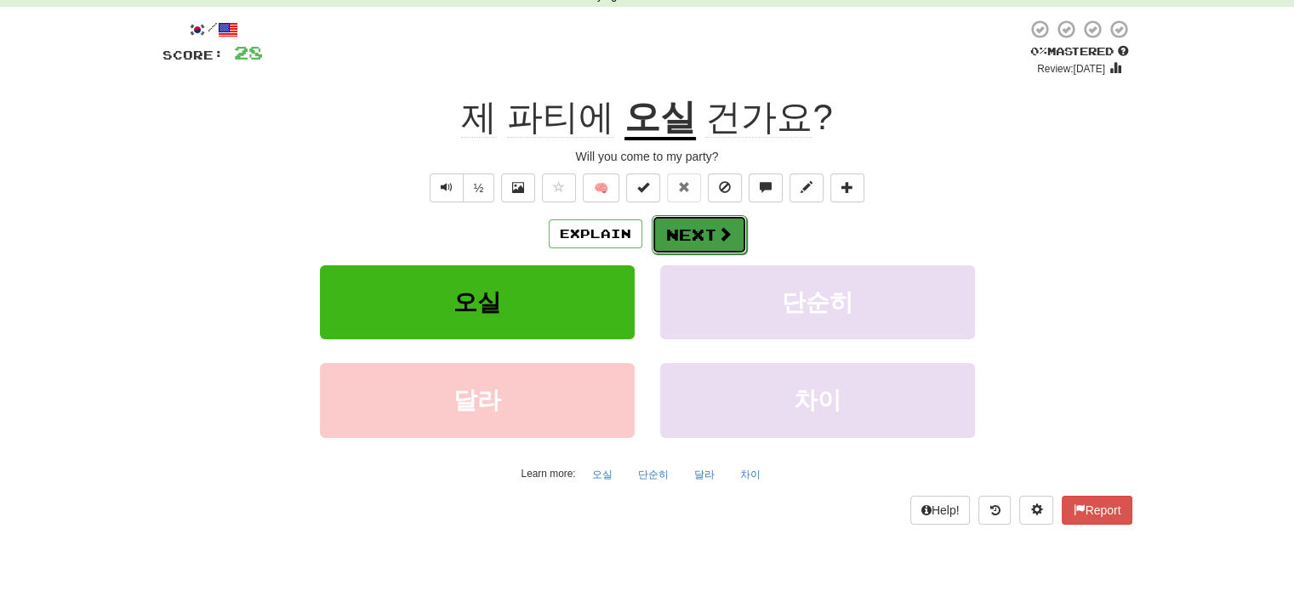
click at [702, 227] on button "Next" at bounding box center [699, 234] width 95 height 39
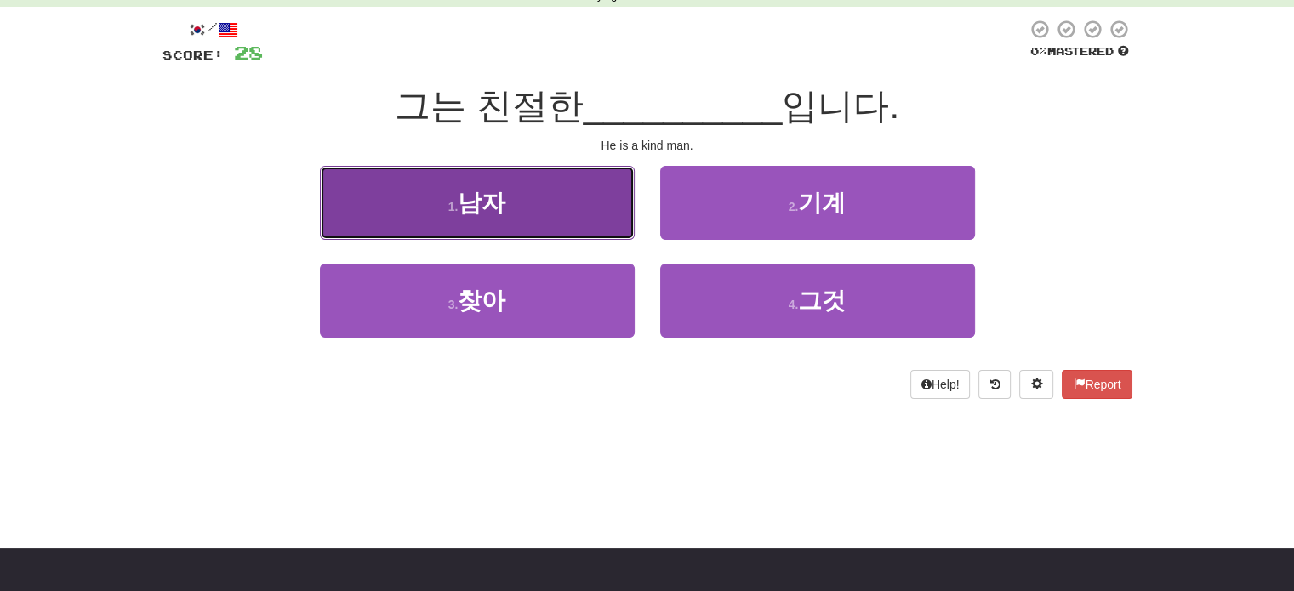
click at [587, 201] on button "1 . 남자" at bounding box center [477, 203] width 315 height 74
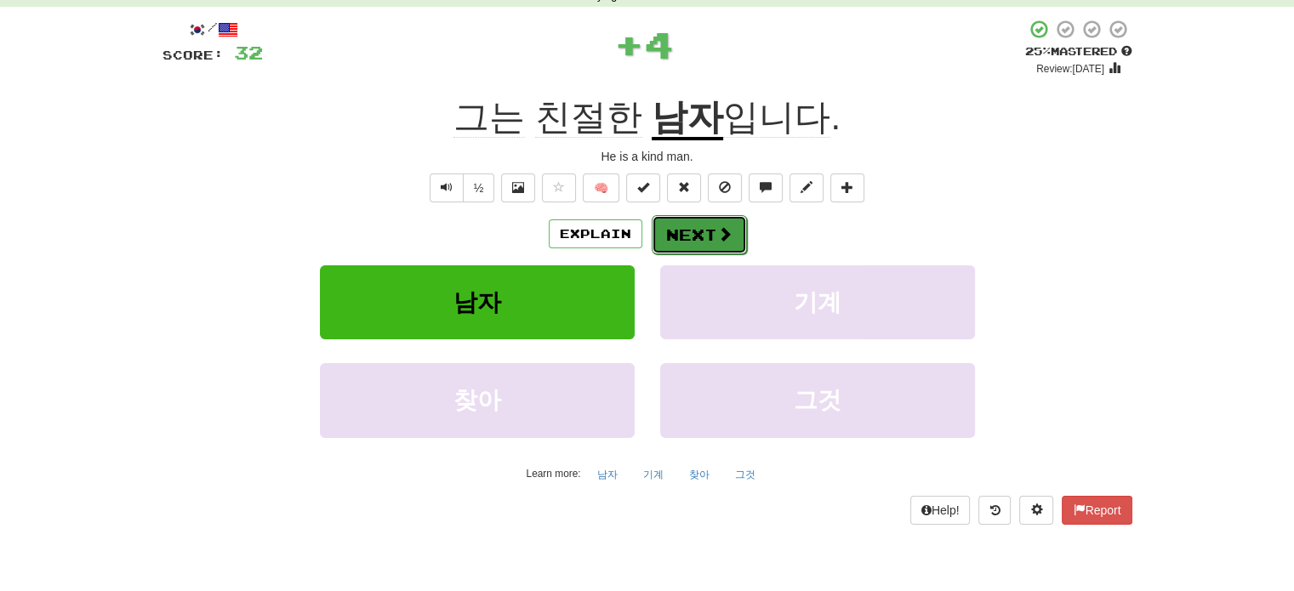
click at [717, 230] on span at bounding box center [724, 233] width 15 height 15
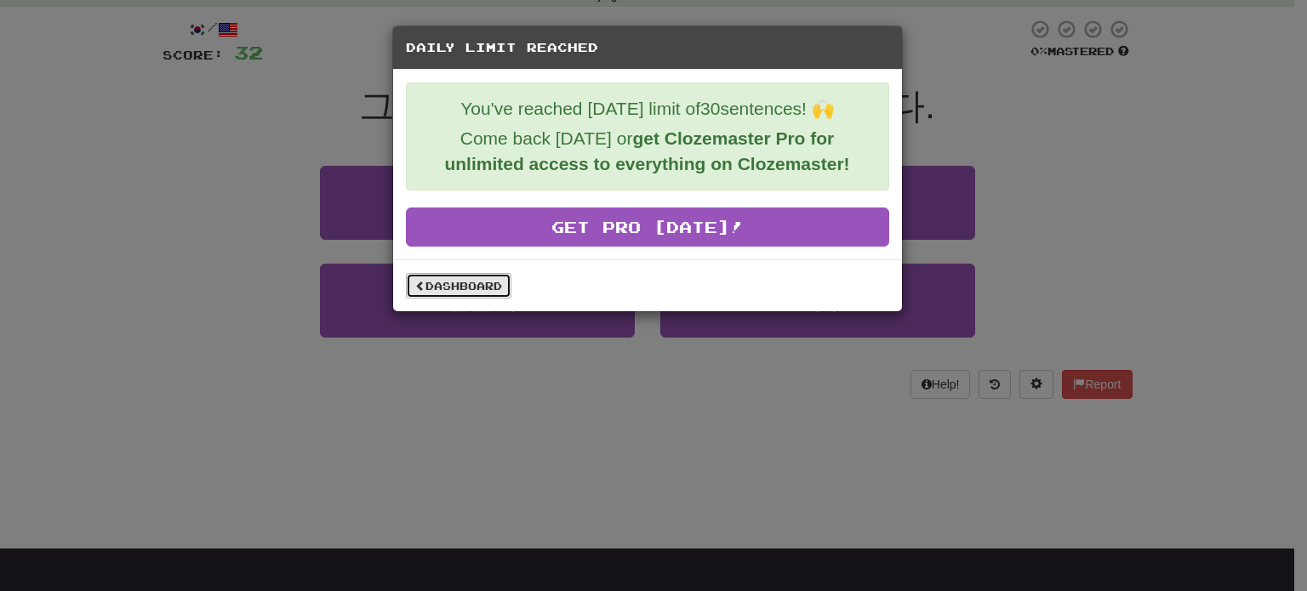
click at [473, 283] on link "Dashboard" at bounding box center [459, 286] width 106 height 26
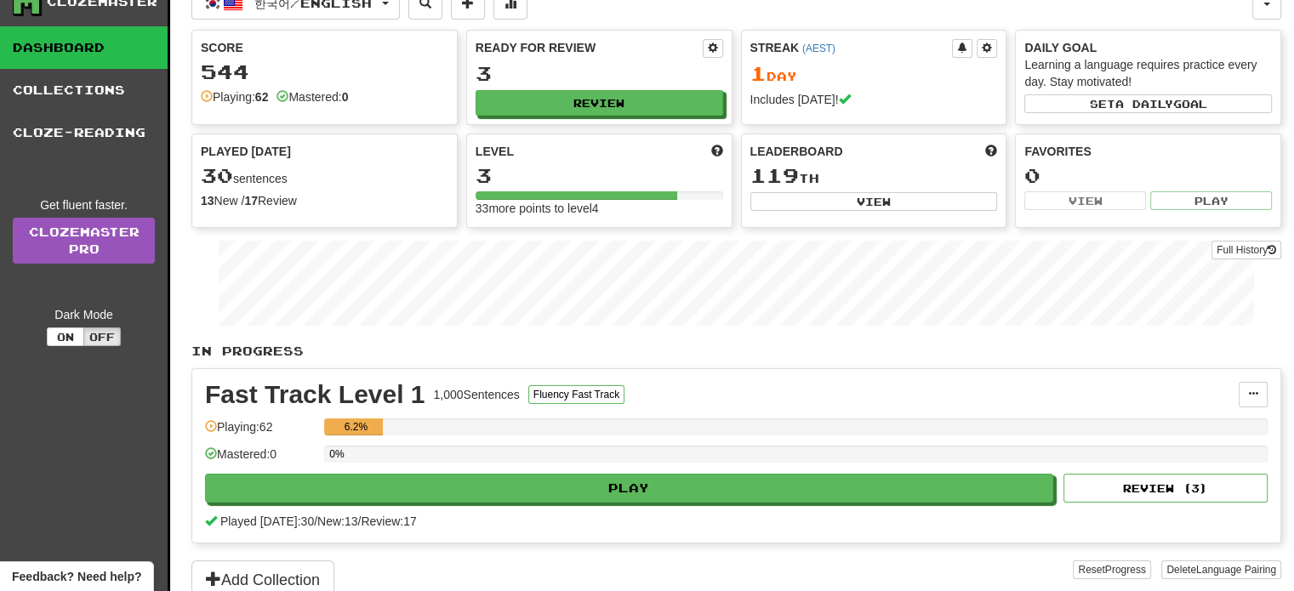
scroll to position [85, 0]
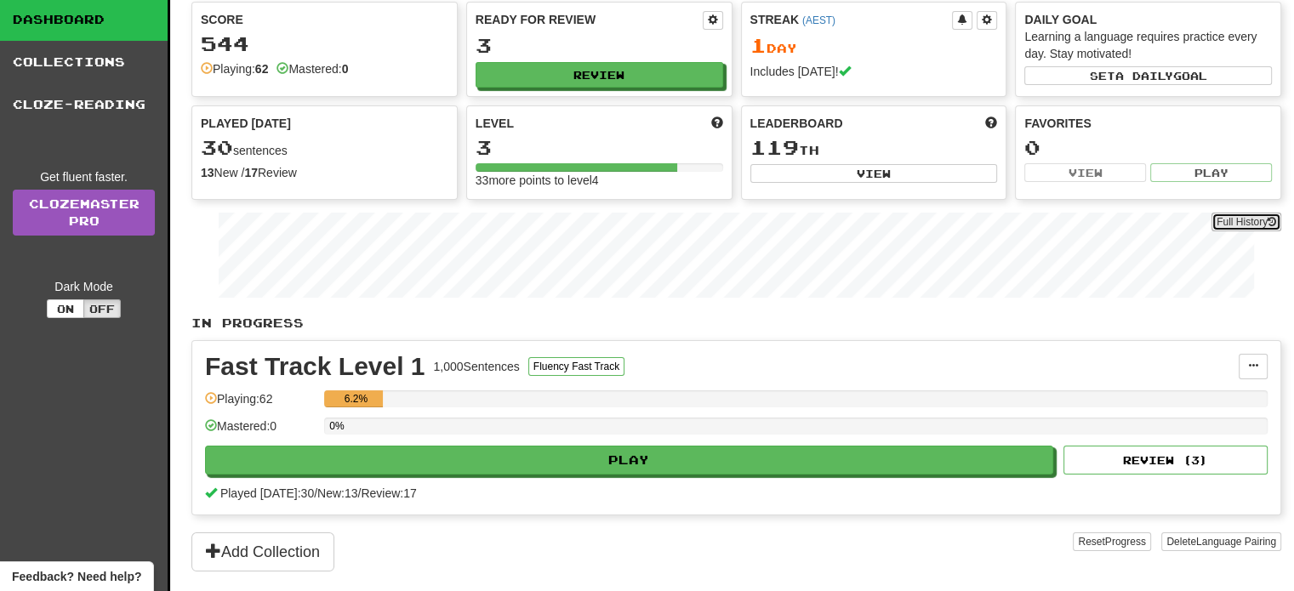
click at [1248, 220] on button "Full History" at bounding box center [1247, 222] width 70 height 19
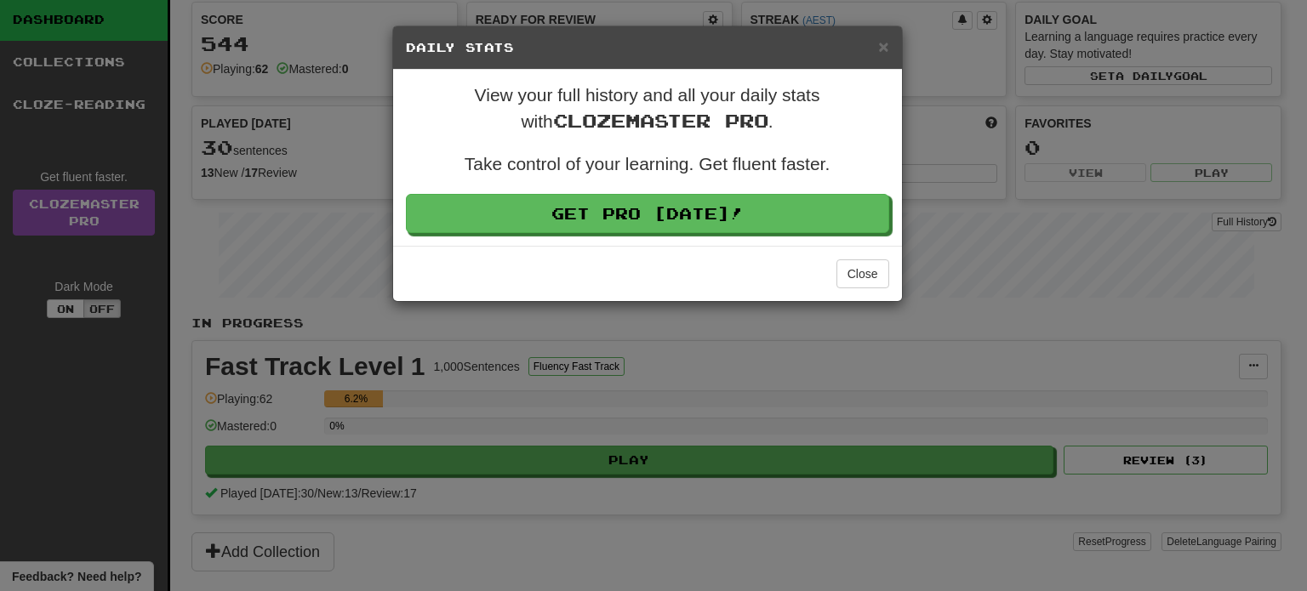
click at [889, 46] on div "× Daily Stats" at bounding box center [647, 47] width 509 height 43
click at [877, 49] on h5 "Daily Stats" at bounding box center [647, 47] width 483 height 17
click at [883, 42] on span "×" at bounding box center [883, 47] width 10 height 20
